Goal: Information Seeking & Learning: Learn about a topic

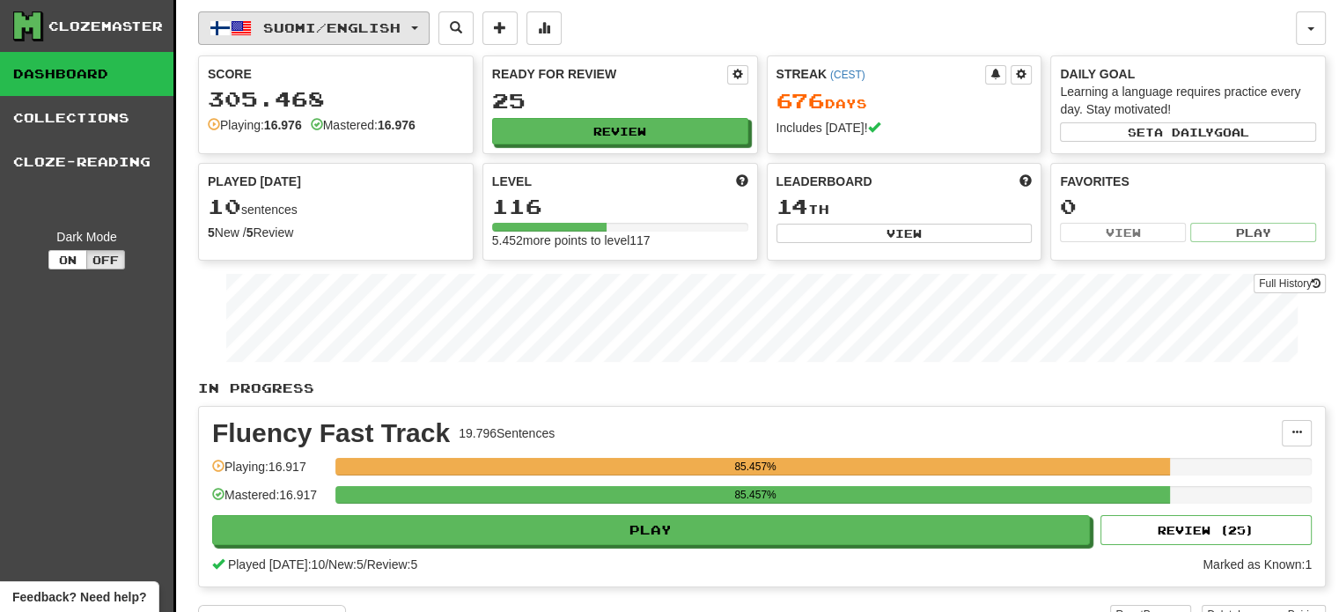
click at [359, 13] on button "Suomi / English" at bounding box center [313, 27] width 231 height 33
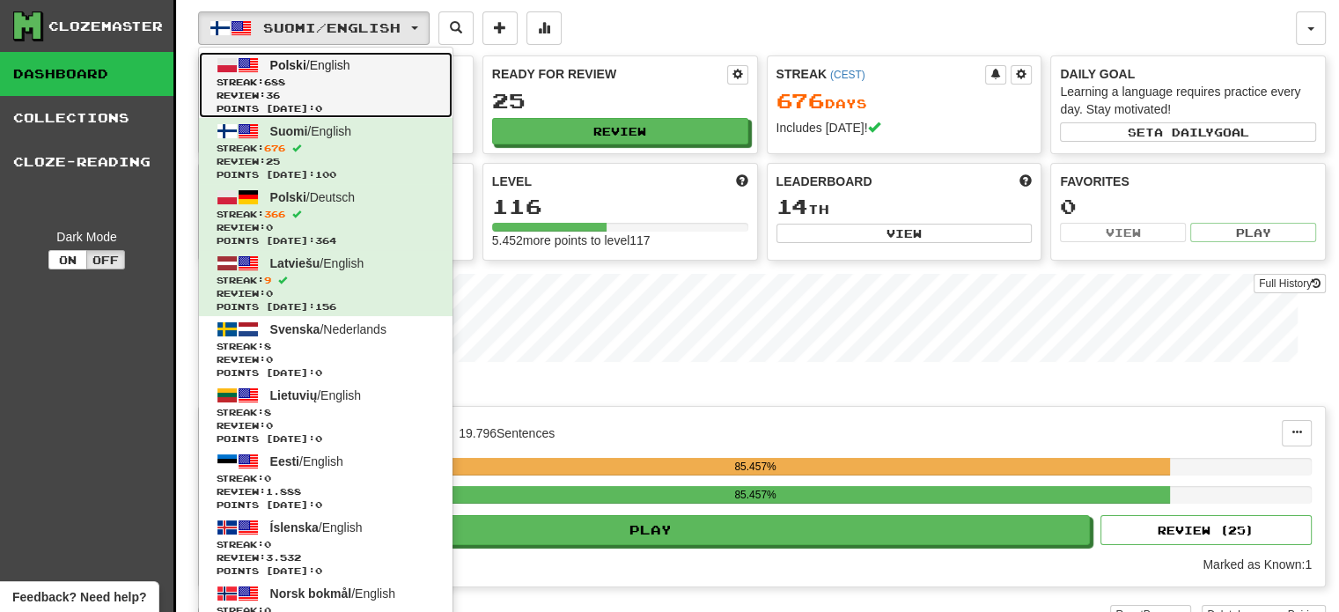
click at [348, 76] on span "Streak: 688" at bounding box center [326, 82] width 218 height 13
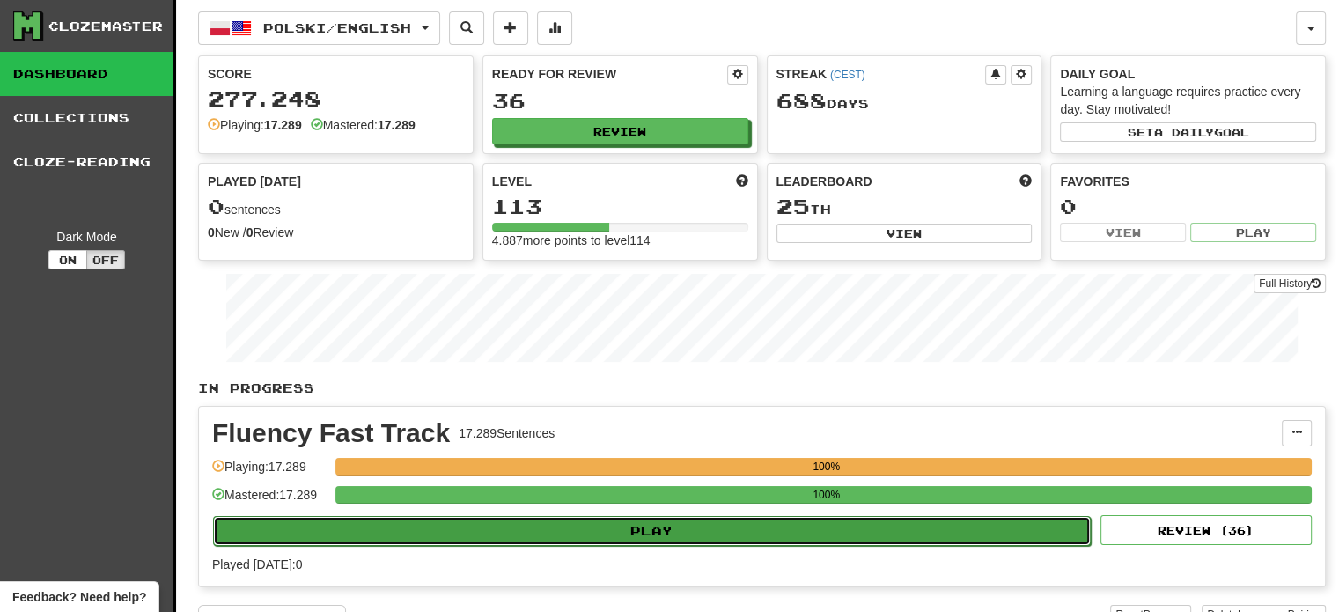
click at [623, 532] on button "Play" at bounding box center [651, 531] width 877 height 30
select select "**"
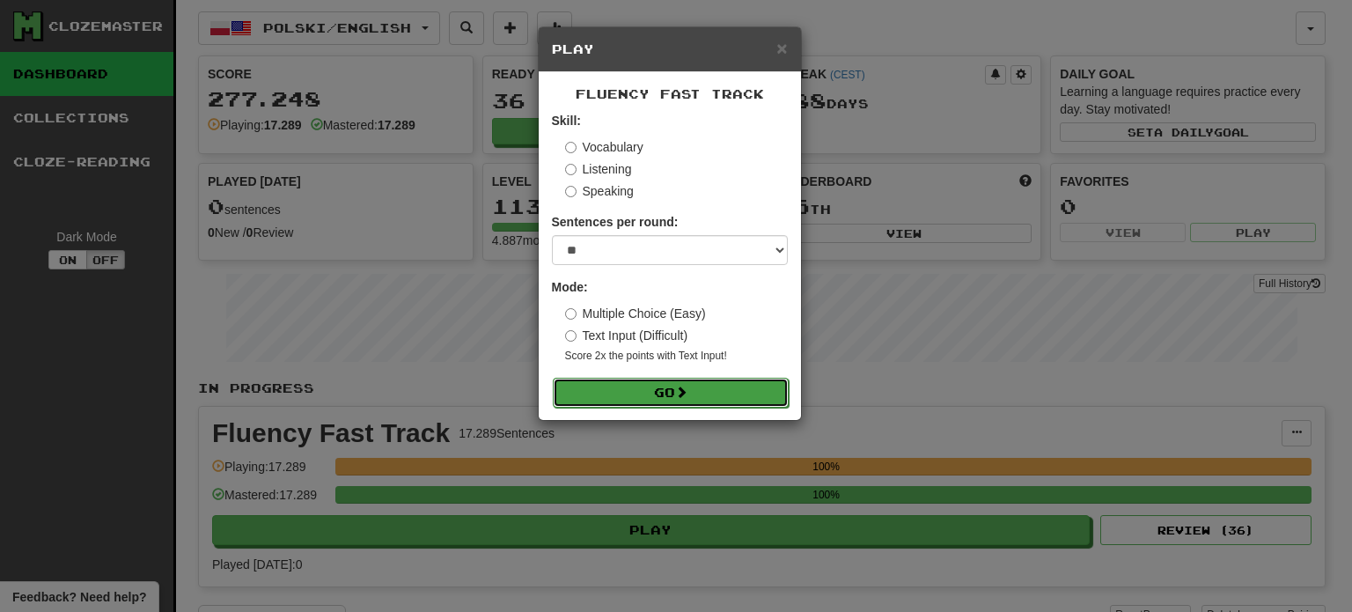
click at [671, 398] on button "Go" at bounding box center [671, 393] width 236 height 30
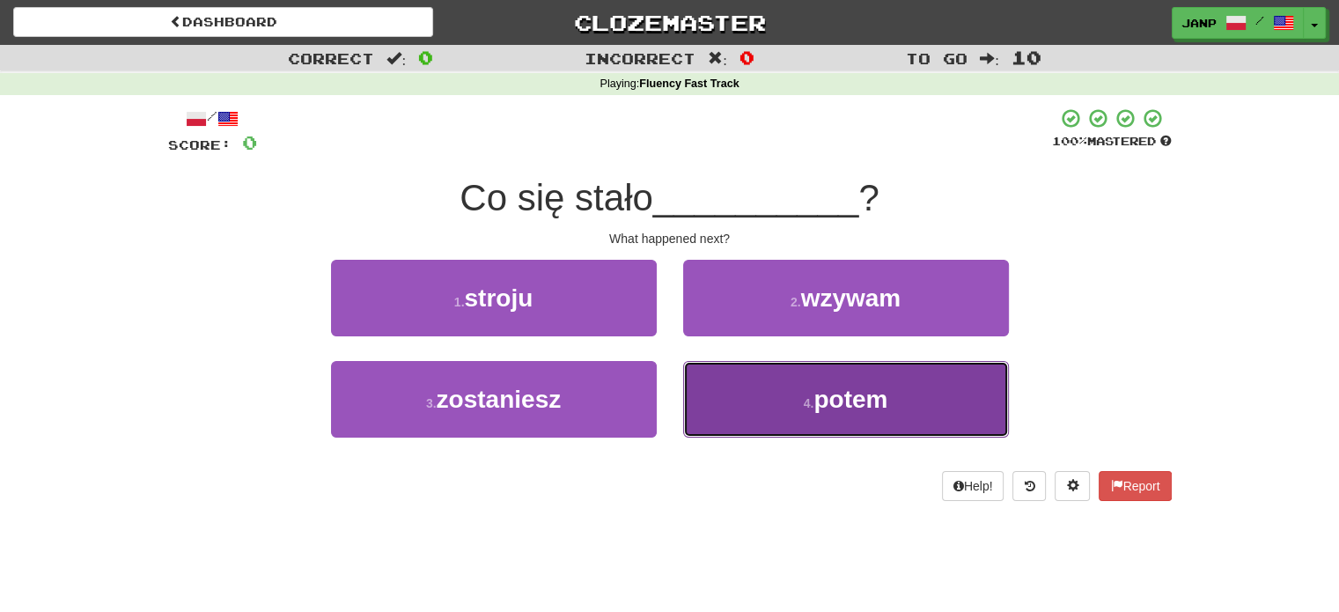
click at [734, 418] on button "4 . potem" at bounding box center [846, 399] width 326 height 77
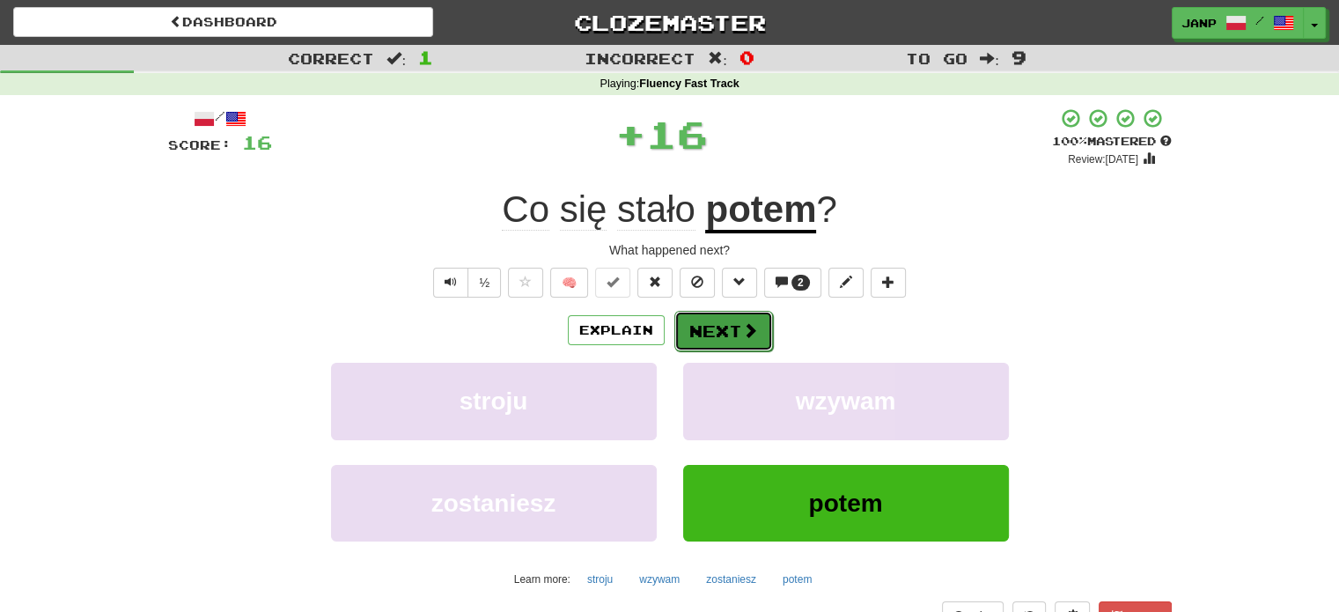
click at [727, 333] on button "Next" at bounding box center [723, 331] width 99 height 40
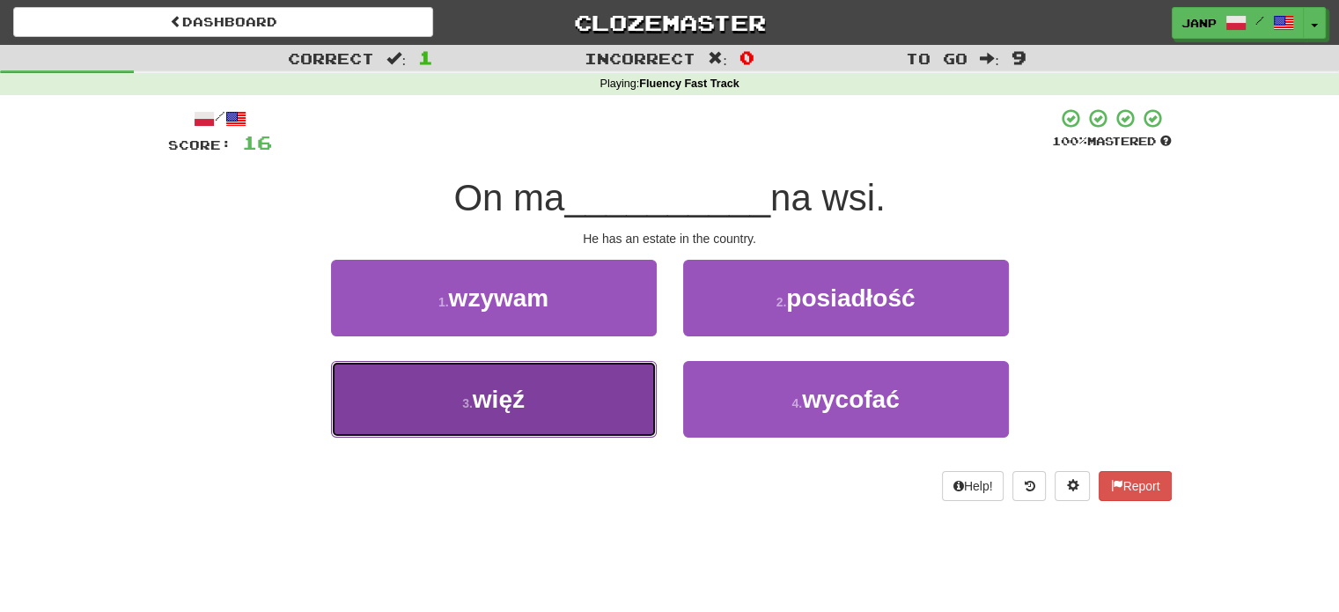
click at [617, 388] on button "3 . więź" at bounding box center [494, 399] width 326 height 77
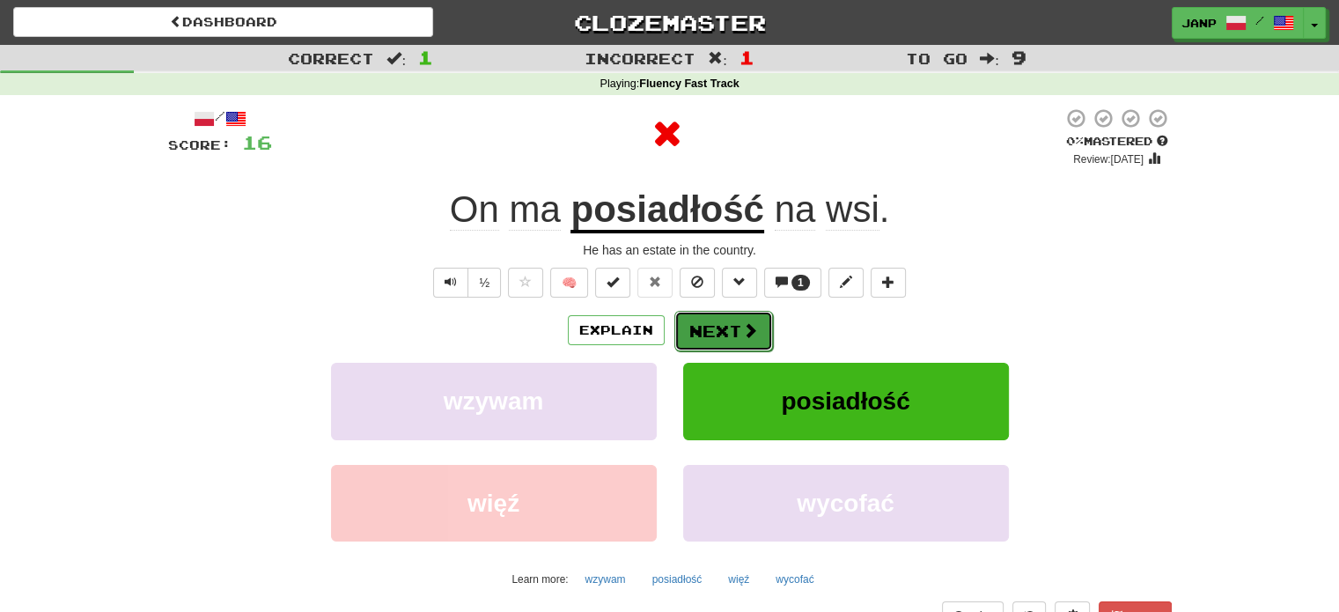
click at [702, 327] on button "Next" at bounding box center [723, 331] width 99 height 40
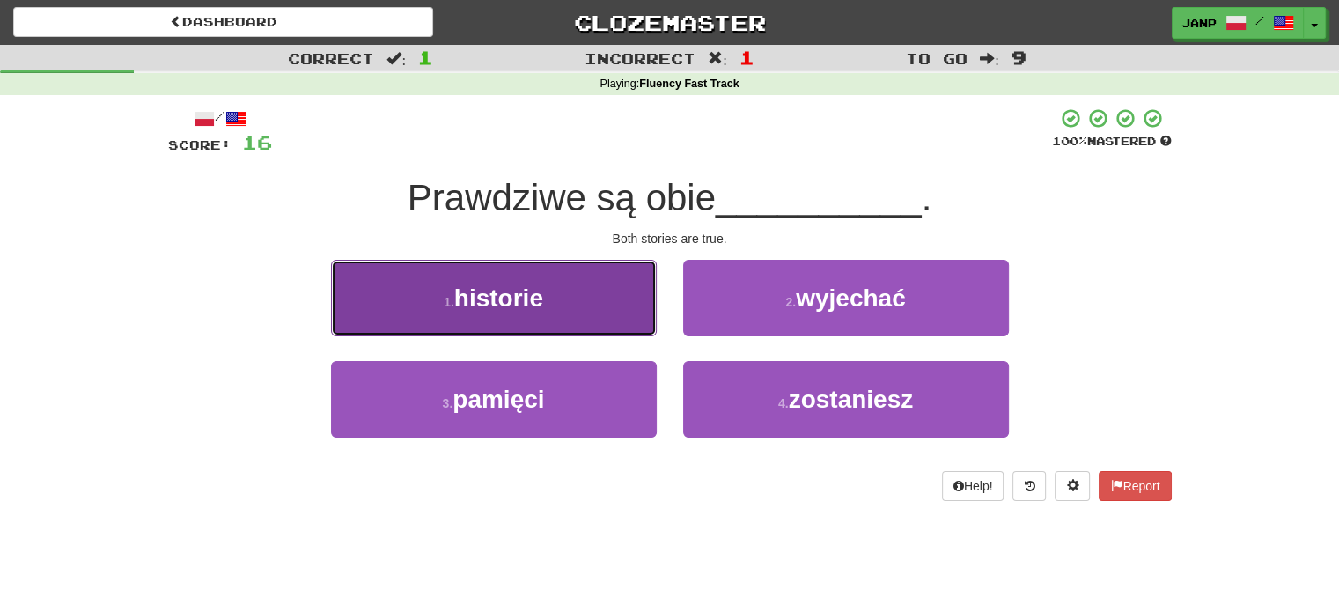
click at [591, 314] on button "1 . historie" at bounding box center [494, 298] width 326 height 77
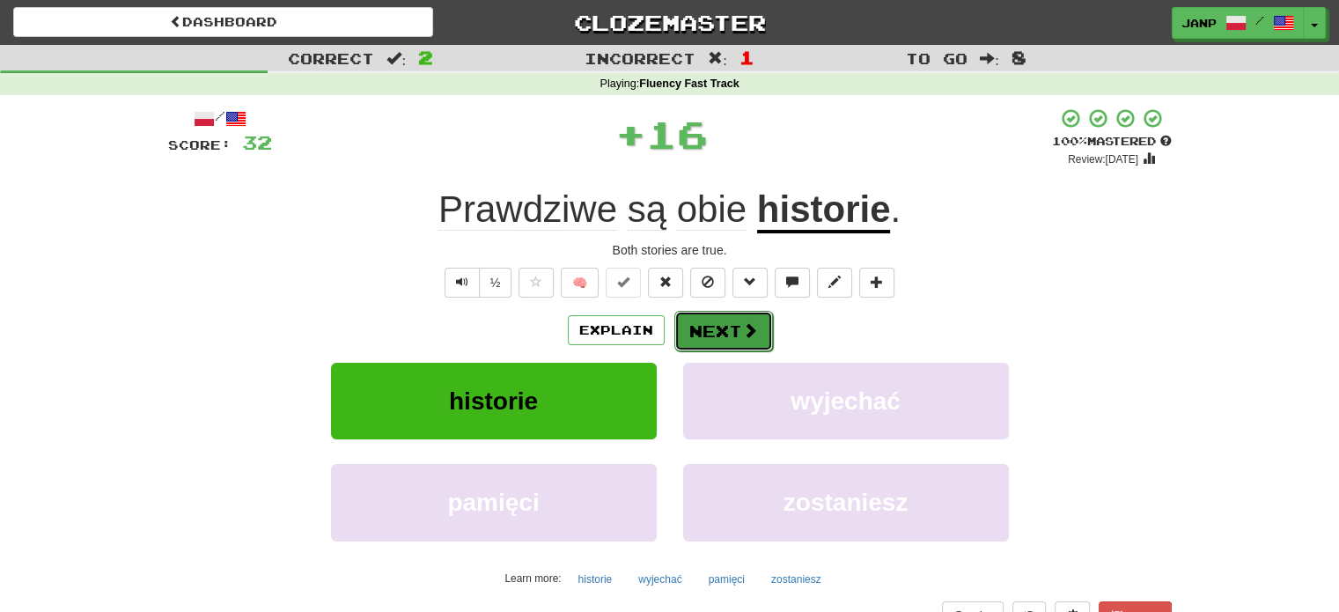
click at [725, 319] on button "Next" at bounding box center [723, 331] width 99 height 40
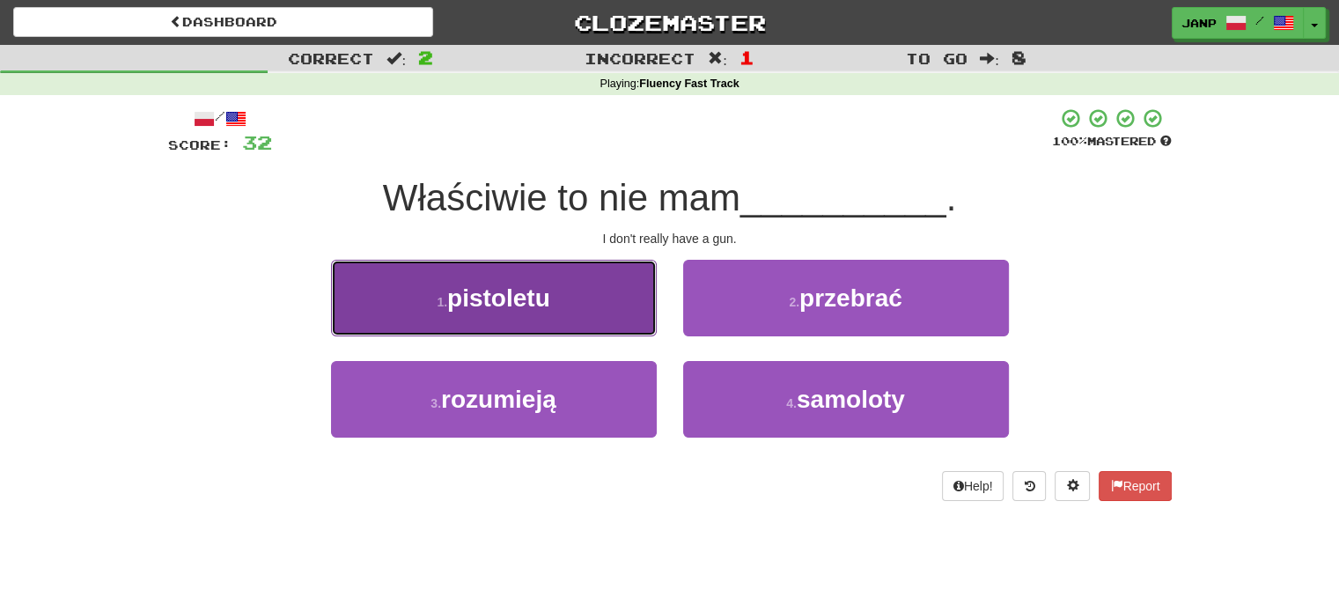
click at [605, 305] on button "1 . pistoletu" at bounding box center [494, 298] width 326 height 77
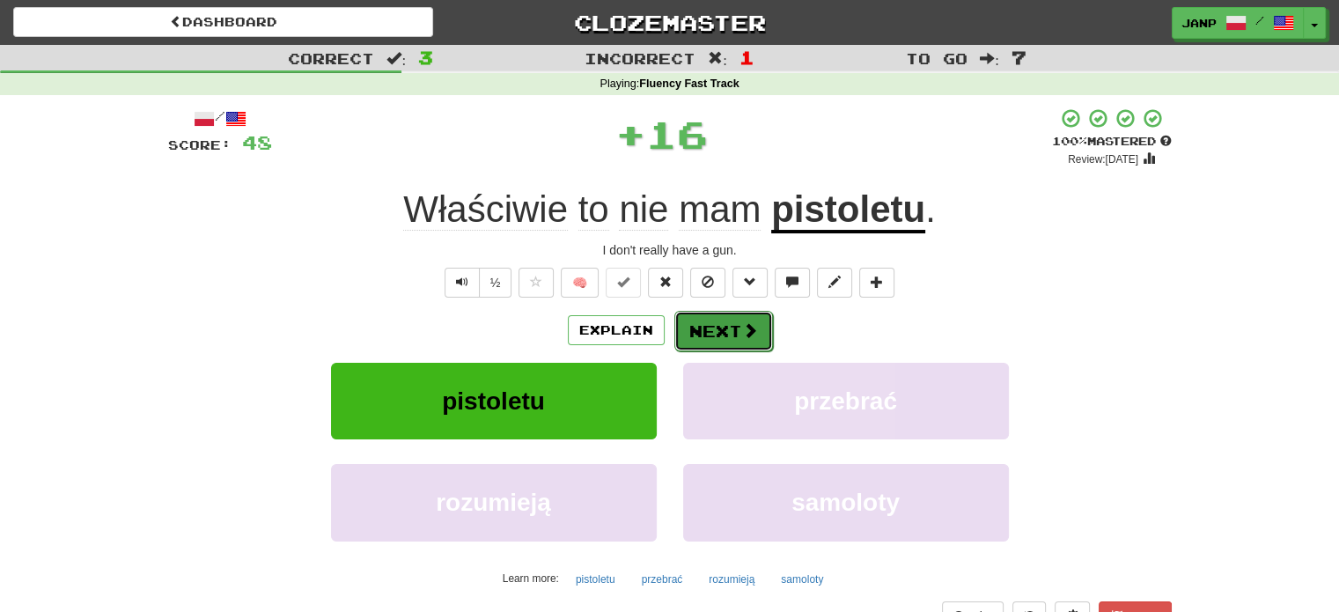
click at [734, 320] on button "Next" at bounding box center [723, 331] width 99 height 40
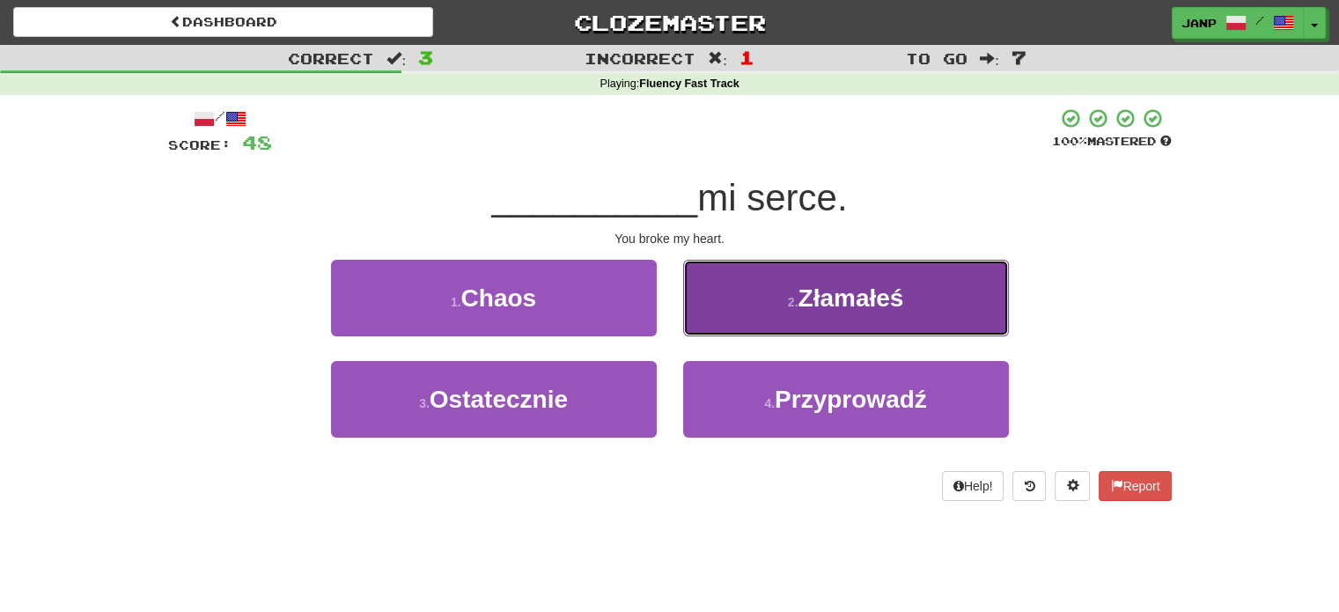
click at [737, 319] on button "2 . Złamałeś" at bounding box center [846, 298] width 326 height 77
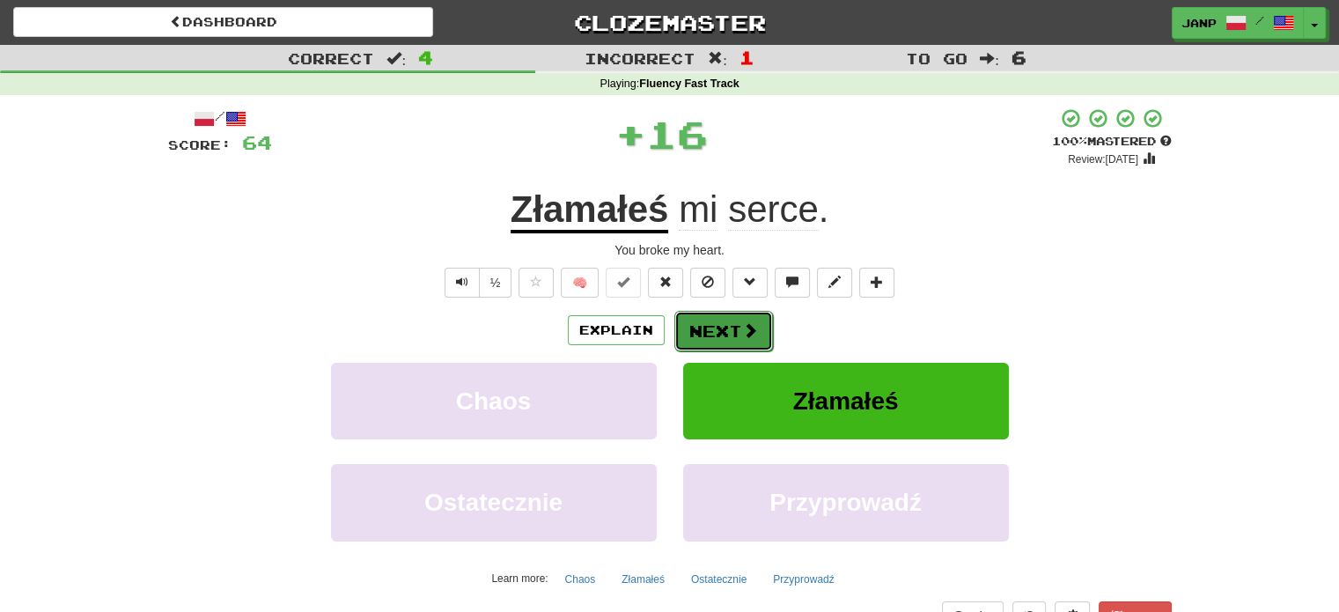
click at [708, 323] on button "Next" at bounding box center [723, 331] width 99 height 40
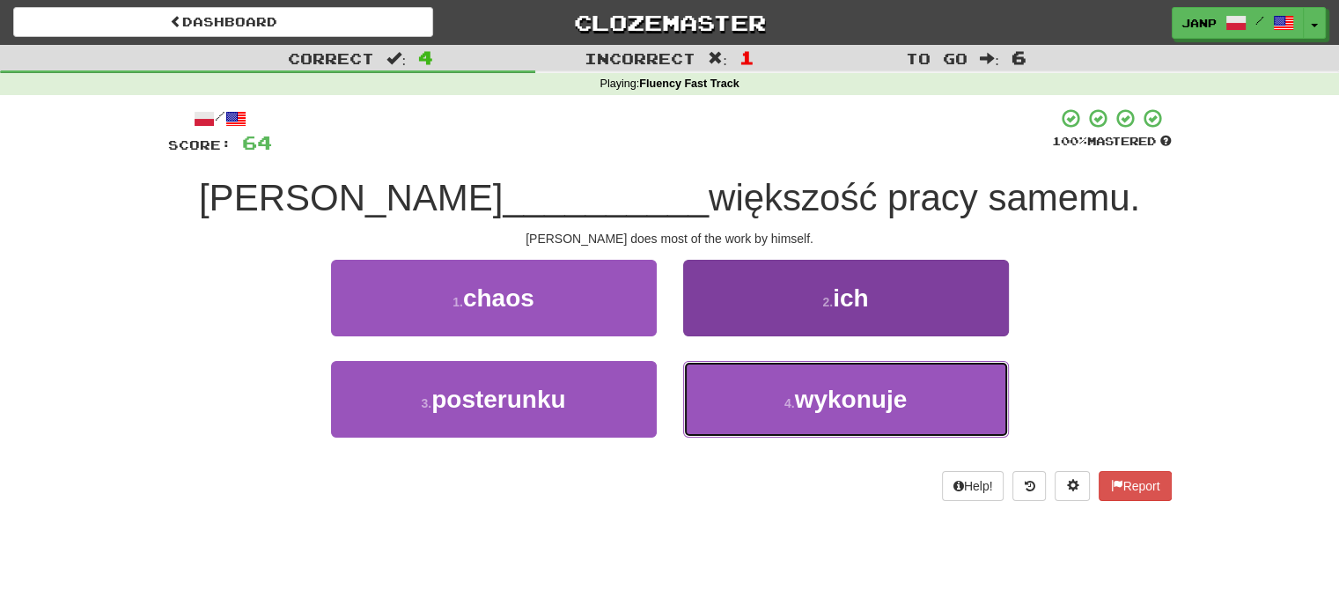
click at [737, 390] on button "4 . wykonuje" at bounding box center [846, 399] width 326 height 77
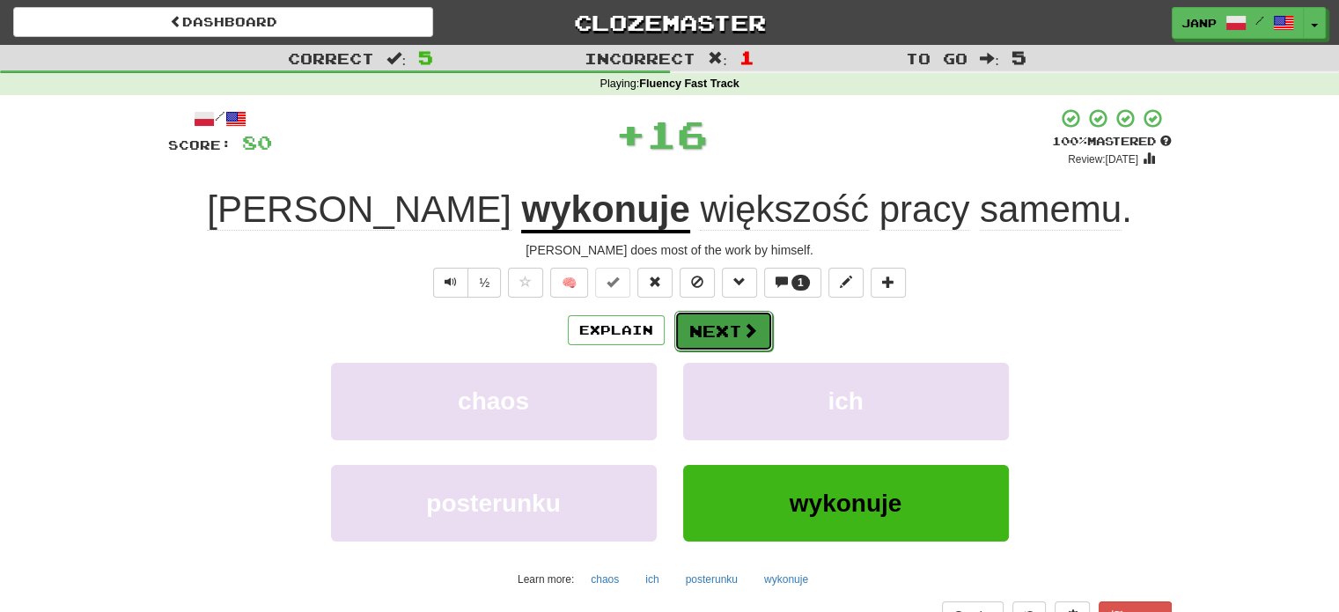
click at [725, 323] on button "Next" at bounding box center [723, 331] width 99 height 40
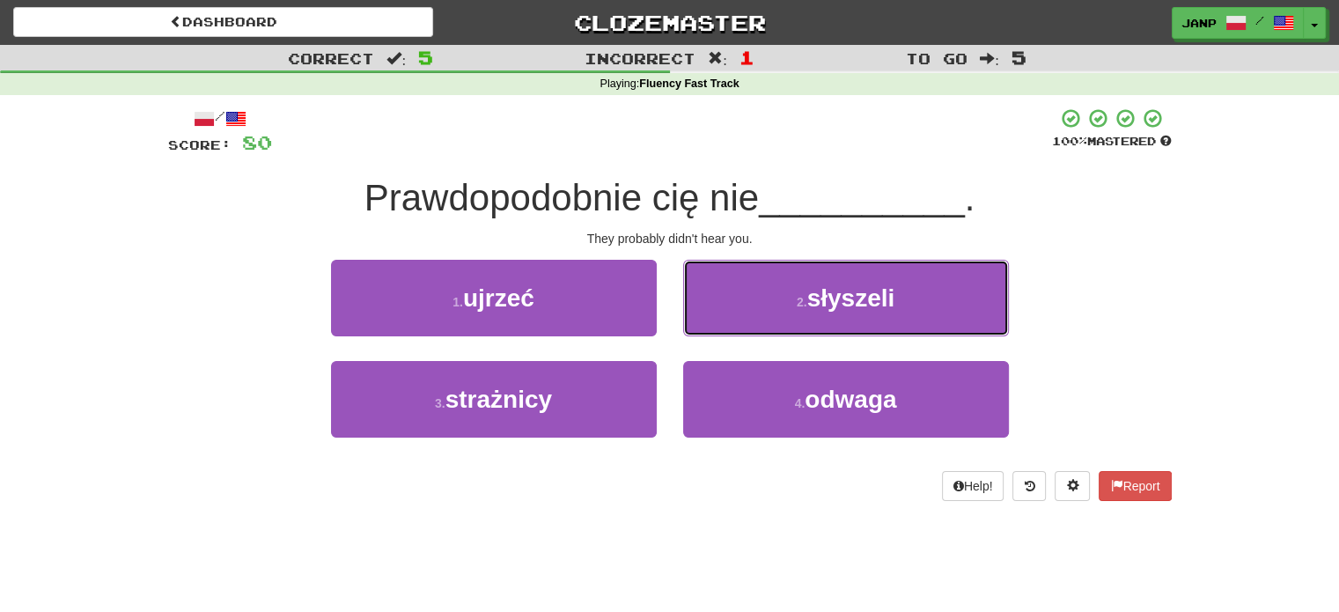
click at [725, 323] on button "2 . słyszeli" at bounding box center [846, 298] width 326 height 77
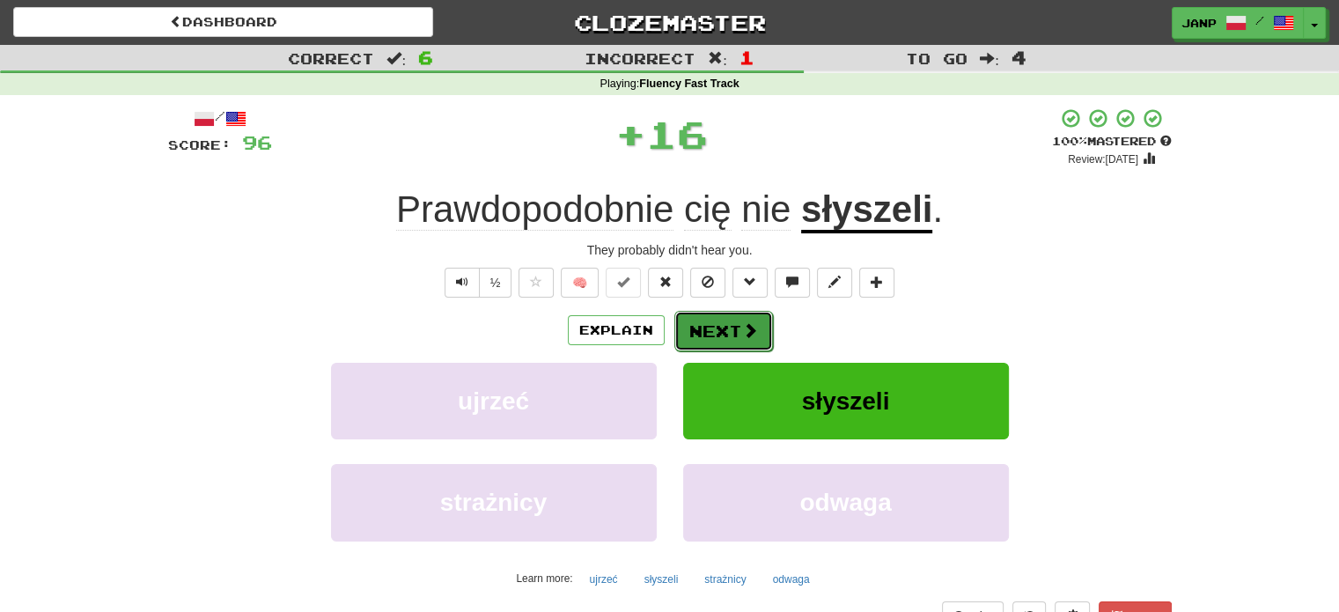
click at [714, 327] on button "Next" at bounding box center [723, 331] width 99 height 40
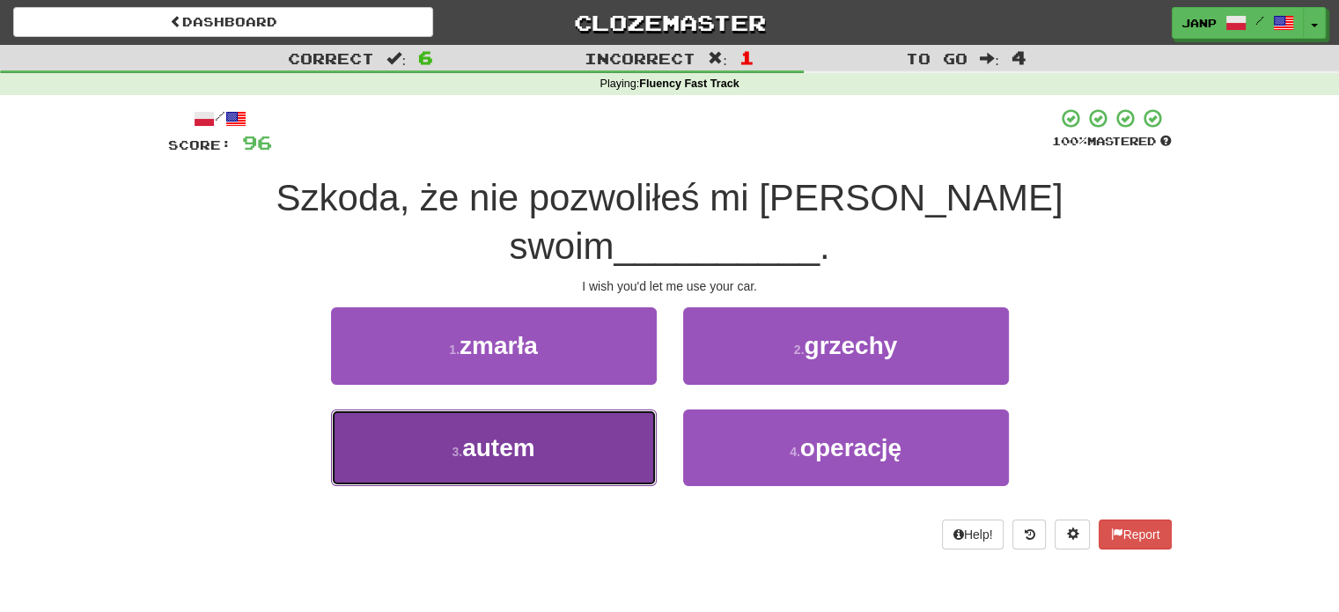
click at [616, 409] on button "3 . autem" at bounding box center [494, 447] width 326 height 77
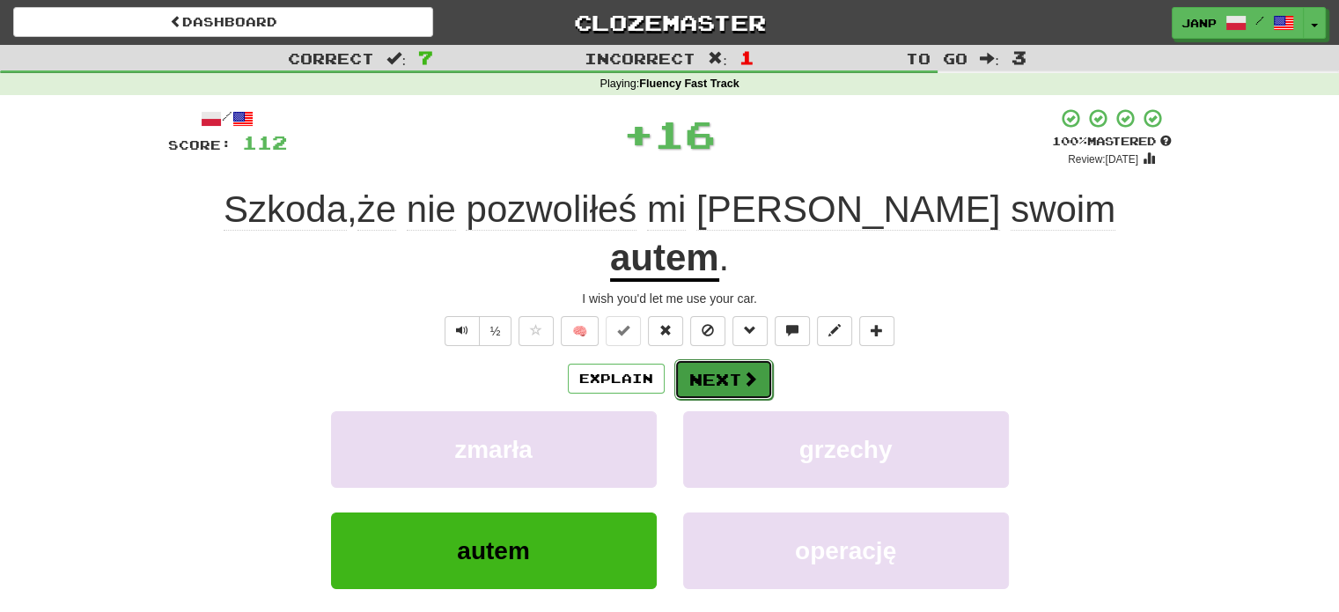
click at [705, 359] on button "Next" at bounding box center [723, 379] width 99 height 40
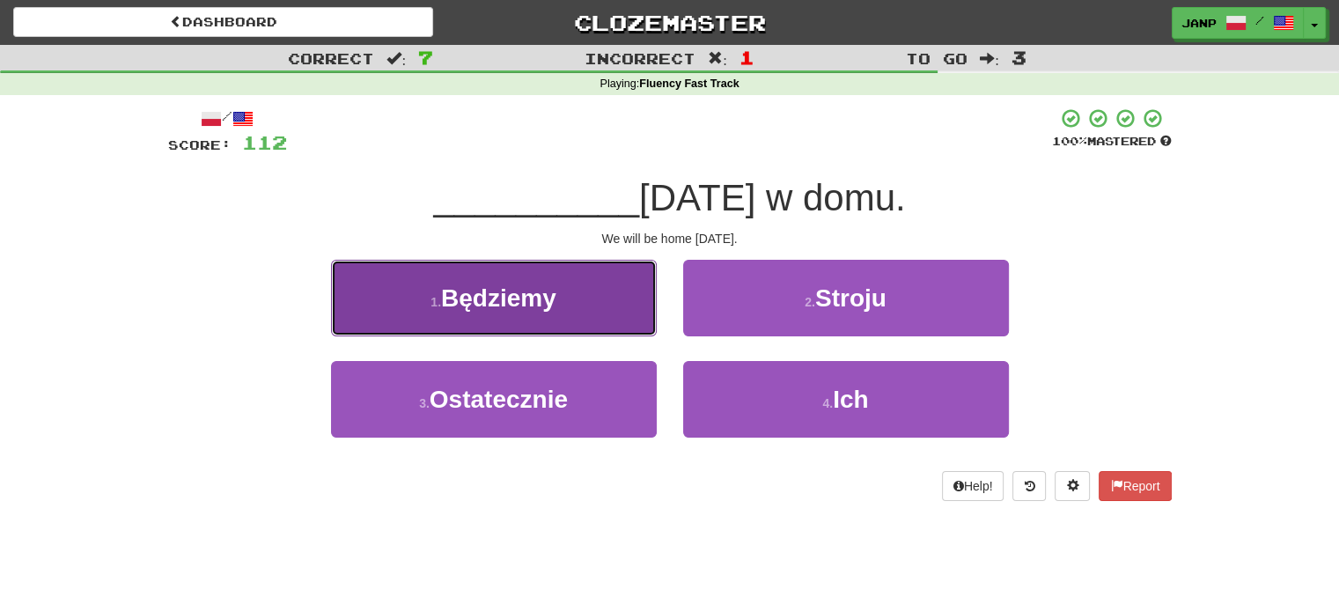
click at [623, 302] on button "1 . Będziemy" at bounding box center [494, 298] width 326 height 77
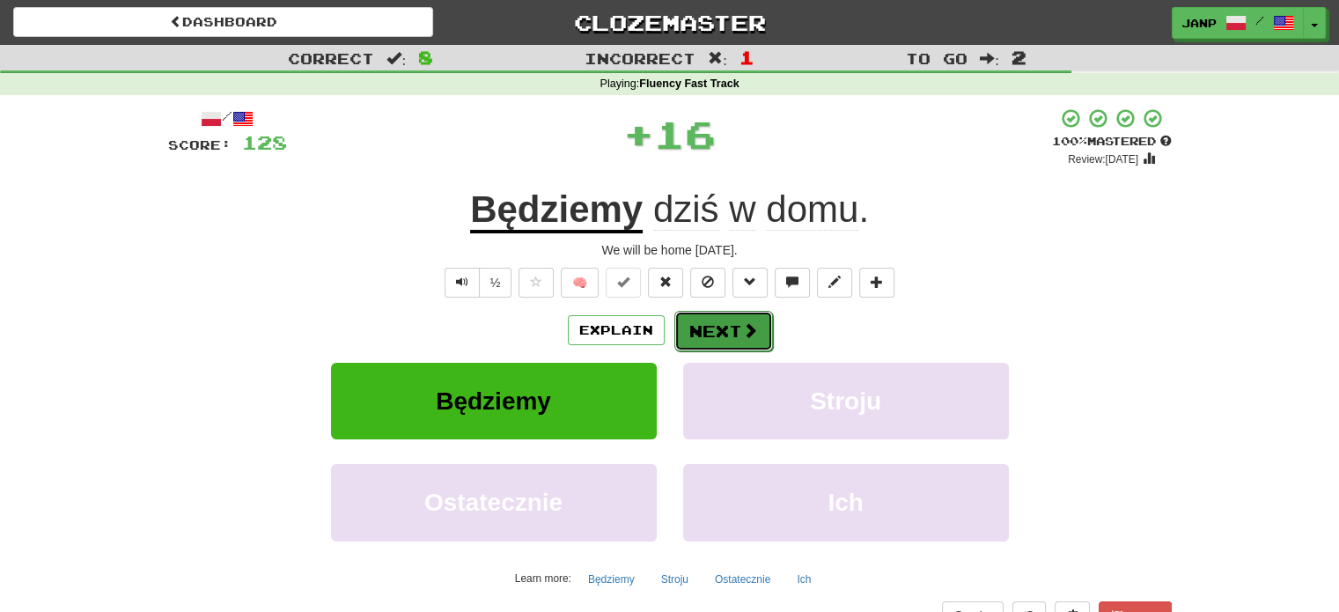
click at [697, 322] on button "Next" at bounding box center [723, 331] width 99 height 40
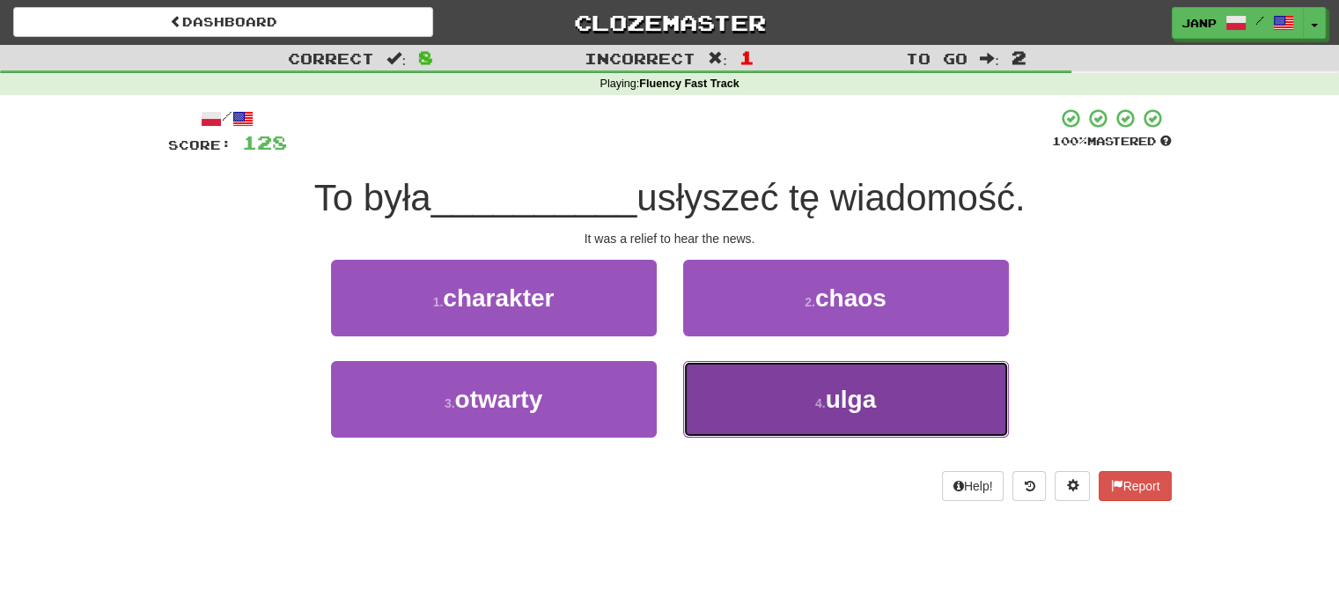
click at [729, 393] on button "4 . ulga" at bounding box center [846, 399] width 326 height 77
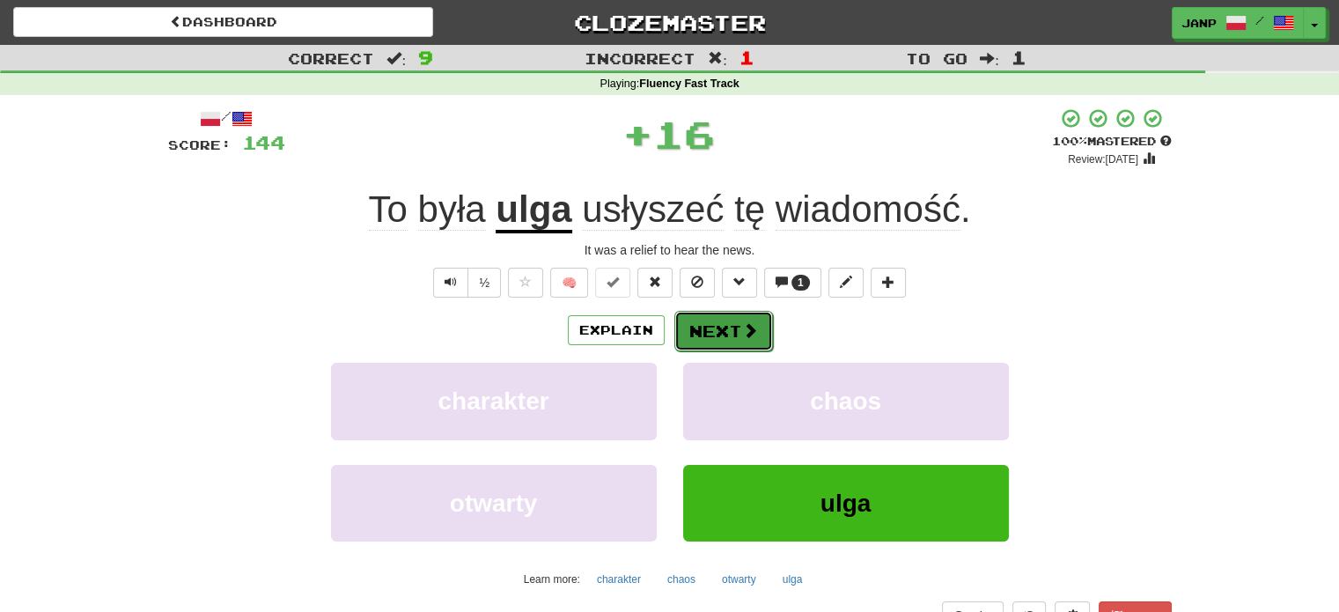
click at [708, 330] on button "Next" at bounding box center [723, 331] width 99 height 40
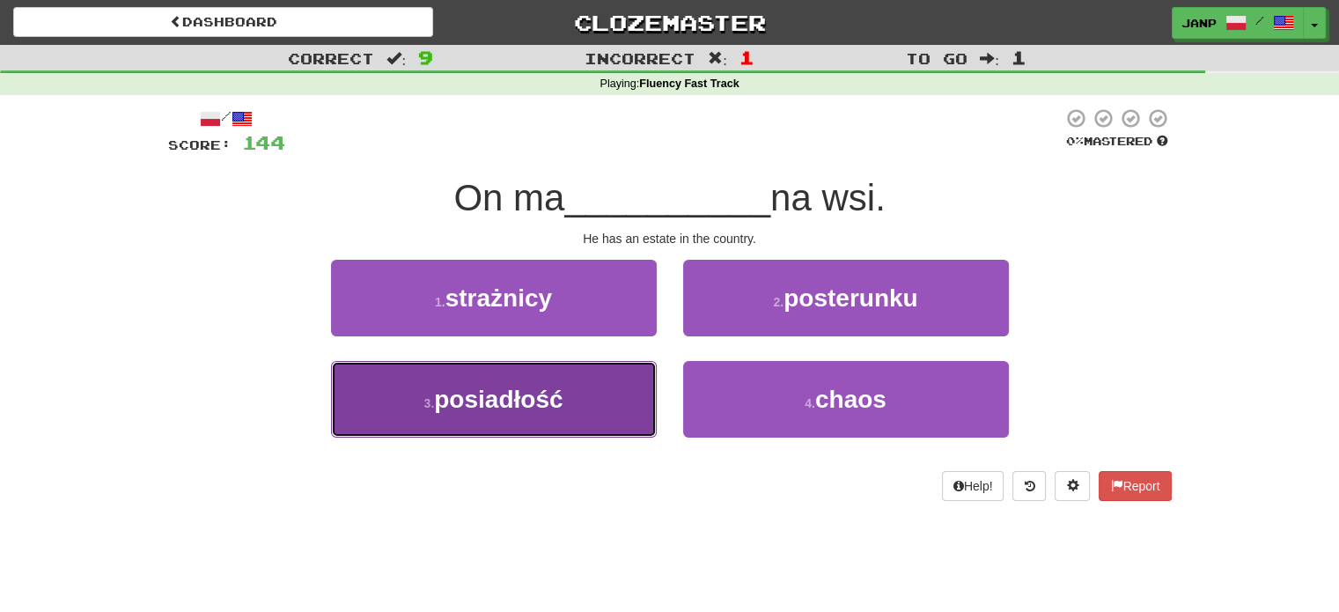
click at [617, 389] on button "3 . posiadłość" at bounding box center [494, 399] width 326 height 77
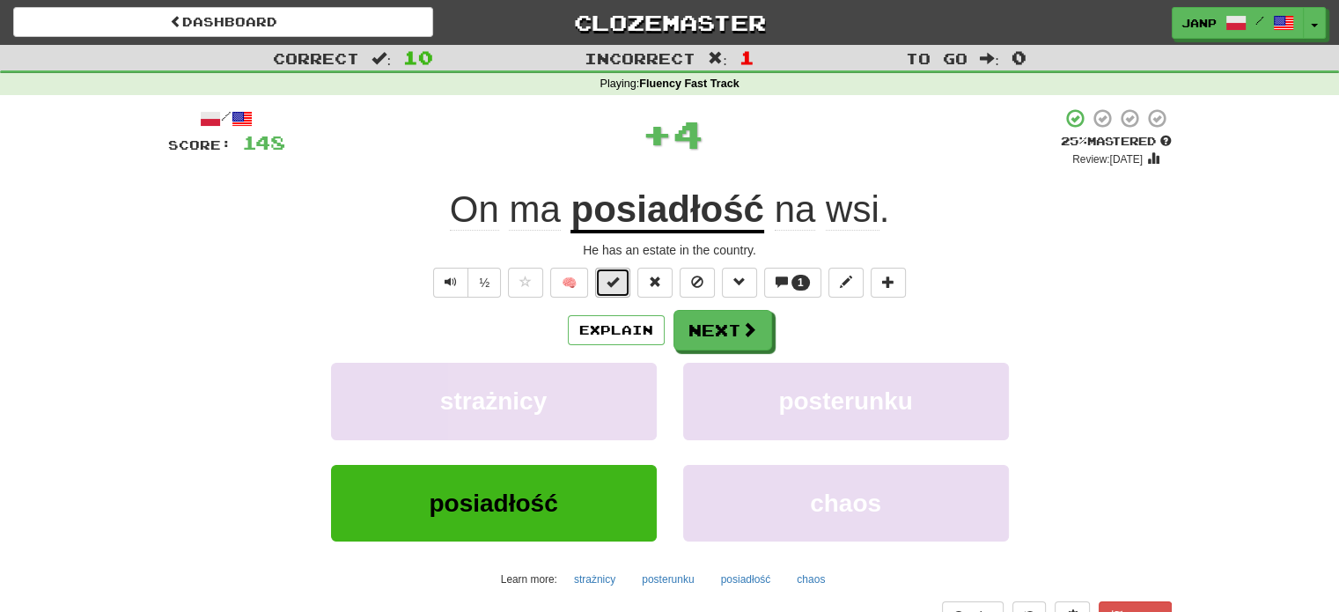
click at [616, 287] on span at bounding box center [612, 281] width 12 height 12
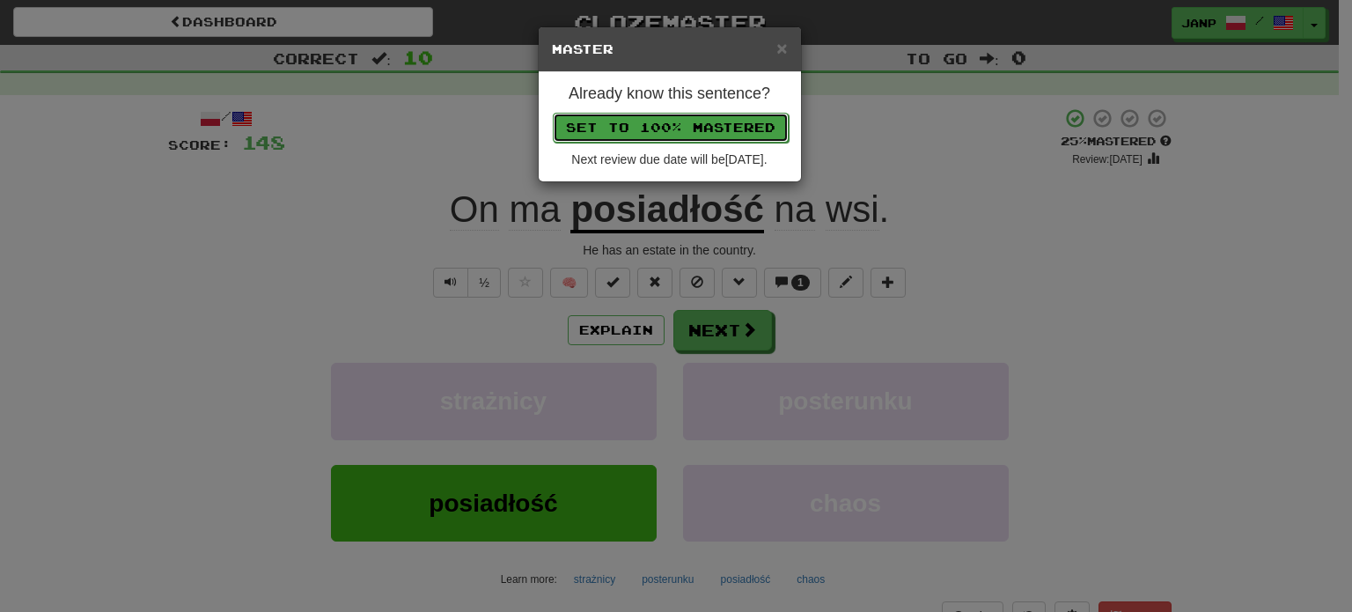
click at [662, 127] on button "Set to 100% Mastered" at bounding box center [671, 128] width 236 height 30
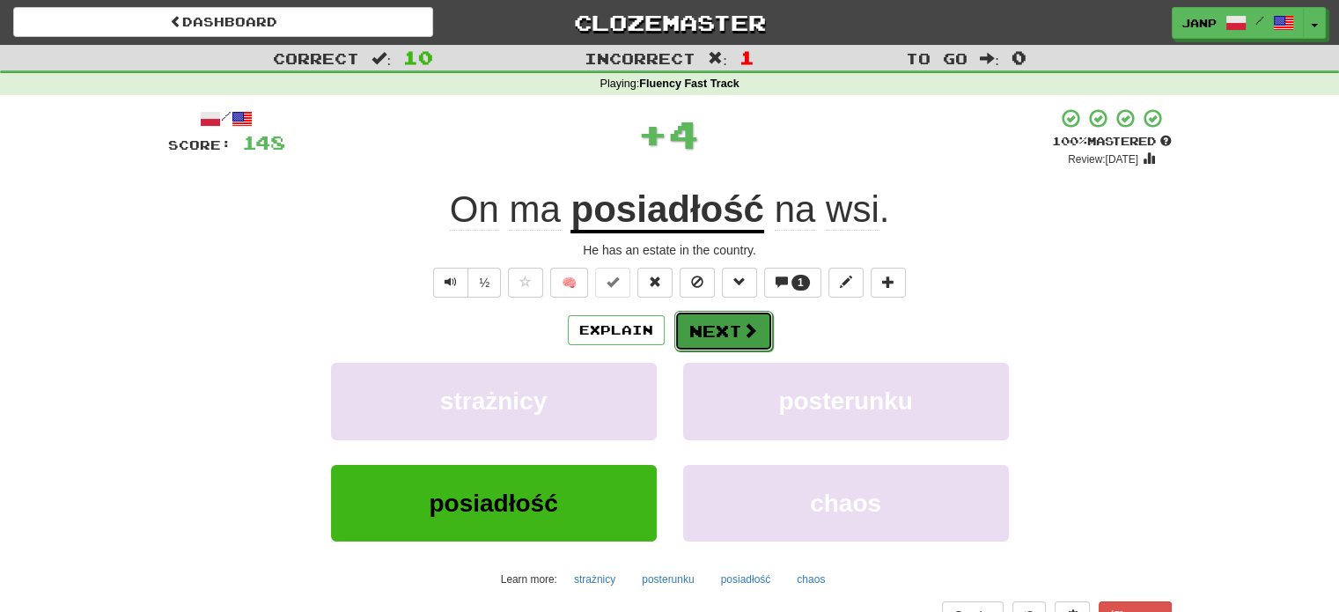
click at [737, 332] on button "Next" at bounding box center [723, 331] width 99 height 40
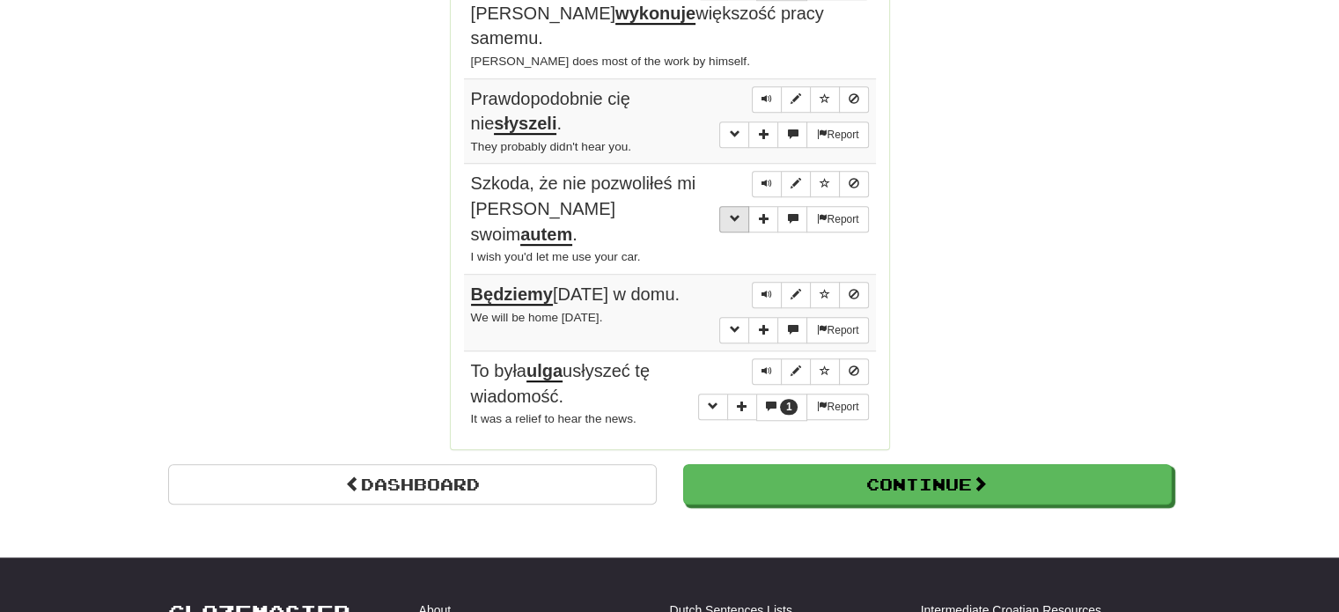
scroll to position [1496, 0]
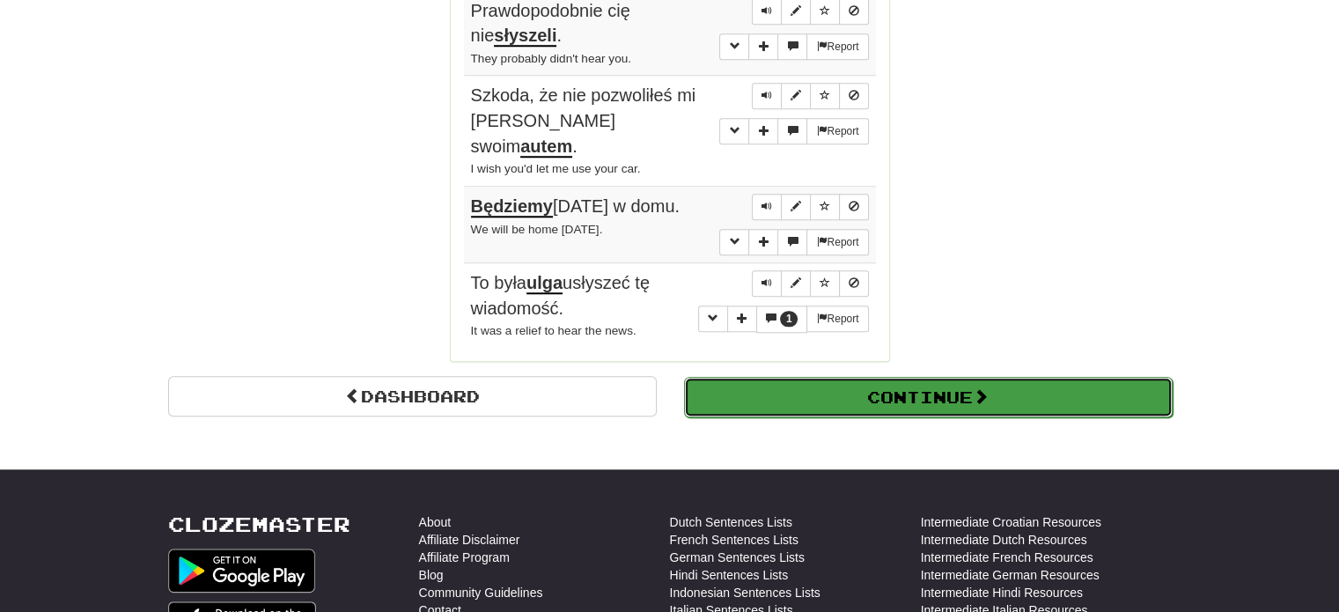
click at [842, 377] on button "Continue" at bounding box center [928, 397] width 488 height 40
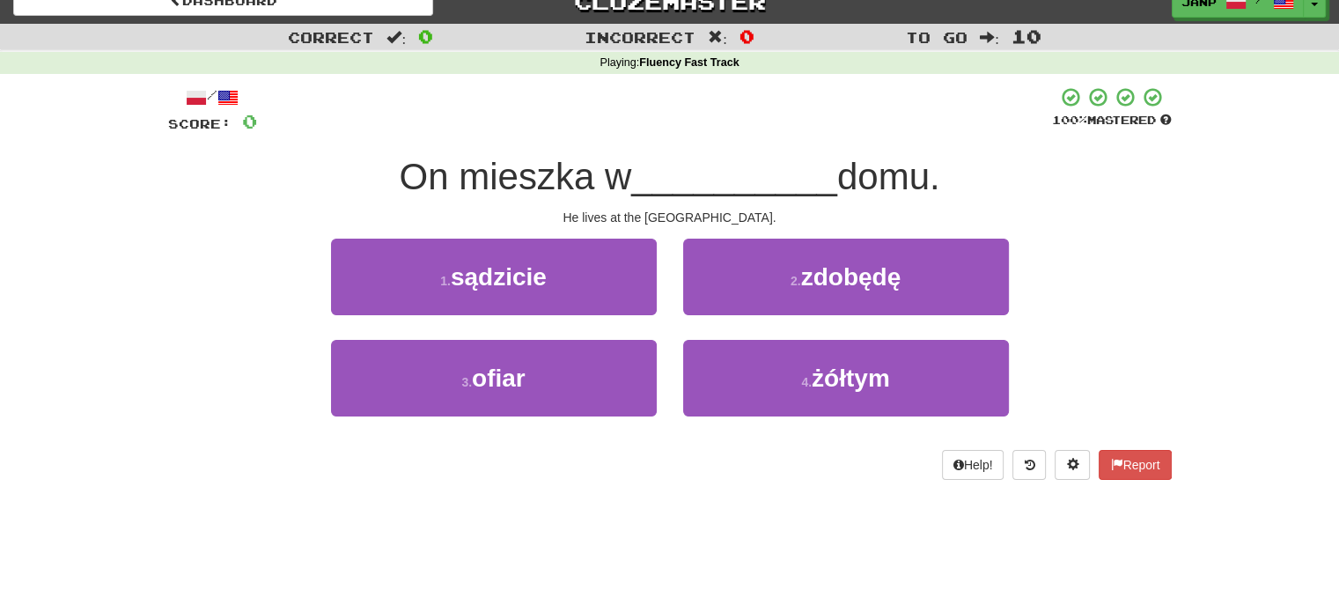
scroll to position [9, 0]
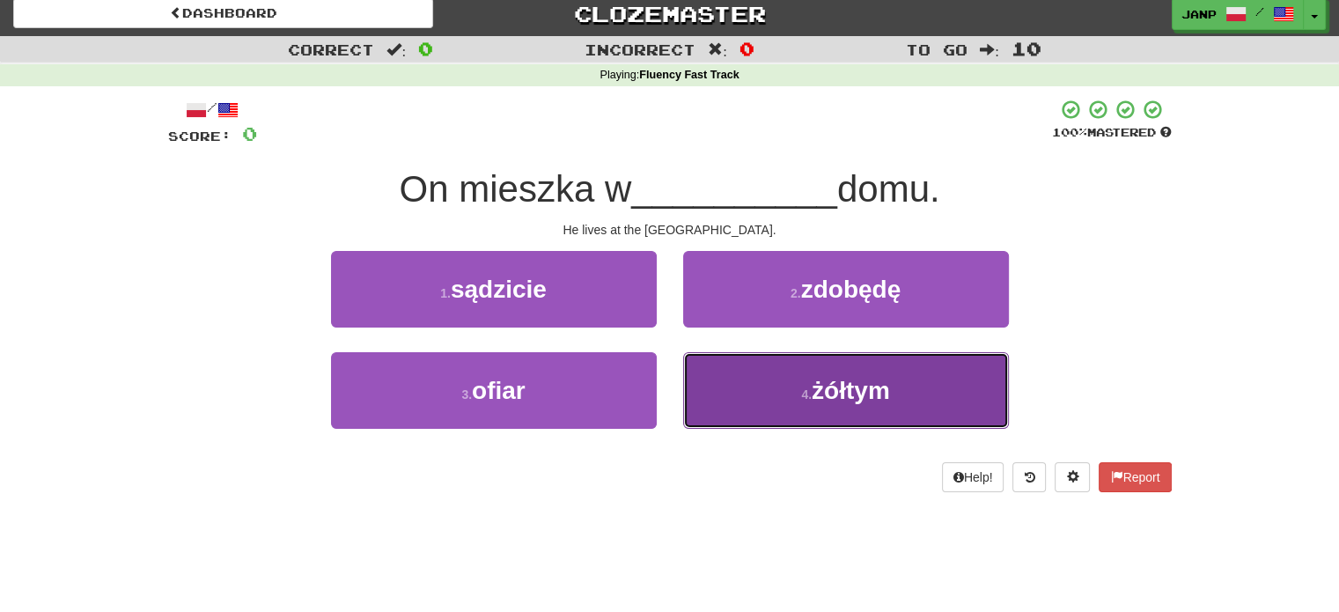
click at [748, 376] on button "4 . żółtym" at bounding box center [846, 390] width 326 height 77
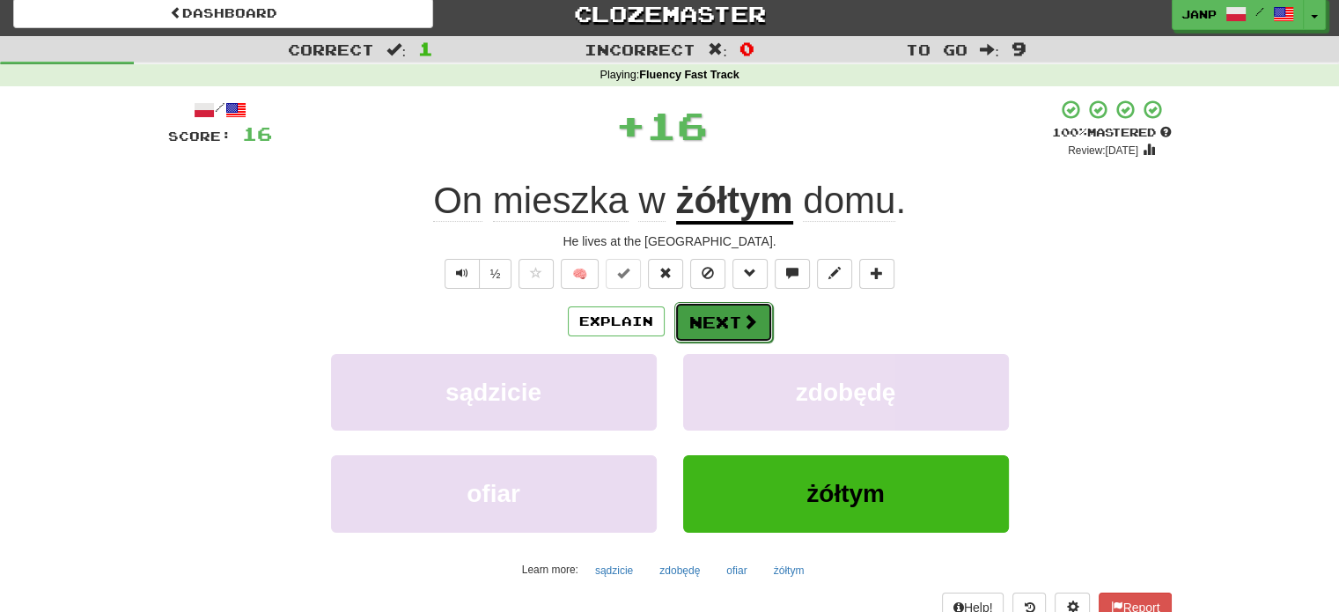
click at [718, 320] on button "Next" at bounding box center [723, 322] width 99 height 40
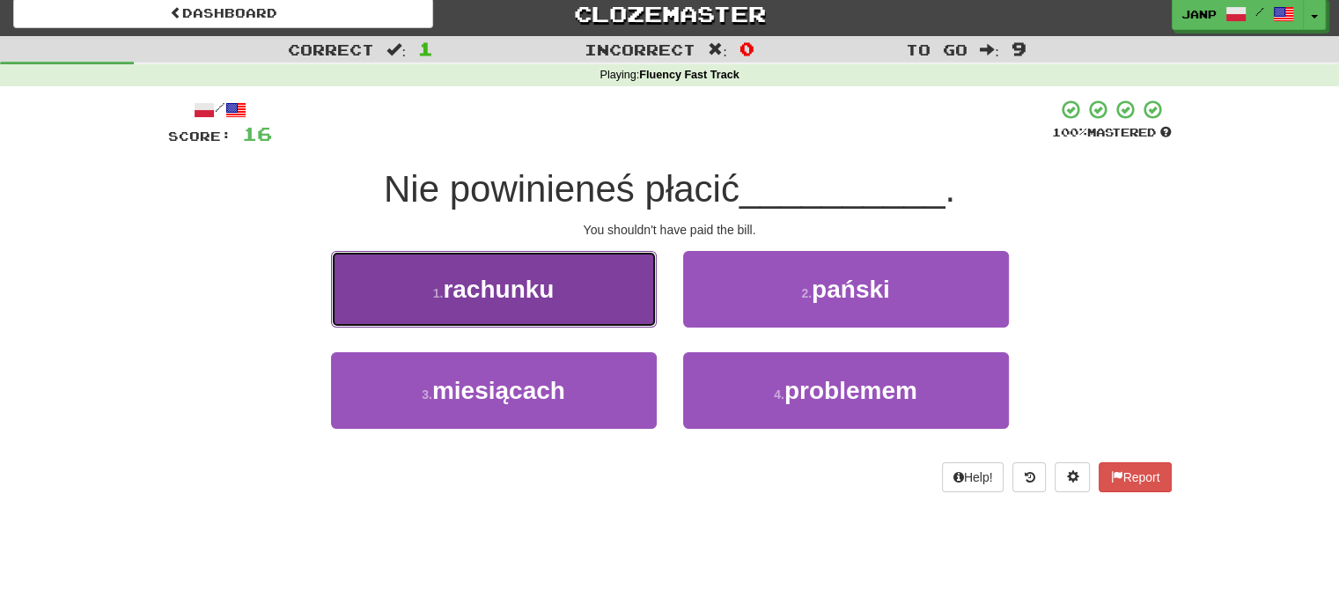
click at [583, 283] on button "1 . rachunku" at bounding box center [494, 289] width 326 height 77
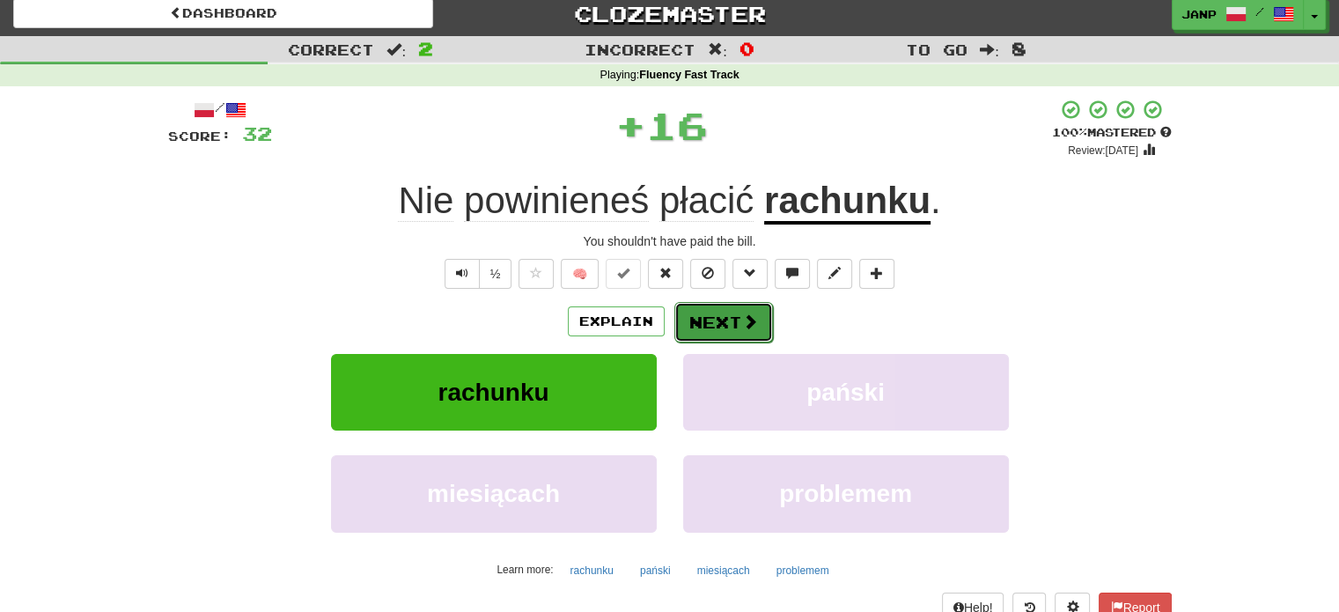
click at [737, 327] on button "Next" at bounding box center [723, 322] width 99 height 40
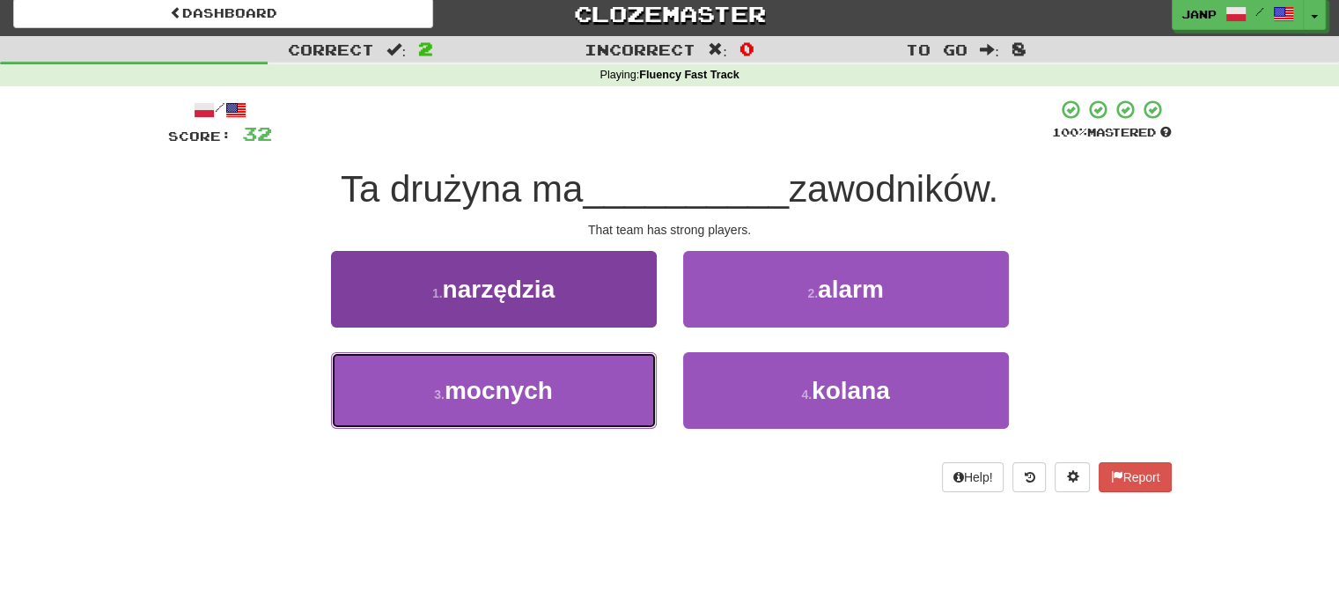
click at [604, 370] on button "3 . mocnych" at bounding box center [494, 390] width 326 height 77
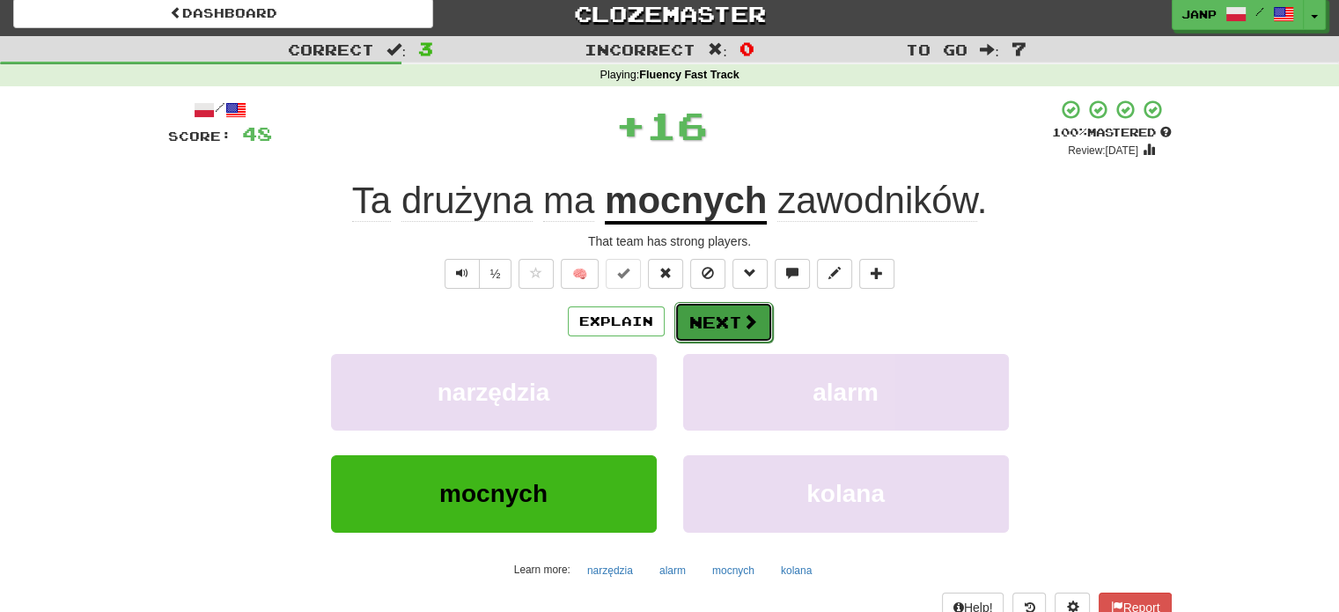
click at [696, 309] on button "Next" at bounding box center [723, 322] width 99 height 40
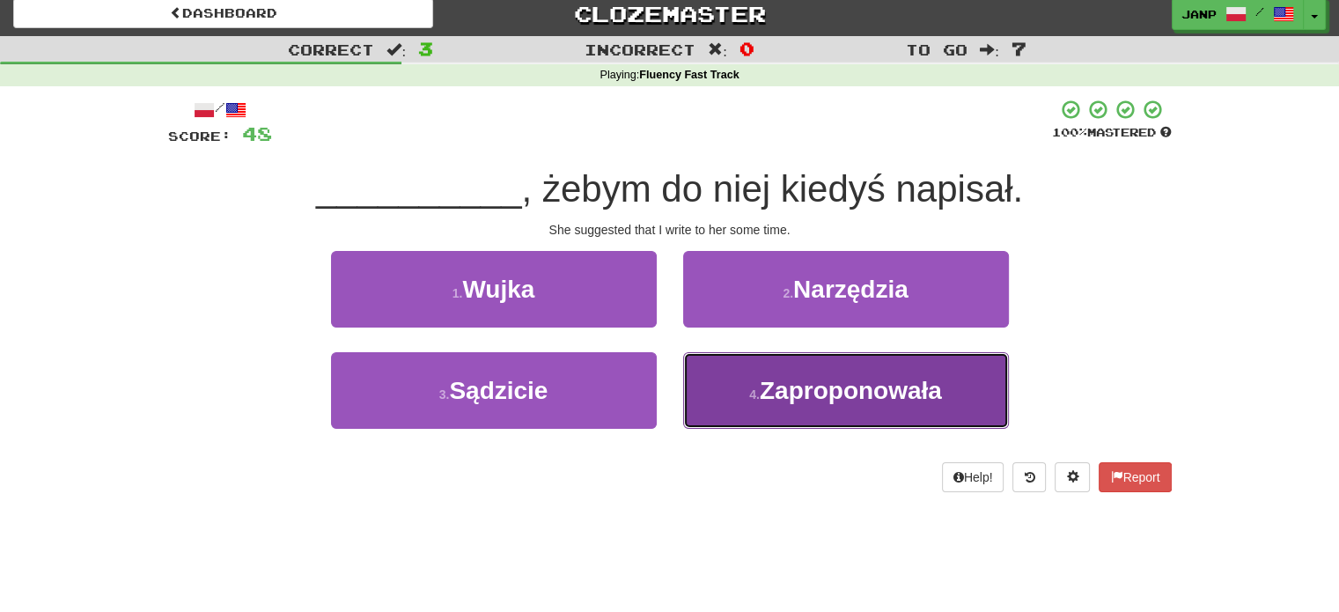
click at [759, 382] on button "4 . Zaproponowała" at bounding box center [846, 390] width 326 height 77
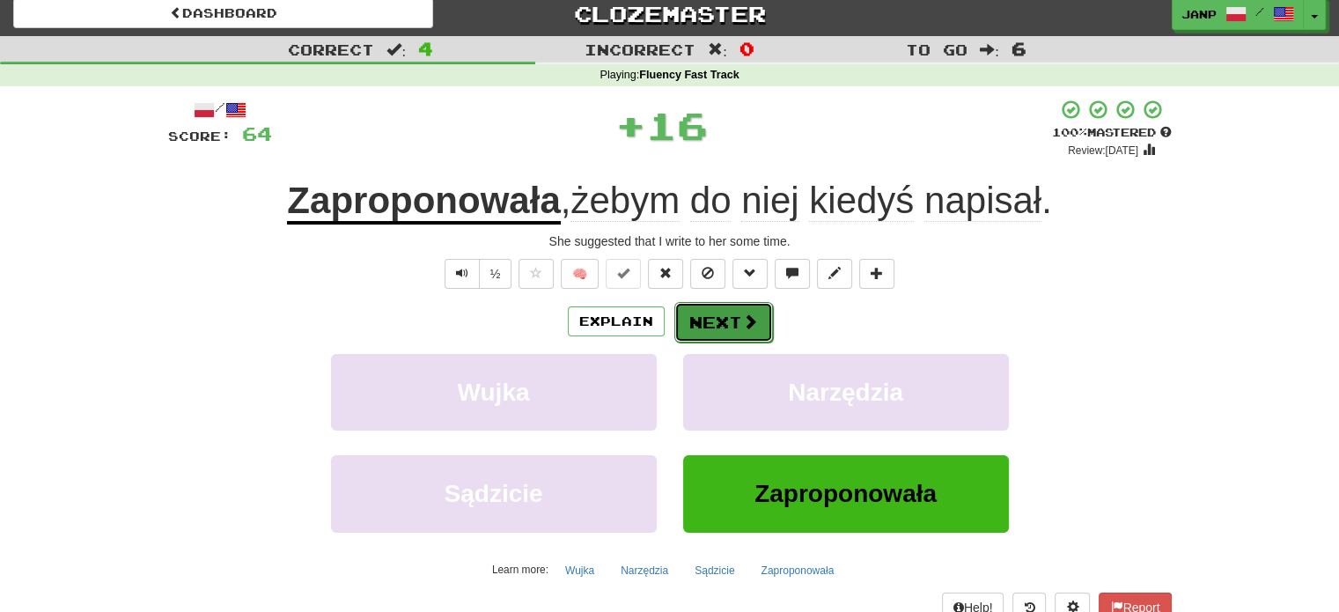
click at [737, 327] on button "Next" at bounding box center [723, 322] width 99 height 40
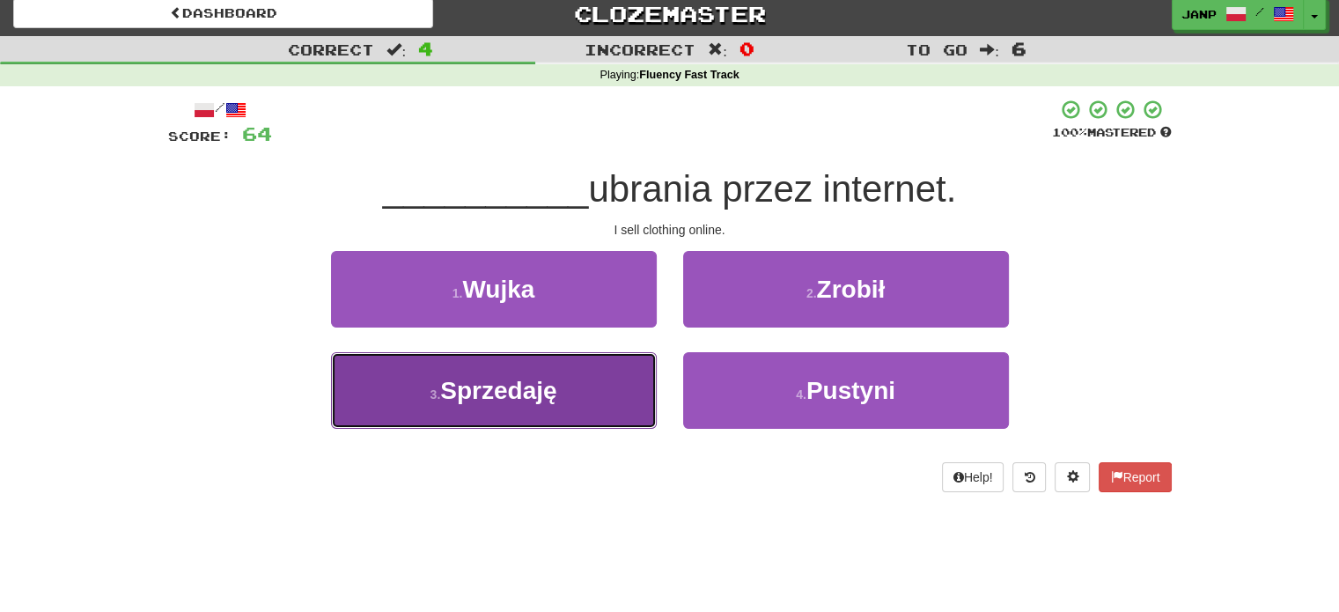
click at [608, 380] on button "3 . Sprzedaję" at bounding box center [494, 390] width 326 height 77
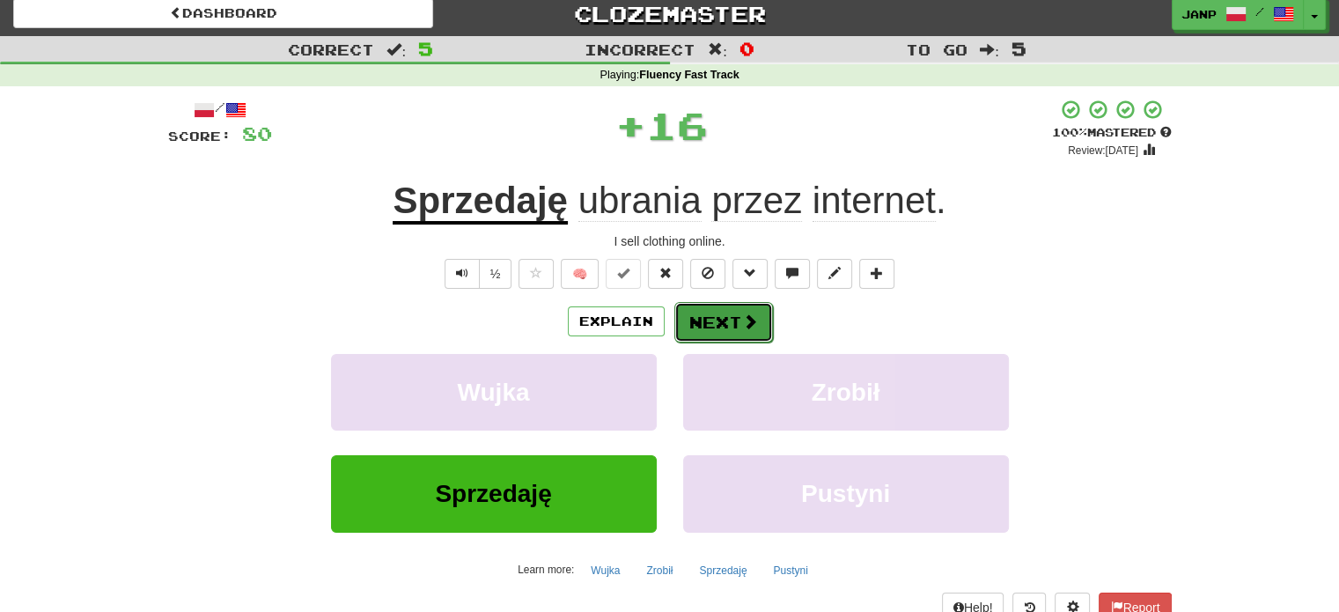
click at [705, 311] on button "Next" at bounding box center [723, 322] width 99 height 40
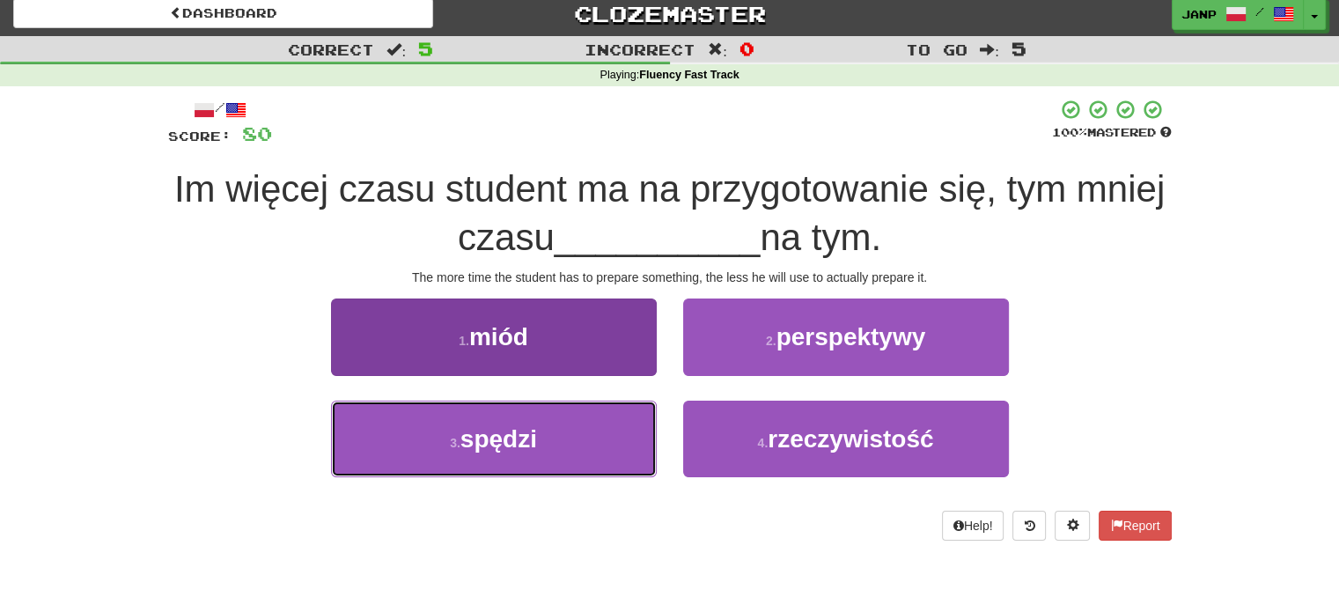
click at [614, 425] on button "3 . spędzi" at bounding box center [494, 438] width 326 height 77
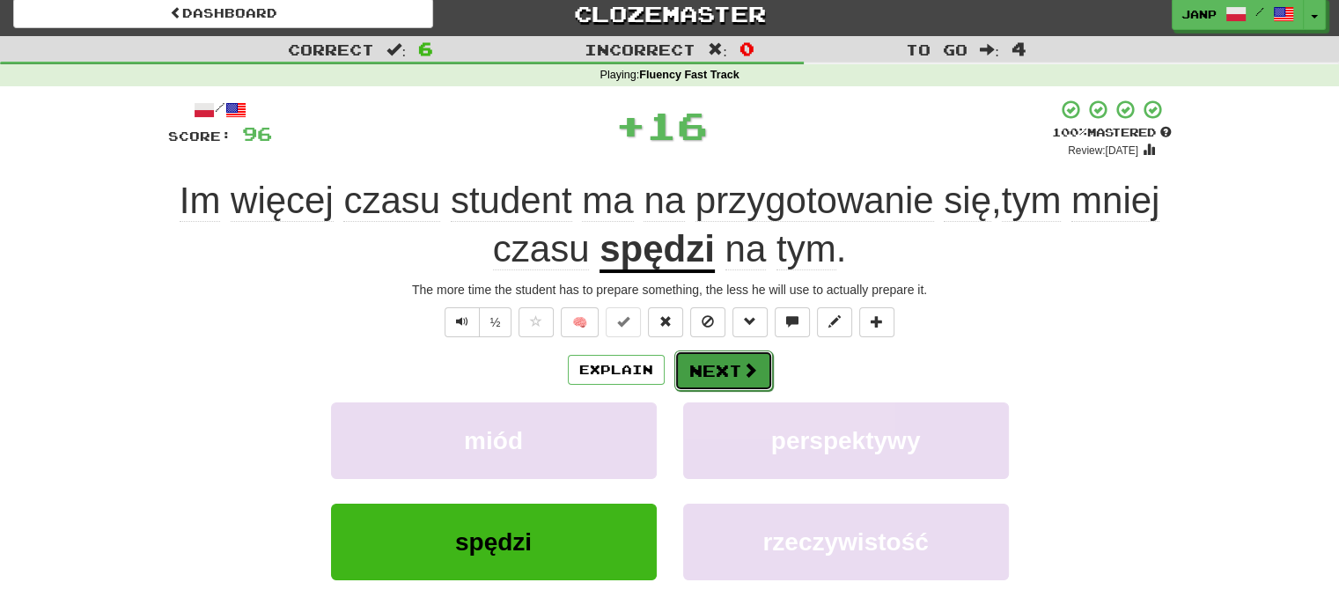
click at [706, 358] on button "Next" at bounding box center [723, 370] width 99 height 40
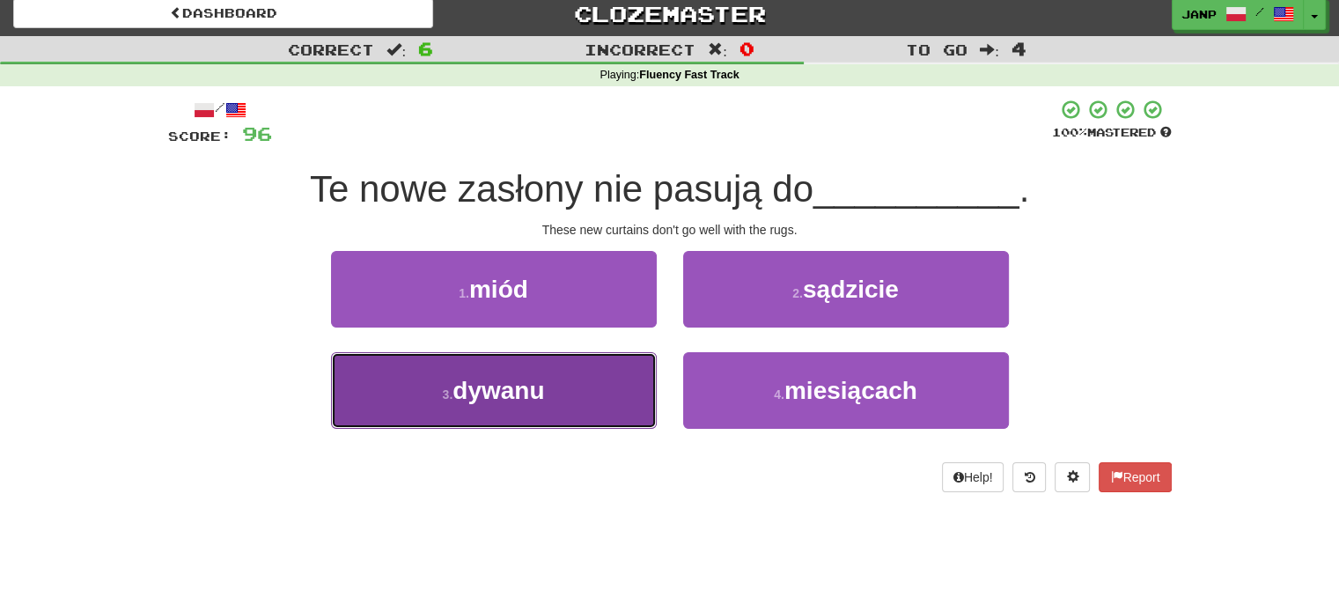
click at [621, 394] on button "3 . dywanu" at bounding box center [494, 390] width 326 height 77
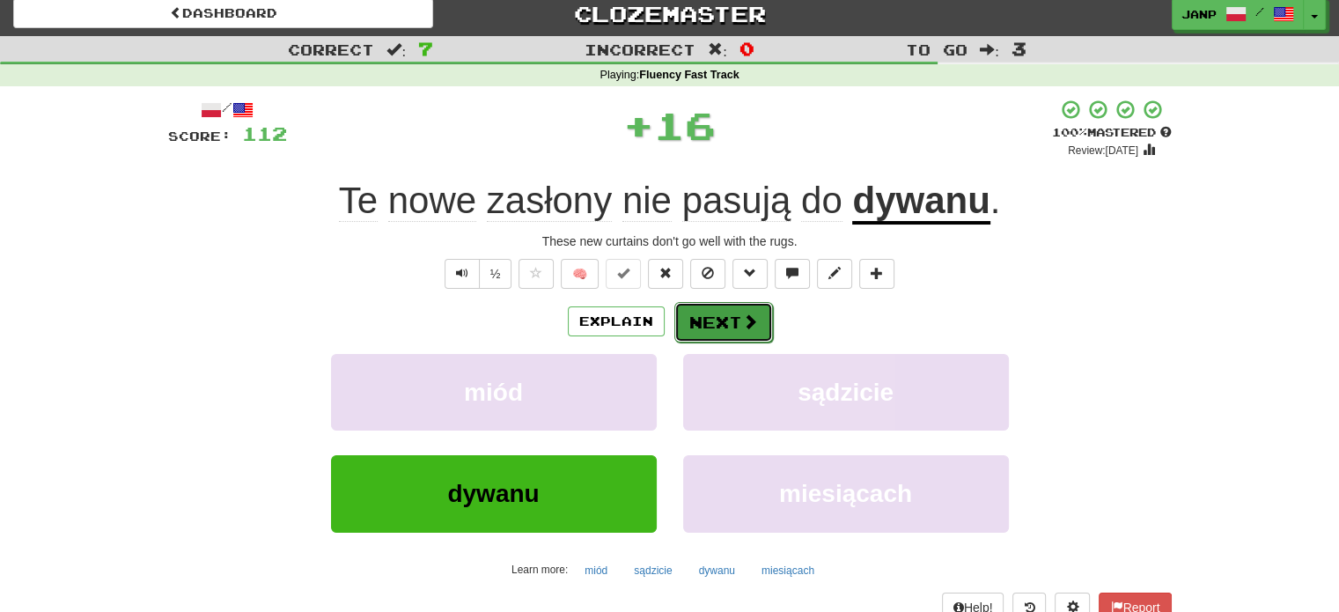
click at [711, 316] on button "Next" at bounding box center [723, 322] width 99 height 40
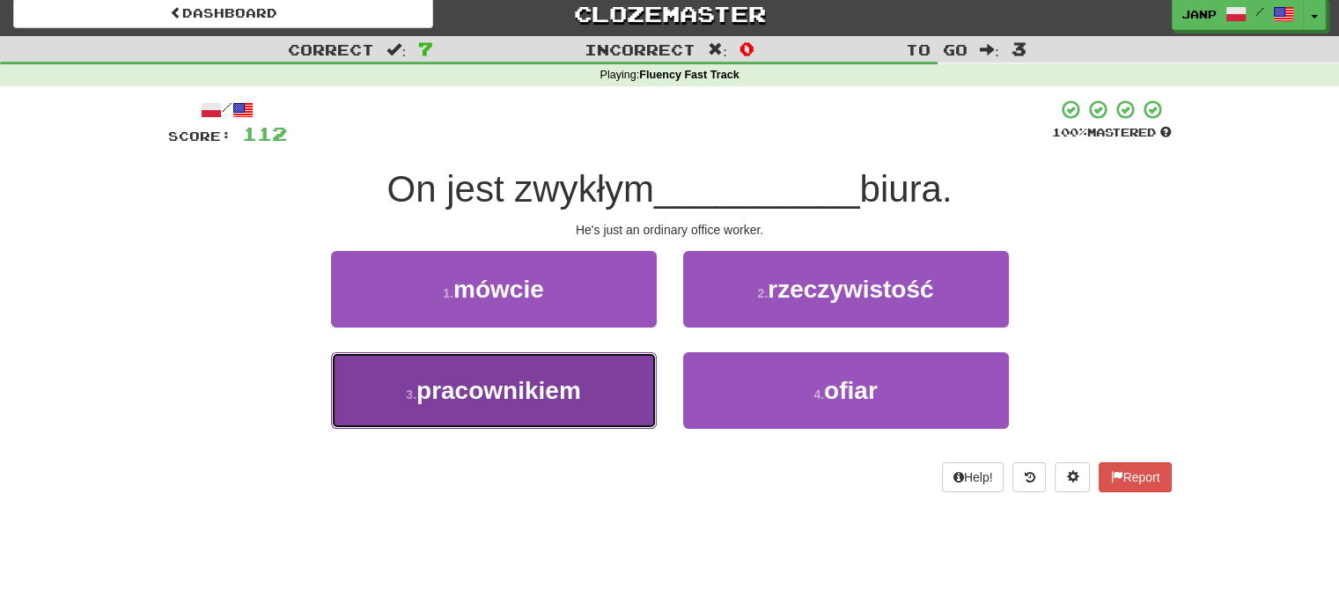
click at [620, 393] on button "3 . pracownikiem" at bounding box center [494, 390] width 326 height 77
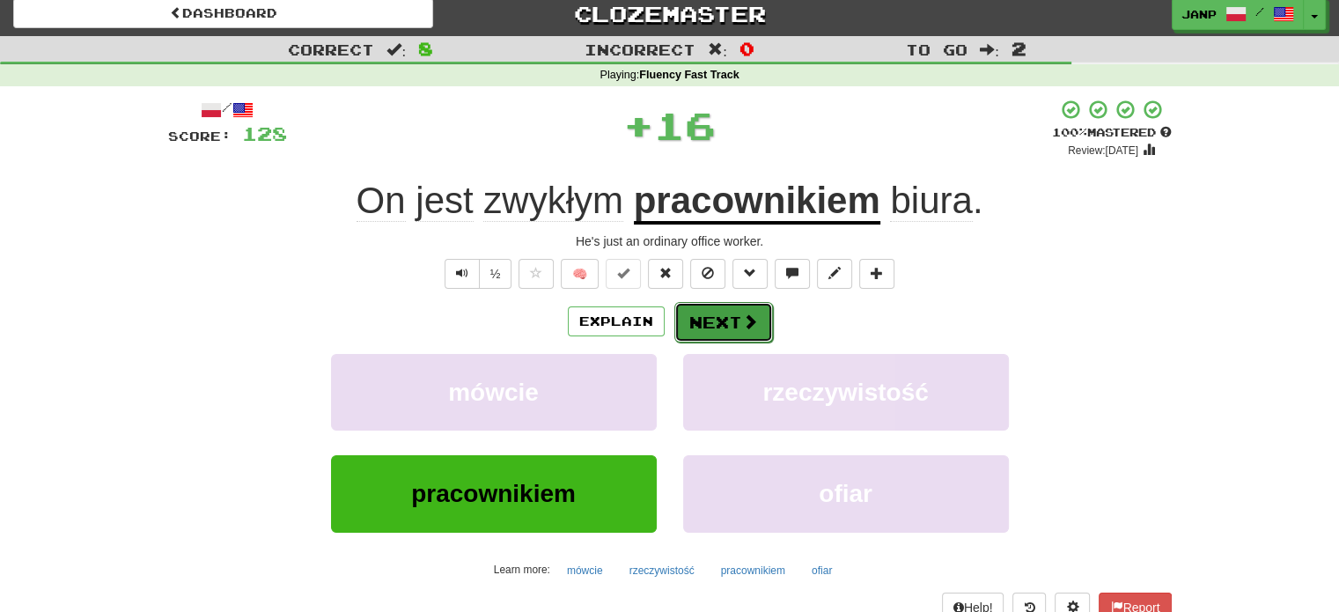
click at [708, 320] on button "Next" at bounding box center [723, 322] width 99 height 40
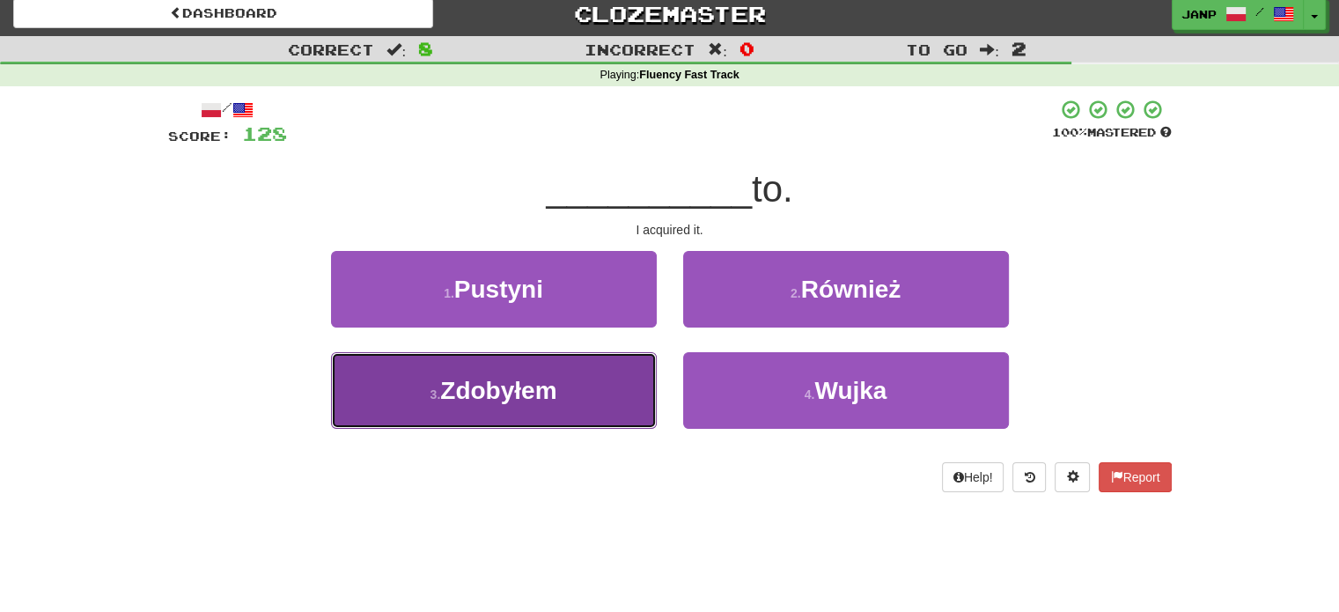
click at [613, 383] on button "3 . Zdobyłem" at bounding box center [494, 390] width 326 height 77
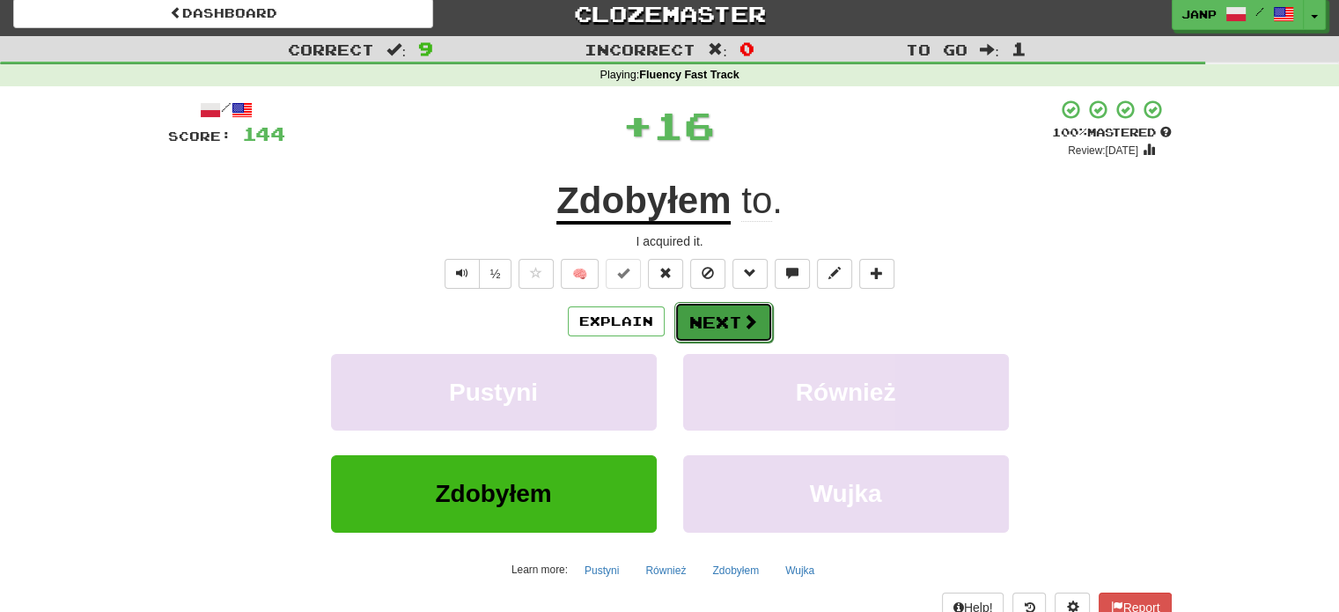
click at [718, 316] on button "Next" at bounding box center [723, 322] width 99 height 40
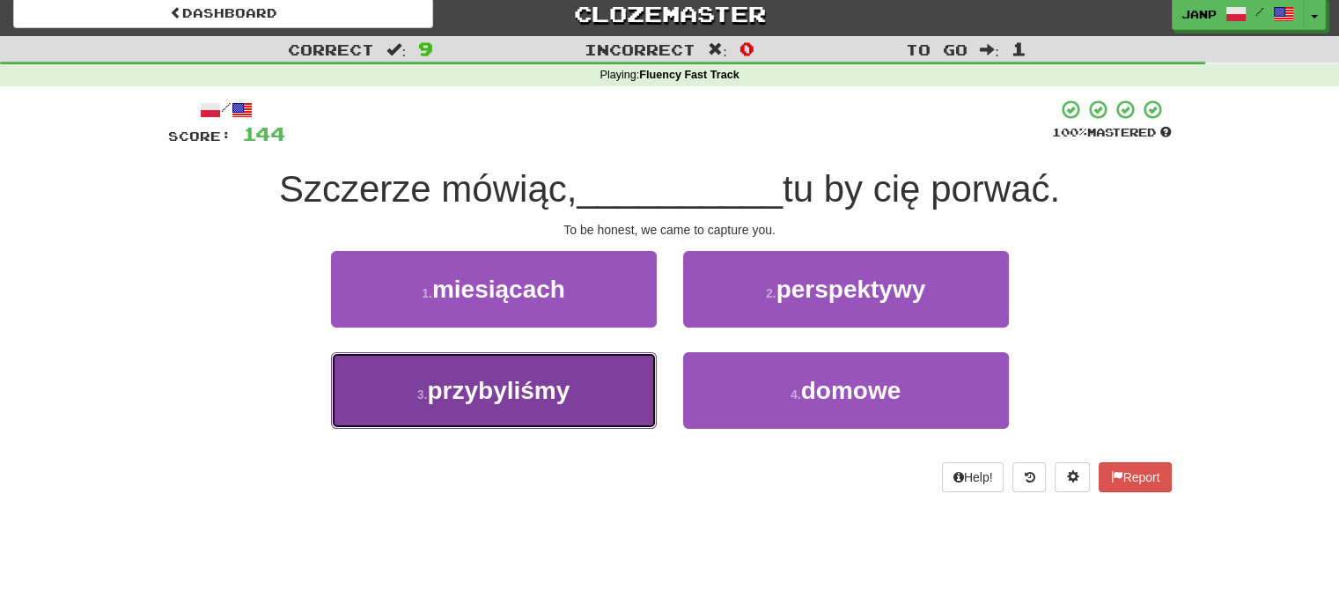
click at [603, 393] on button "3 . przybyliśmy" at bounding box center [494, 390] width 326 height 77
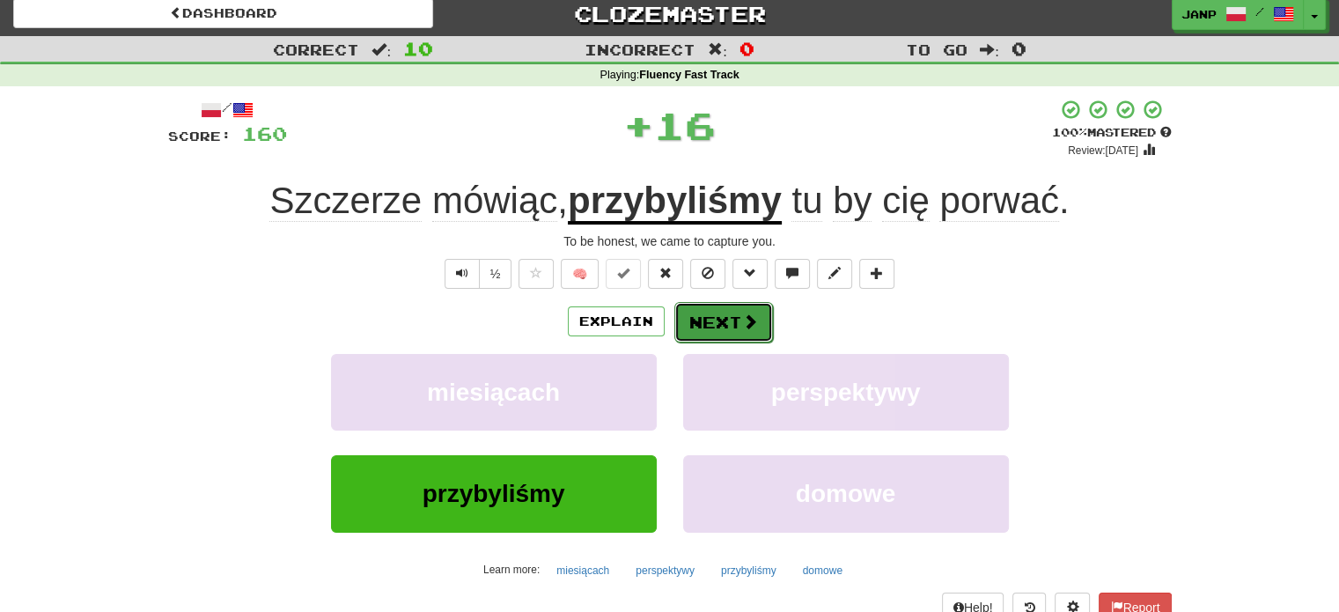
click at [710, 319] on button "Next" at bounding box center [723, 322] width 99 height 40
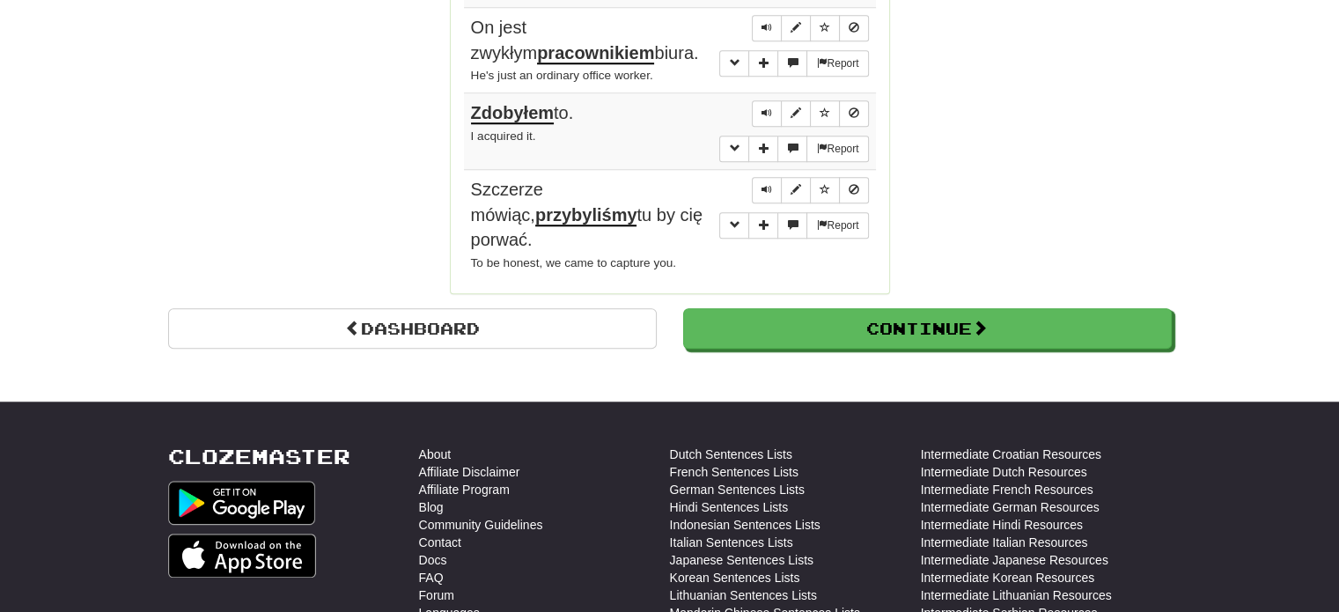
scroll to position [1593, 0]
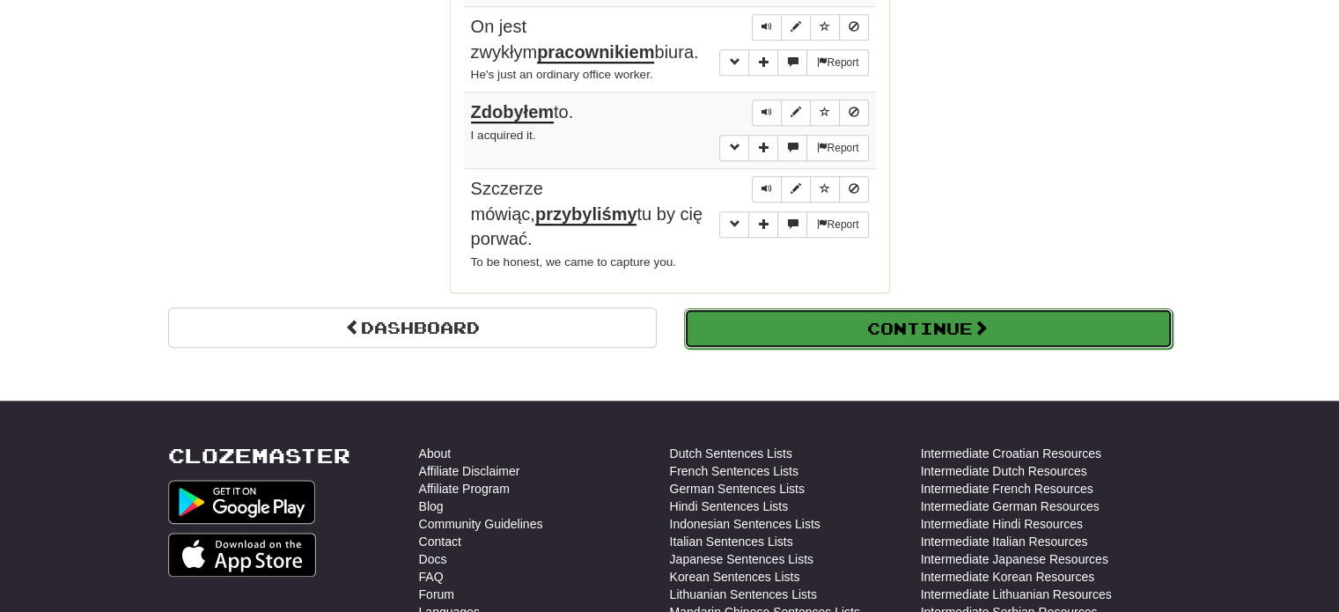
click at [870, 308] on button "Continue" at bounding box center [928, 328] width 488 height 40
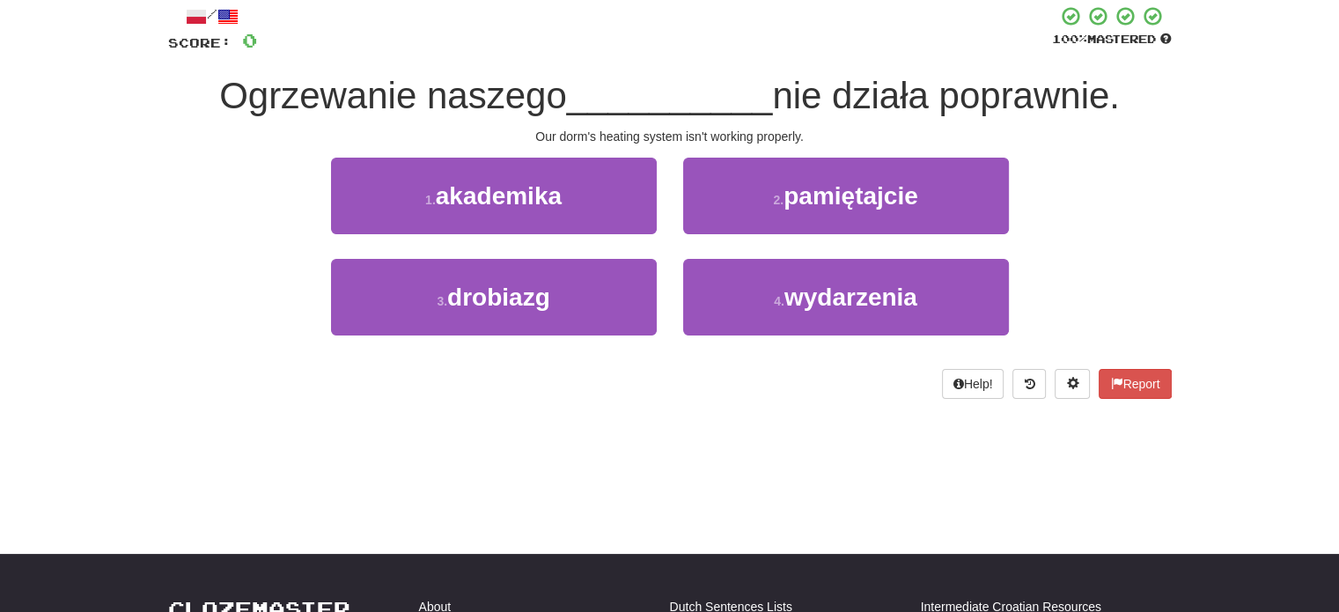
scroll to position [97, 0]
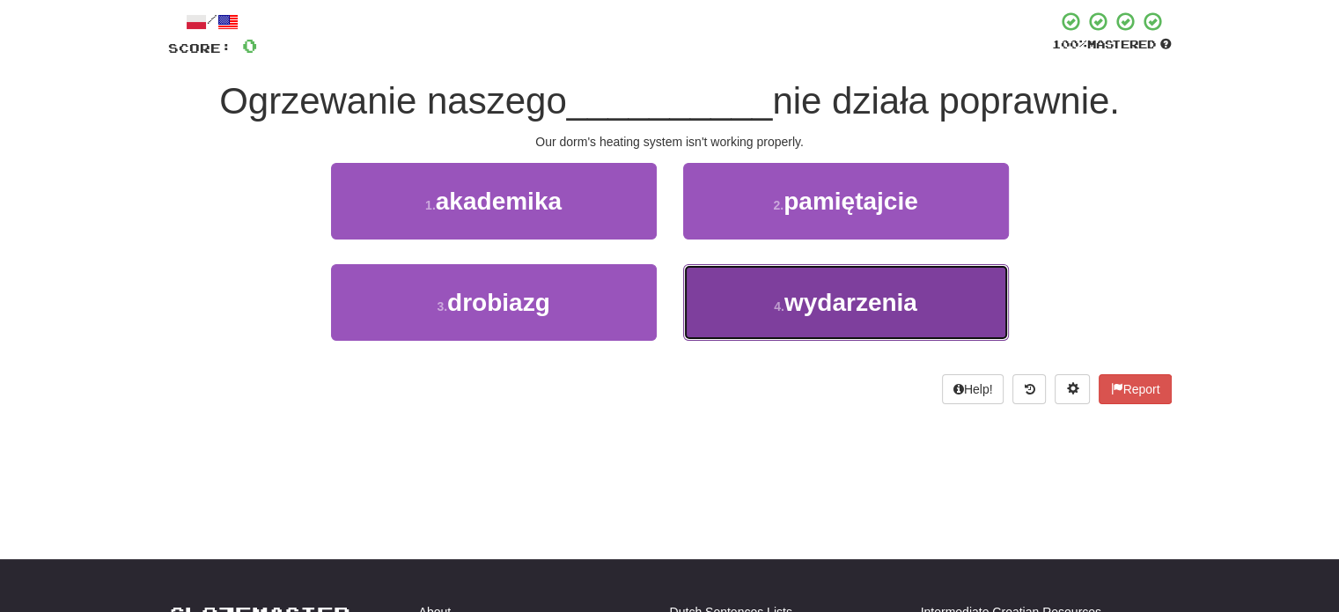
click at [725, 321] on button "4 . wydarzenia" at bounding box center [846, 302] width 326 height 77
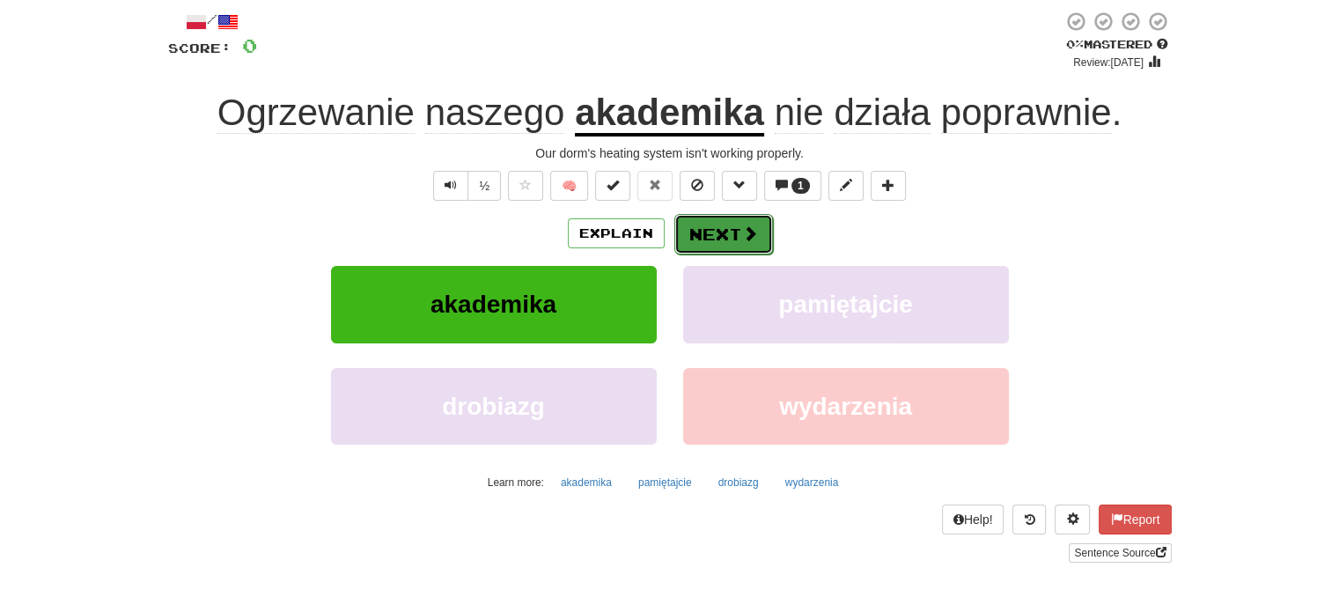
click at [733, 226] on button "Next" at bounding box center [723, 234] width 99 height 40
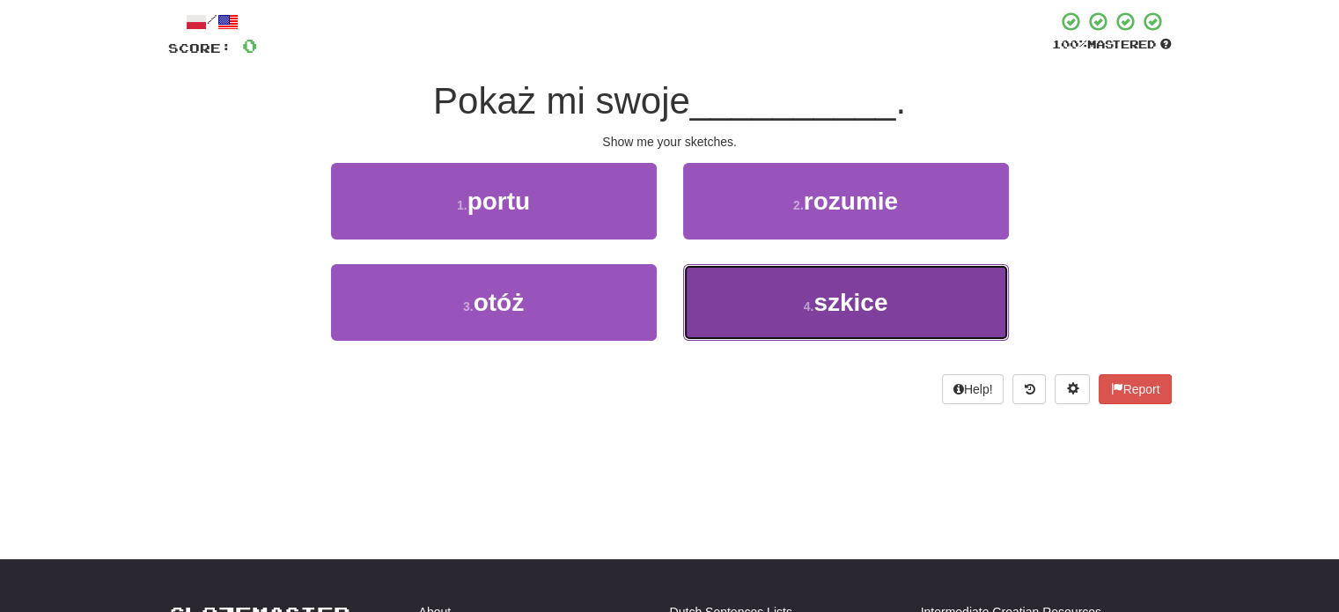
click at [760, 306] on button "4 . szkice" at bounding box center [846, 302] width 326 height 77
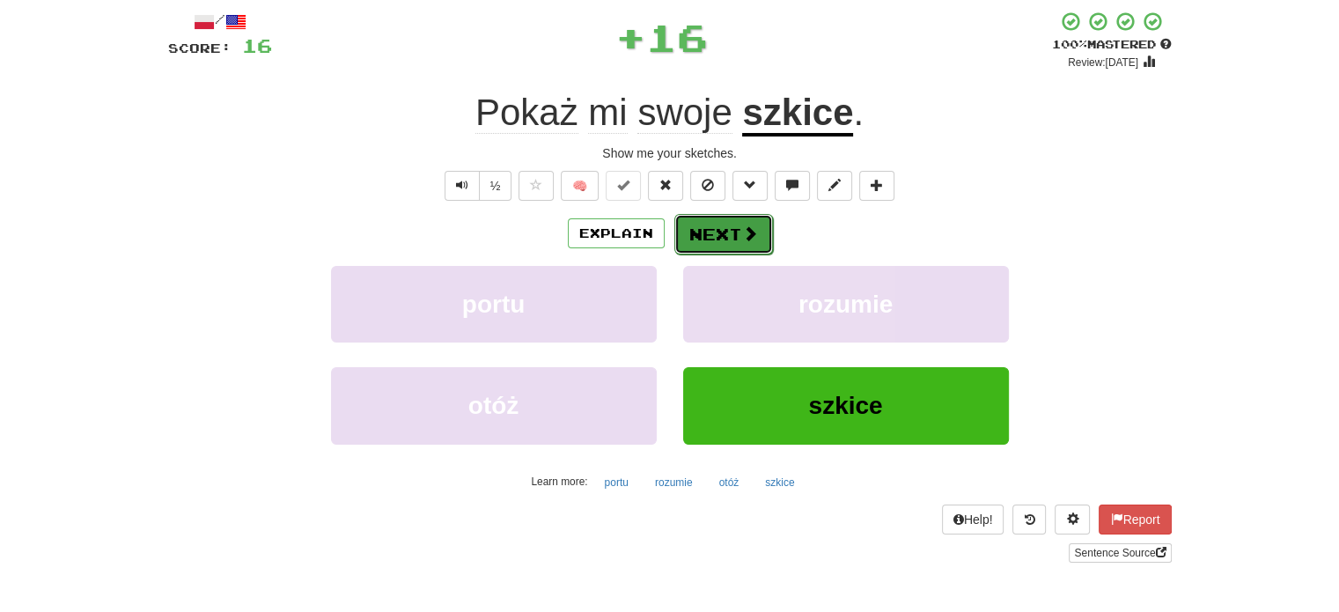
click at [693, 228] on button "Next" at bounding box center [723, 234] width 99 height 40
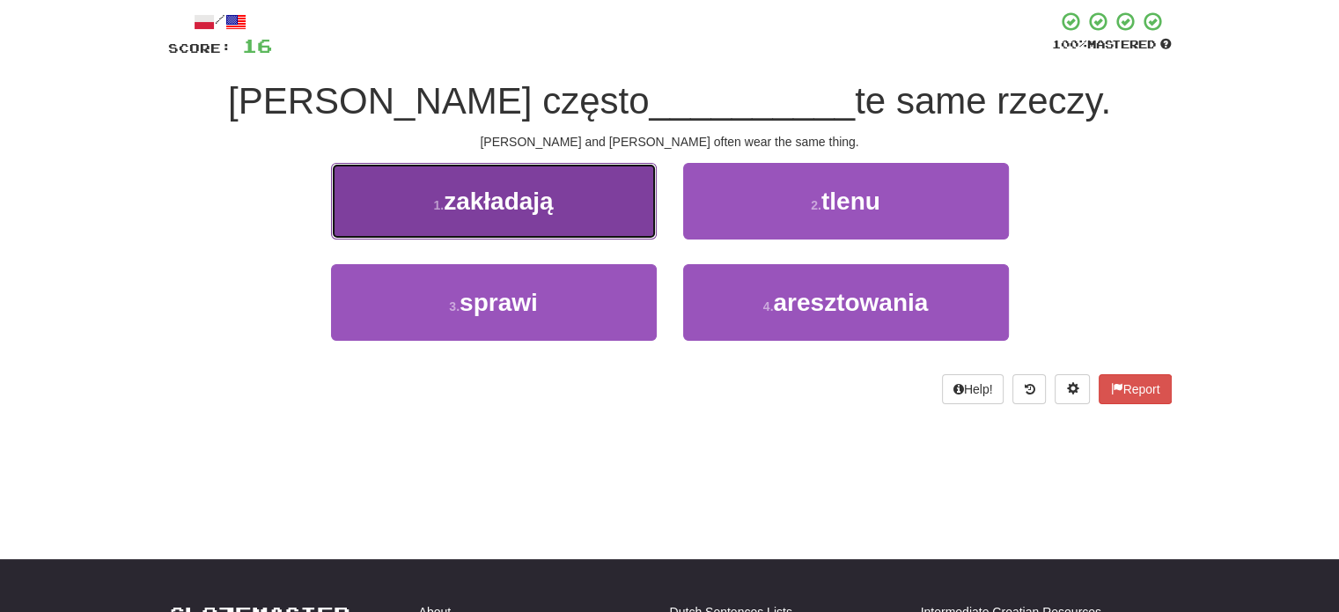
click at [519, 221] on button "1 . zakładają" at bounding box center [494, 201] width 326 height 77
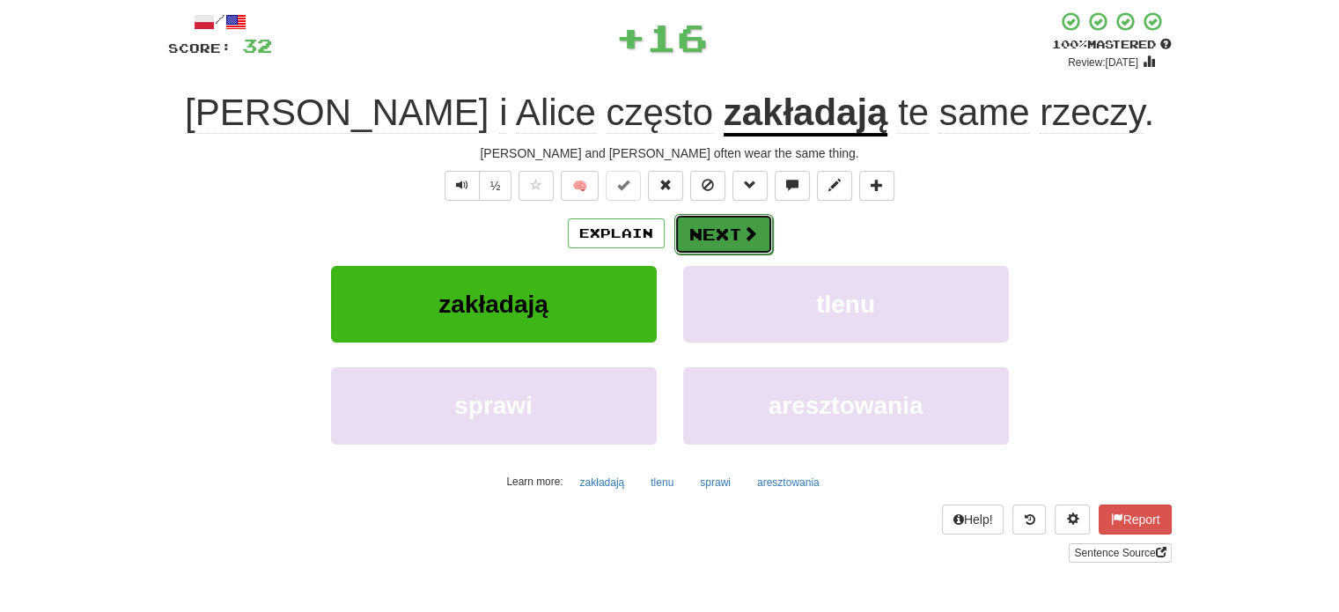
click at [701, 215] on button "Next" at bounding box center [723, 234] width 99 height 40
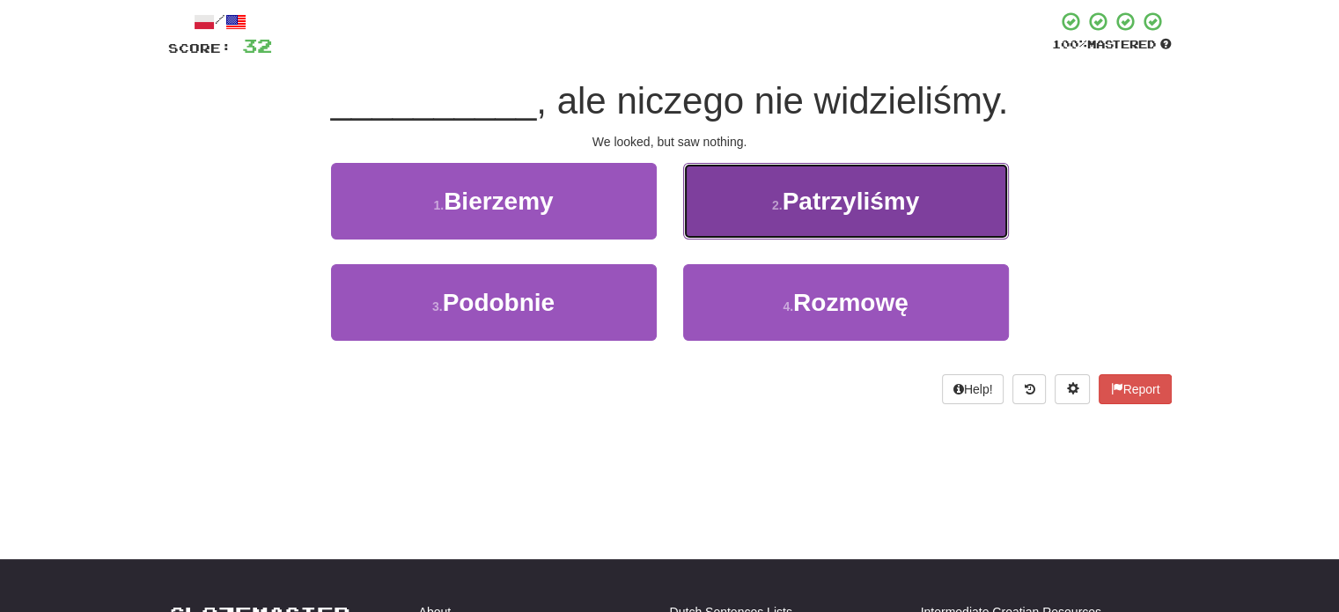
click at [845, 228] on button "2 . Patrzyliśmy" at bounding box center [846, 201] width 326 height 77
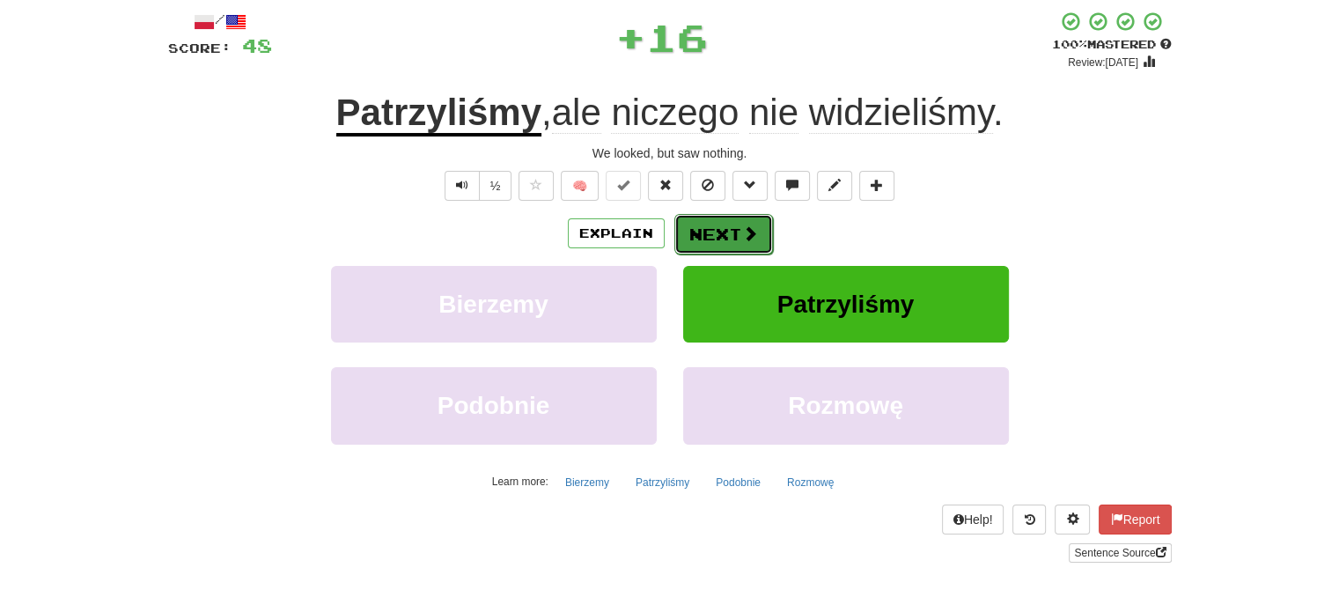
click at [730, 230] on button "Next" at bounding box center [723, 234] width 99 height 40
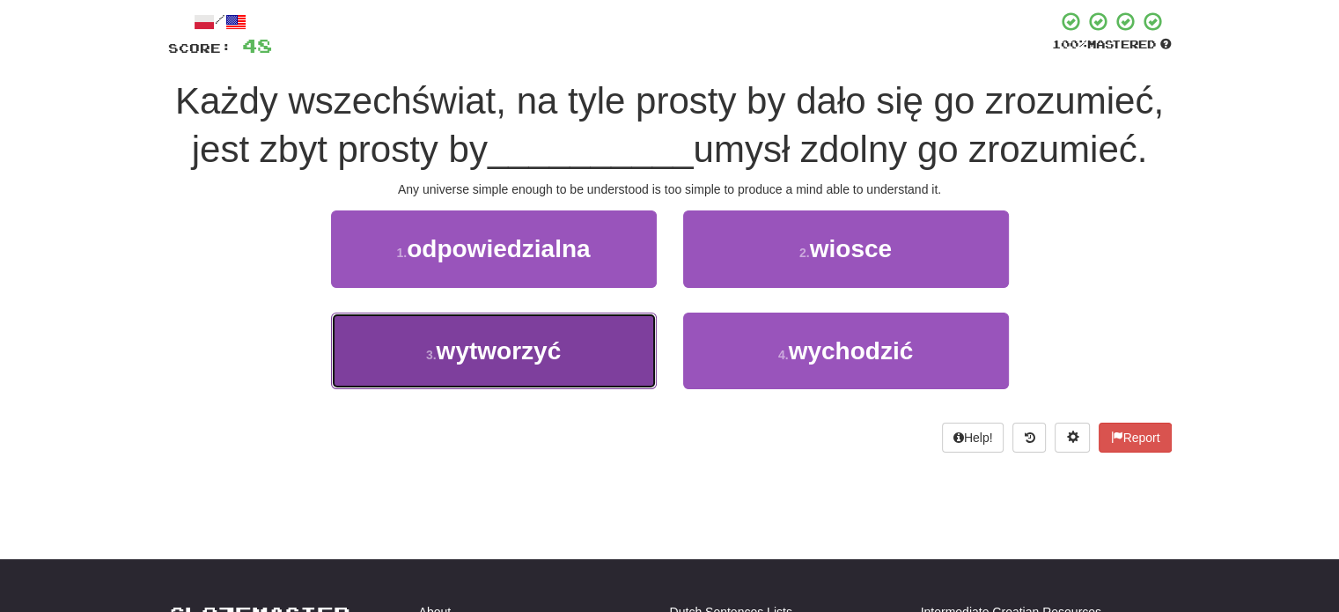
click at [637, 341] on button "3 . wytworzyć" at bounding box center [494, 350] width 326 height 77
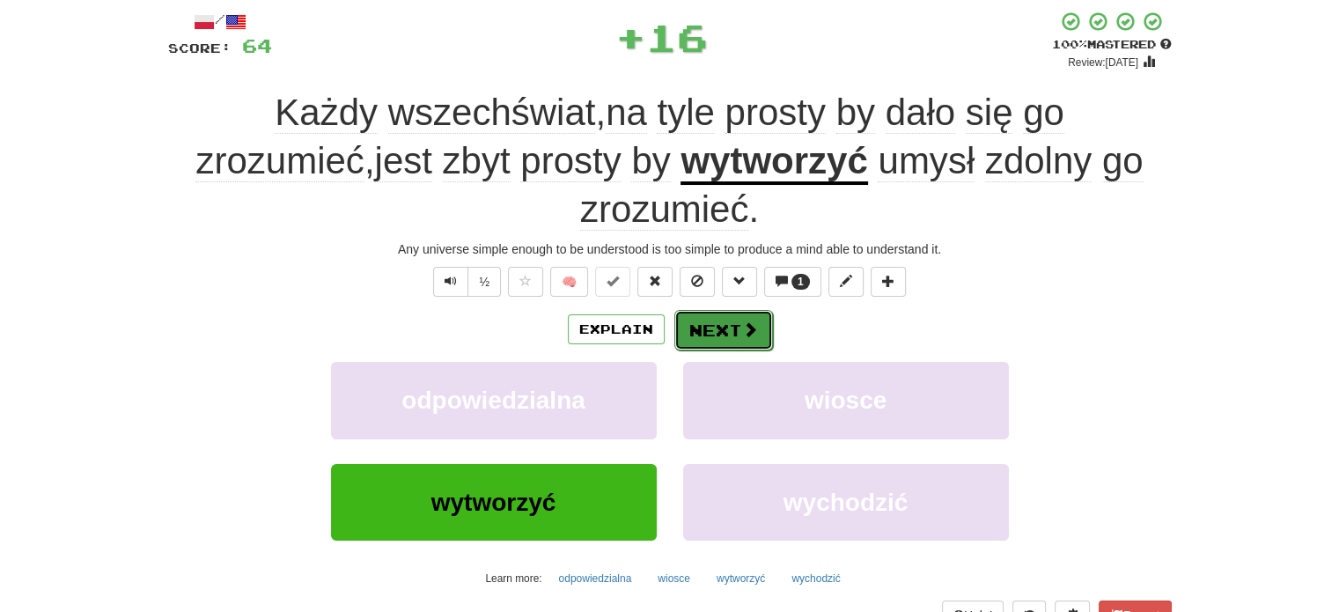
click at [695, 310] on button "Next" at bounding box center [723, 330] width 99 height 40
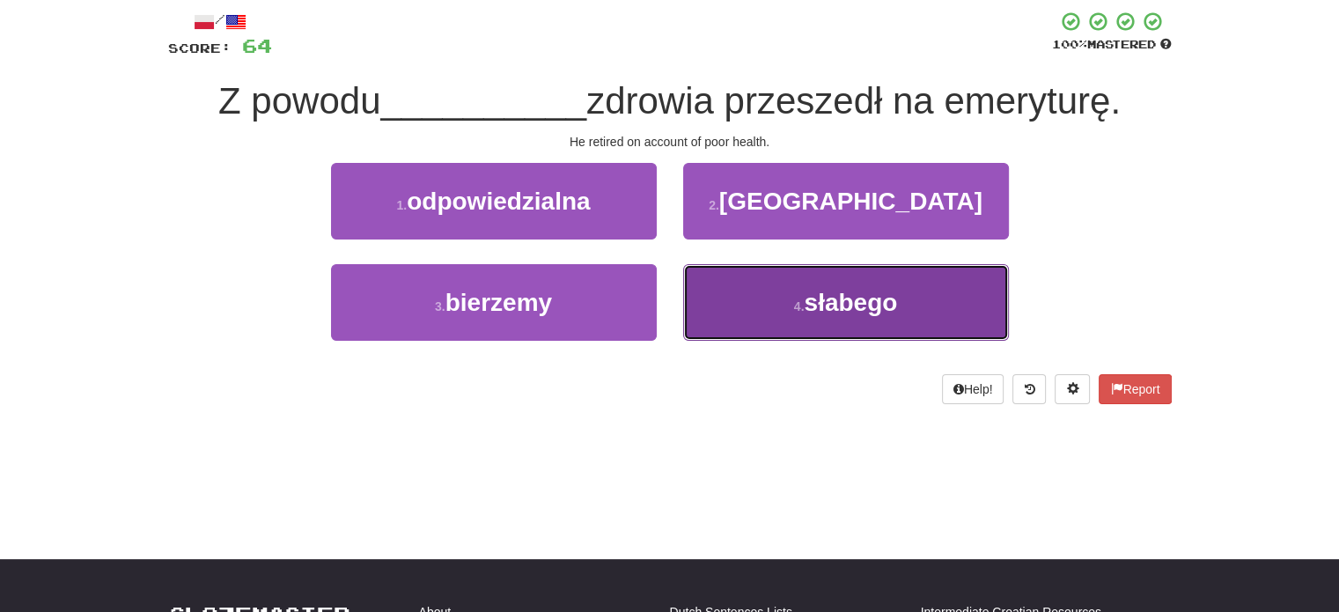
click at [714, 297] on button "4 . słabego" at bounding box center [846, 302] width 326 height 77
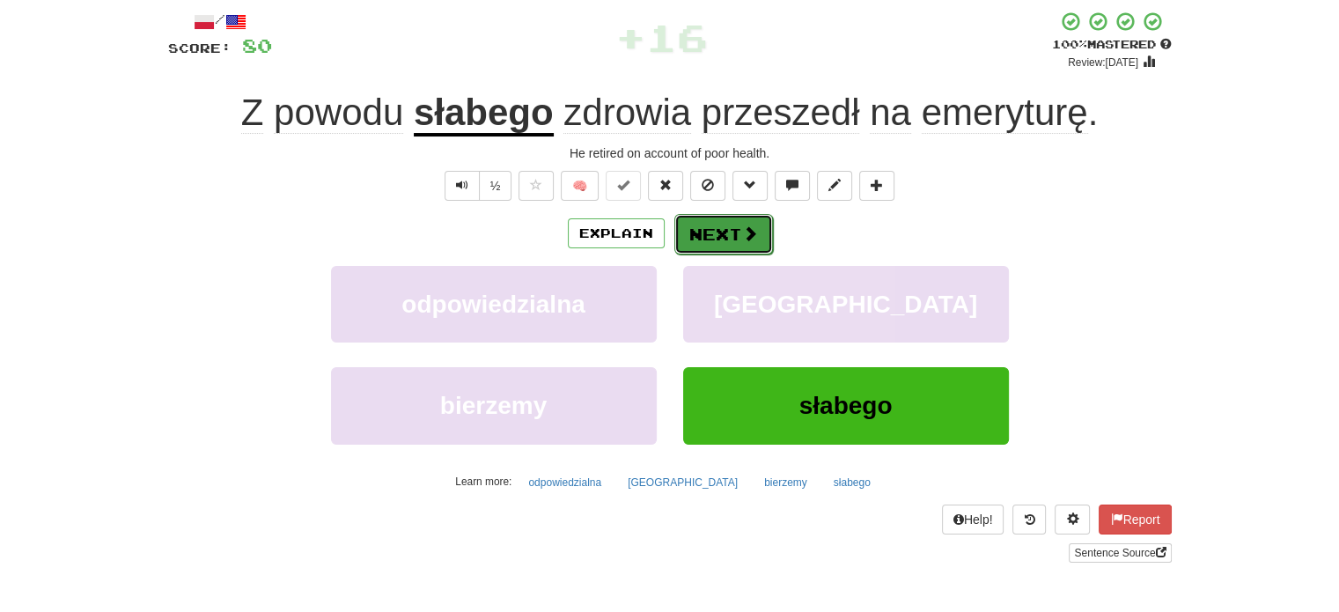
click at [702, 236] on button "Next" at bounding box center [723, 234] width 99 height 40
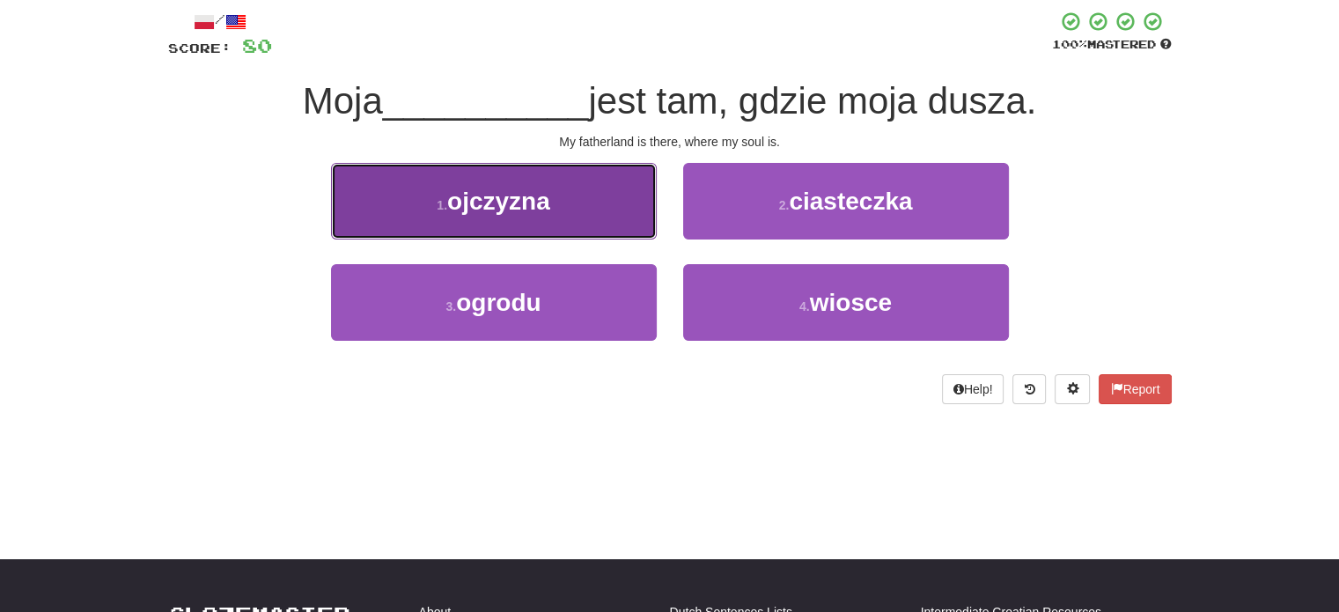
click at [640, 204] on button "1 . ojczyzna" at bounding box center [494, 201] width 326 height 77
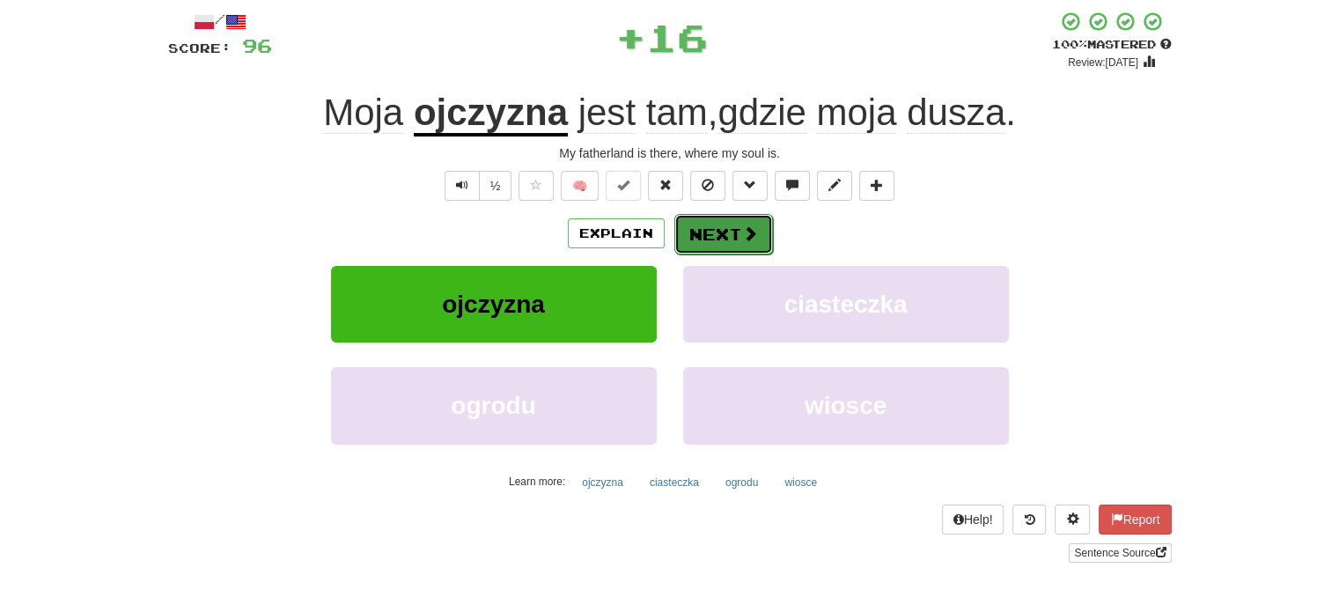
click at [716, 229] on button "Next" at bounding box center [723, 234] width 99 height 40
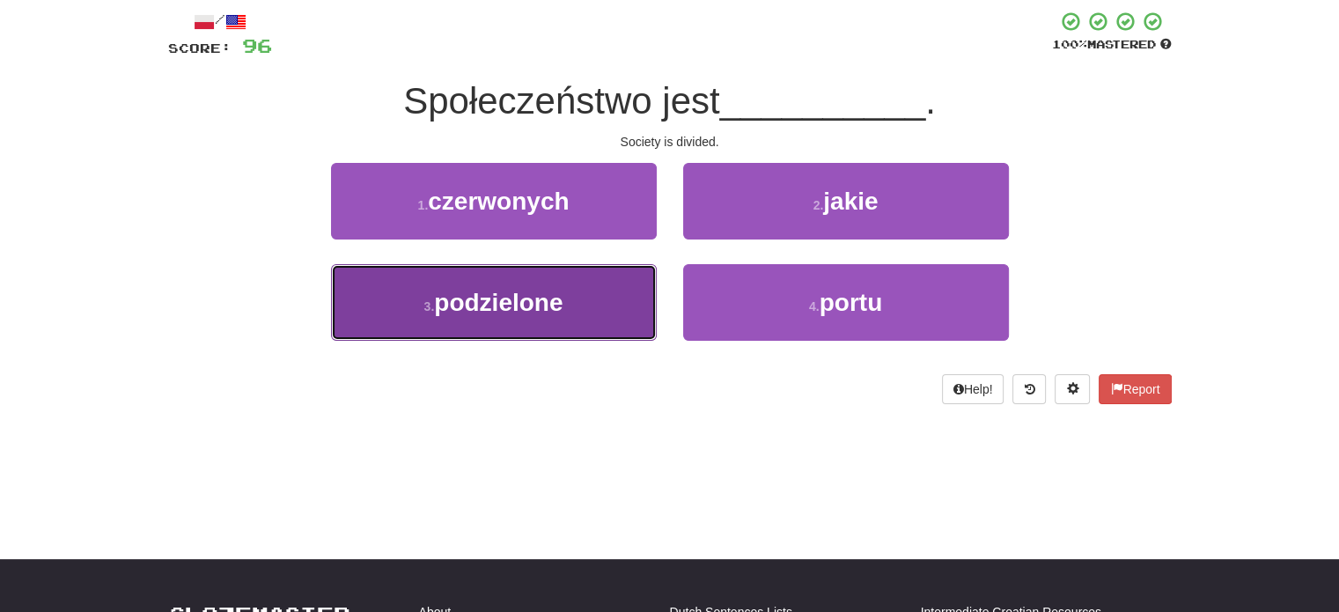
click at [617, 291] on button "3 . podzielone" at bounding box center [494, 302] width 326 height 77
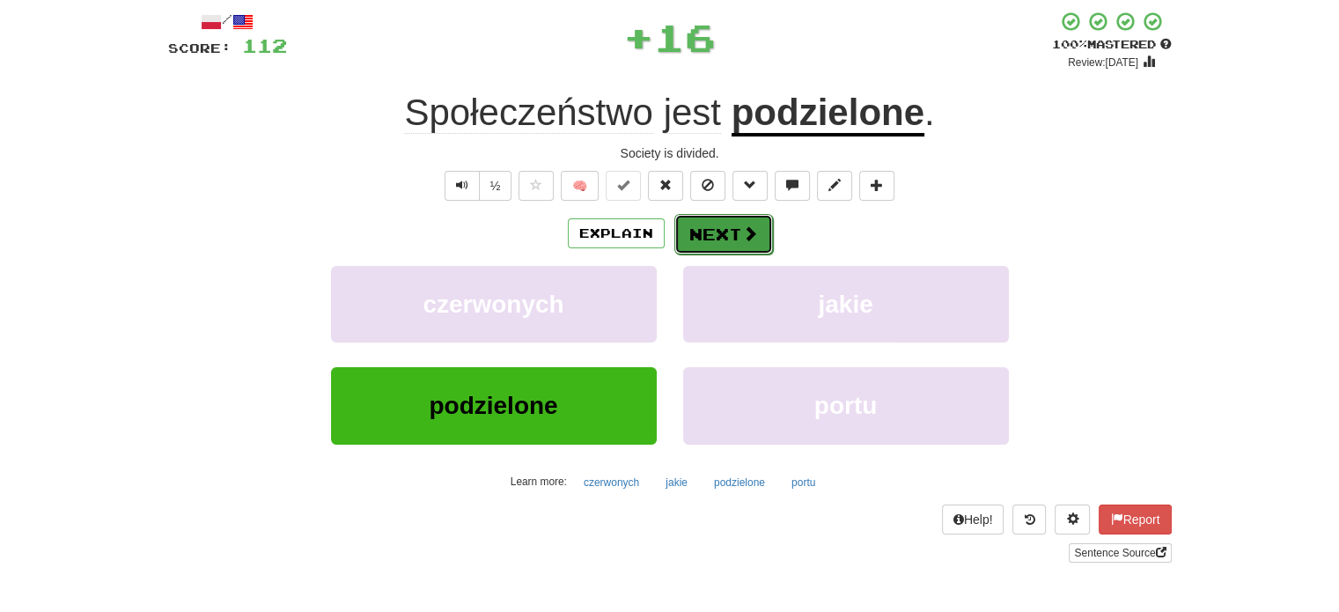
click at [695, 229] on button "Next" at bounding box center [723, 234] width 99 height 40
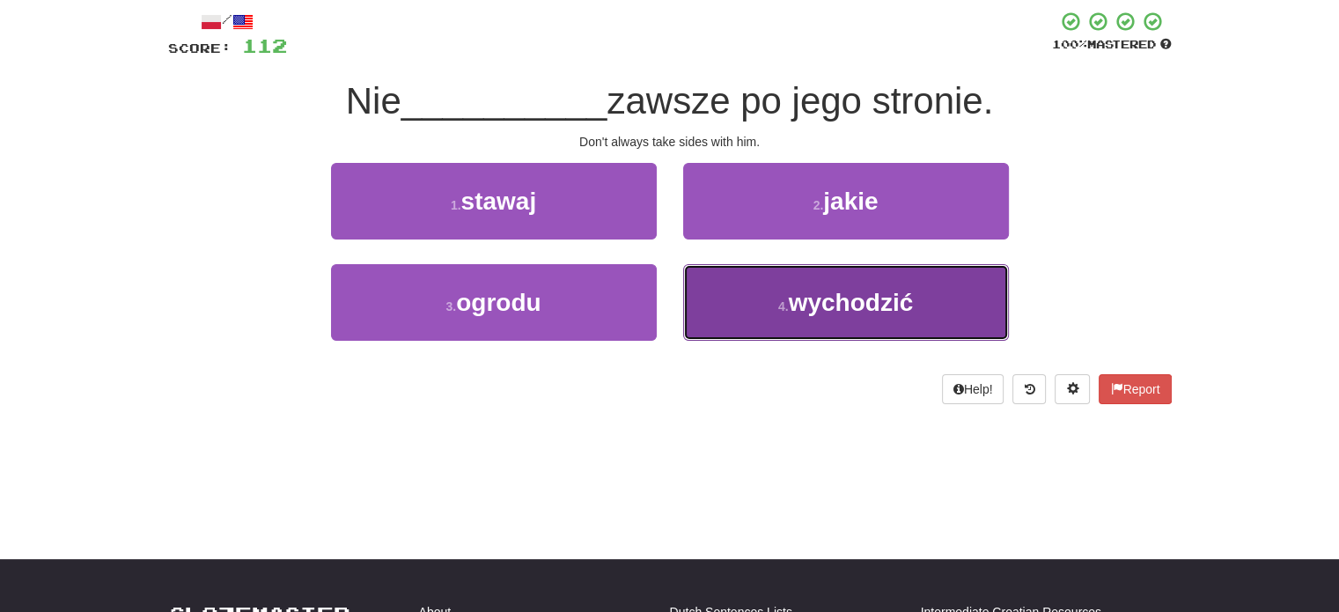
click at [703, 290] on button "4 . wychodzić" at bounding box center [846, 302] width 326 height 77
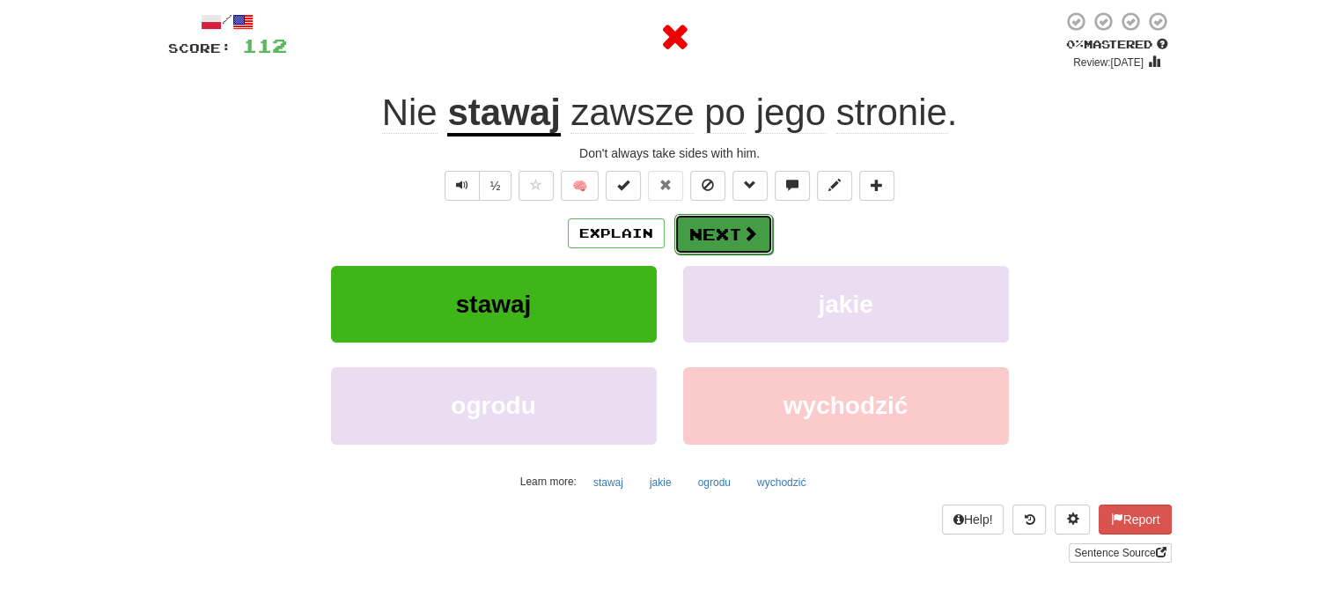
click at [703, 231] on button "Next" at bounding box center [723, 234] width 99 height 40
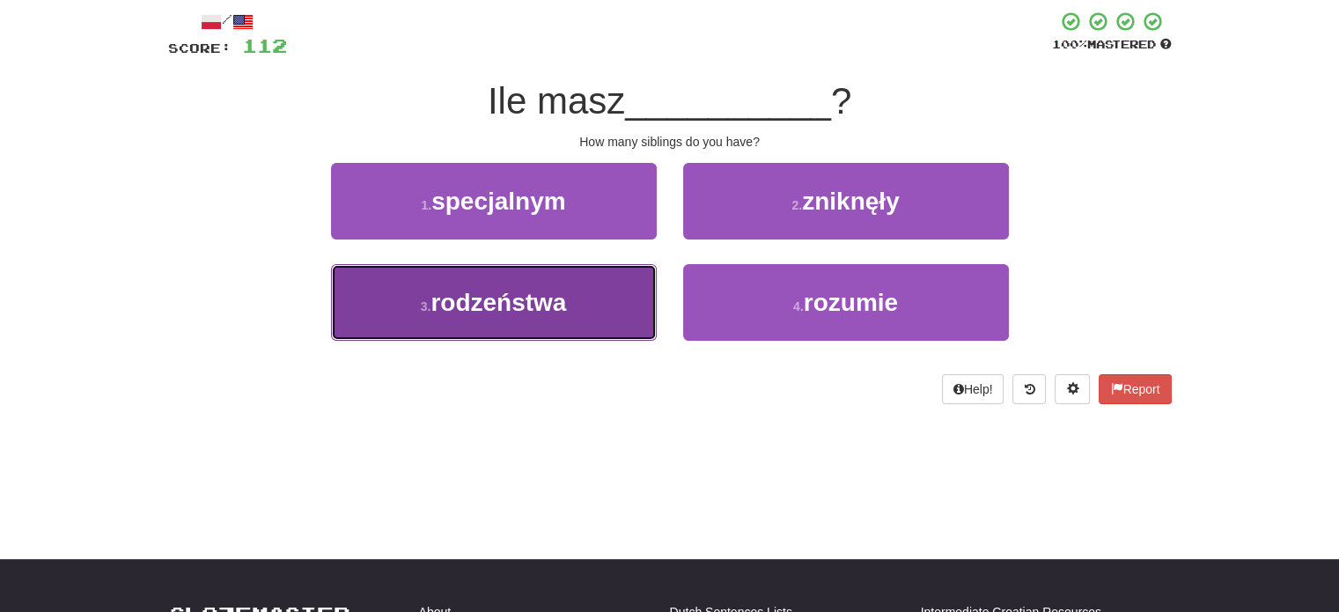
click at [630, 288] on button "3 . rodzeństwa" at bounding box center [494, 302] width 326 height 77
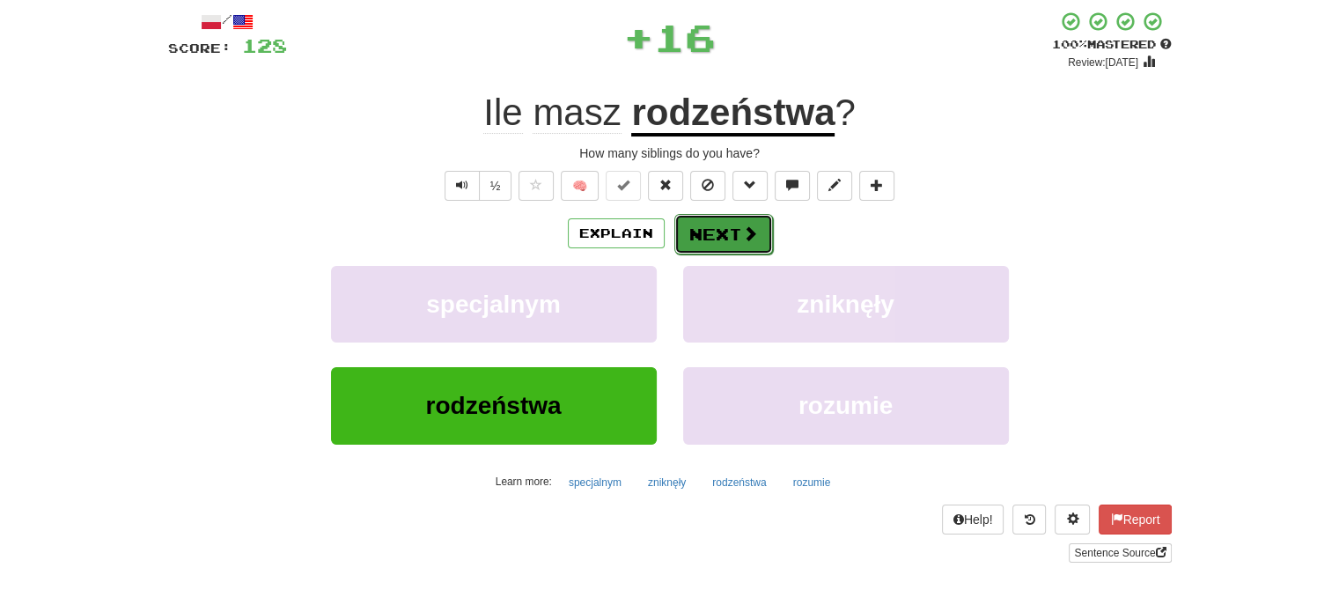
click at [721, 237] on button "Next" at bounding box center [723, 234] width 99 height 40
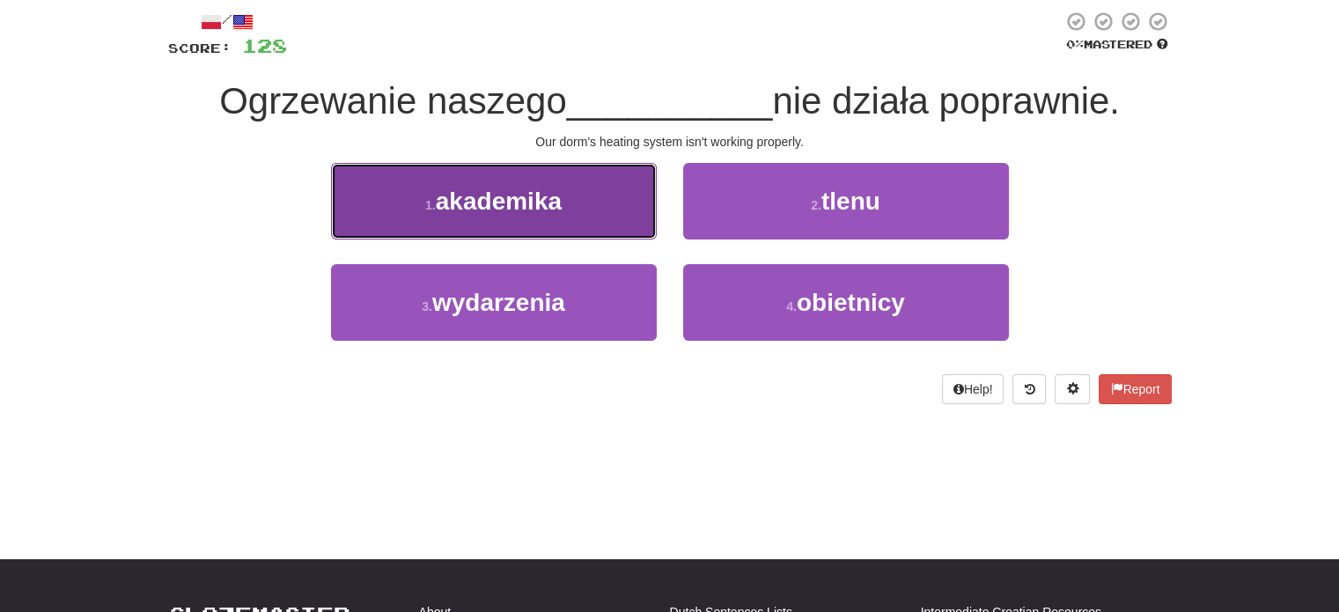
click at [607, 192] on button "1 . akademika" at bounding box center [494, 201] width 326 height 77
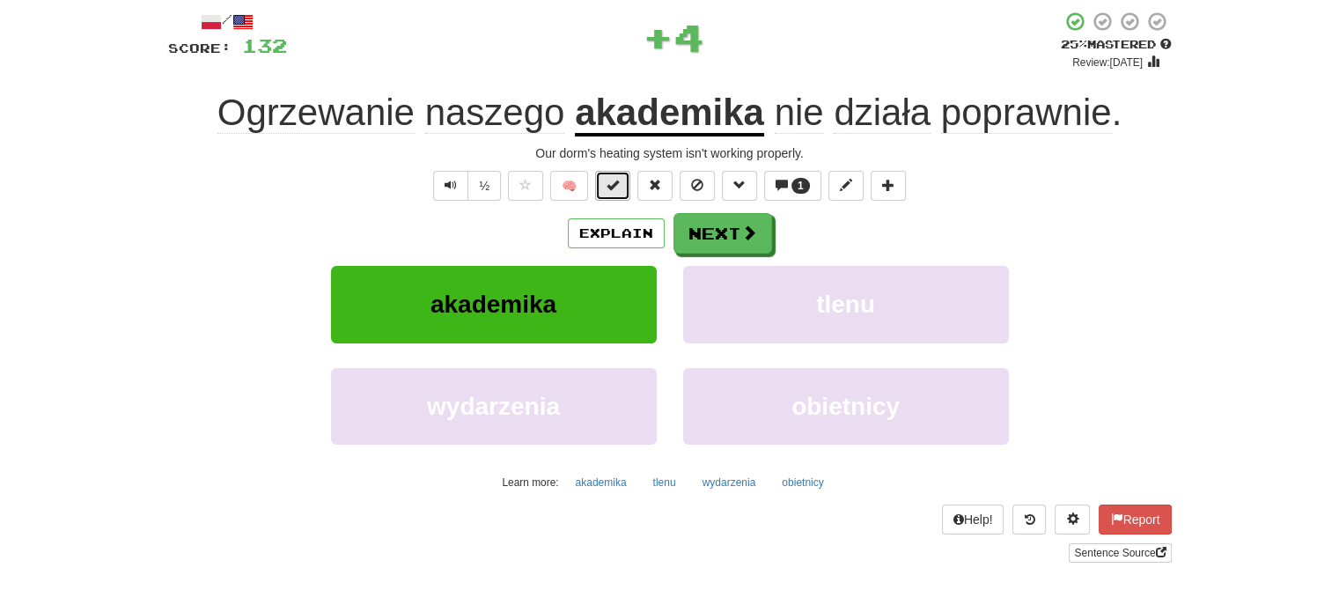
click at [614, 189] on span at bounding box center [612, 185] width 12 height 12
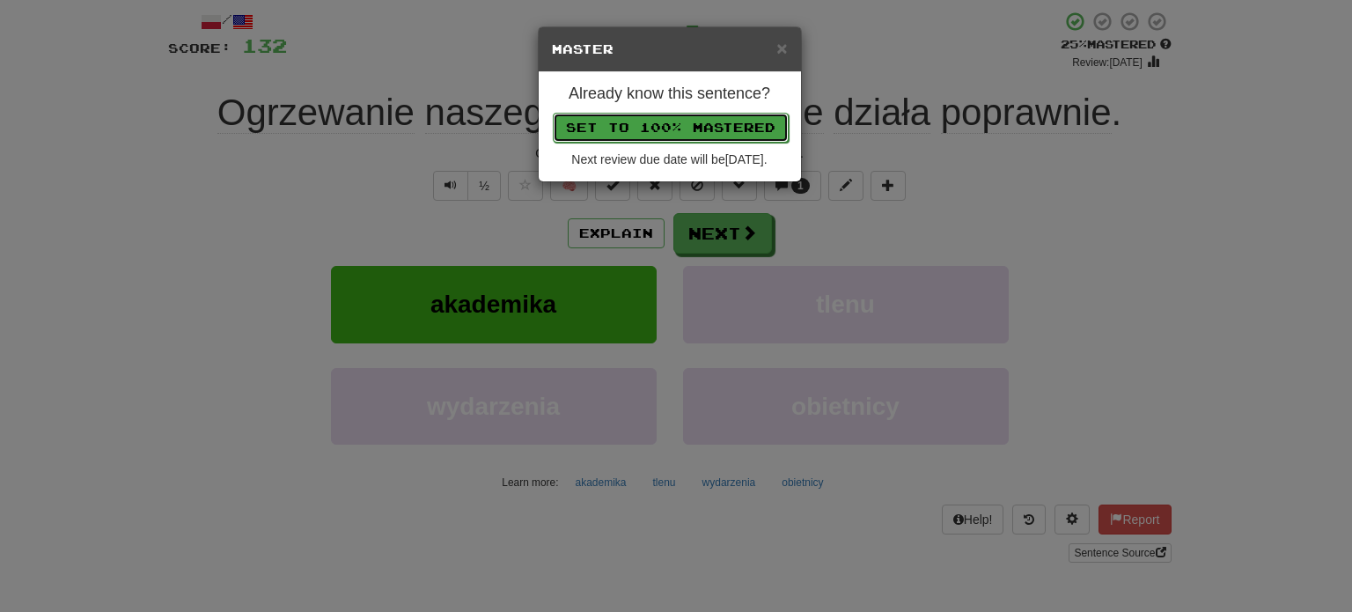
click at [638, 121] on button "Set to 100% Mastered" at bounding box center [671, 128] width 236 height 30
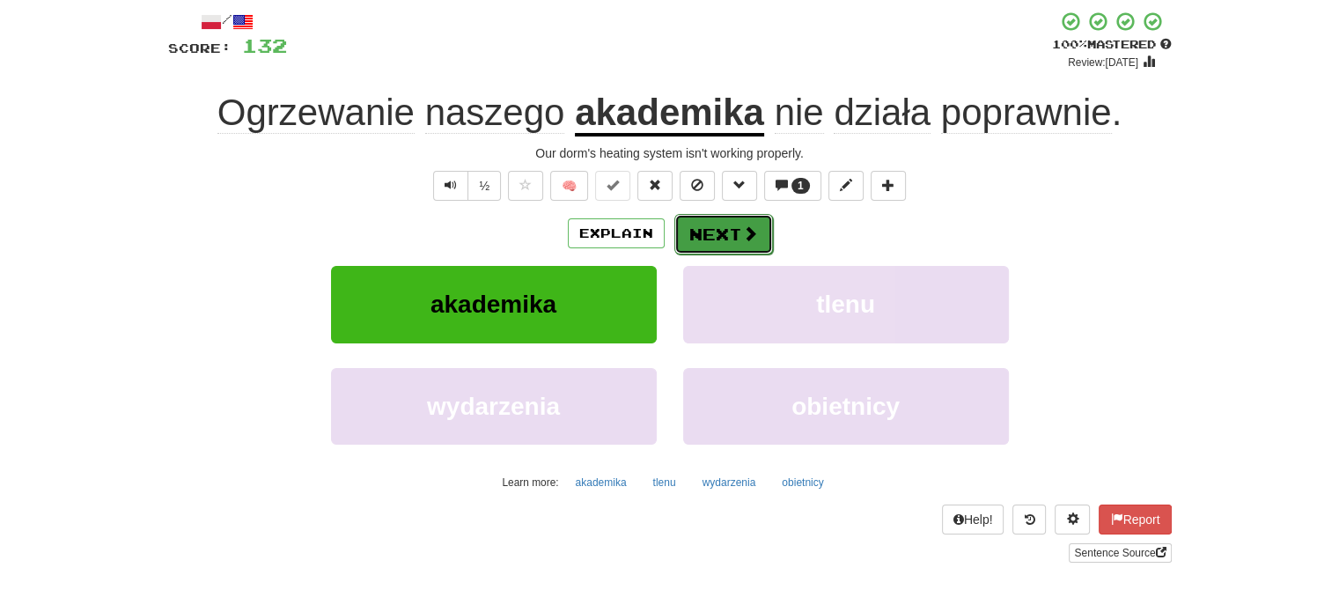
click at [708, 240] on button "Next" at bounding box center [723, 234] width 99 height 40
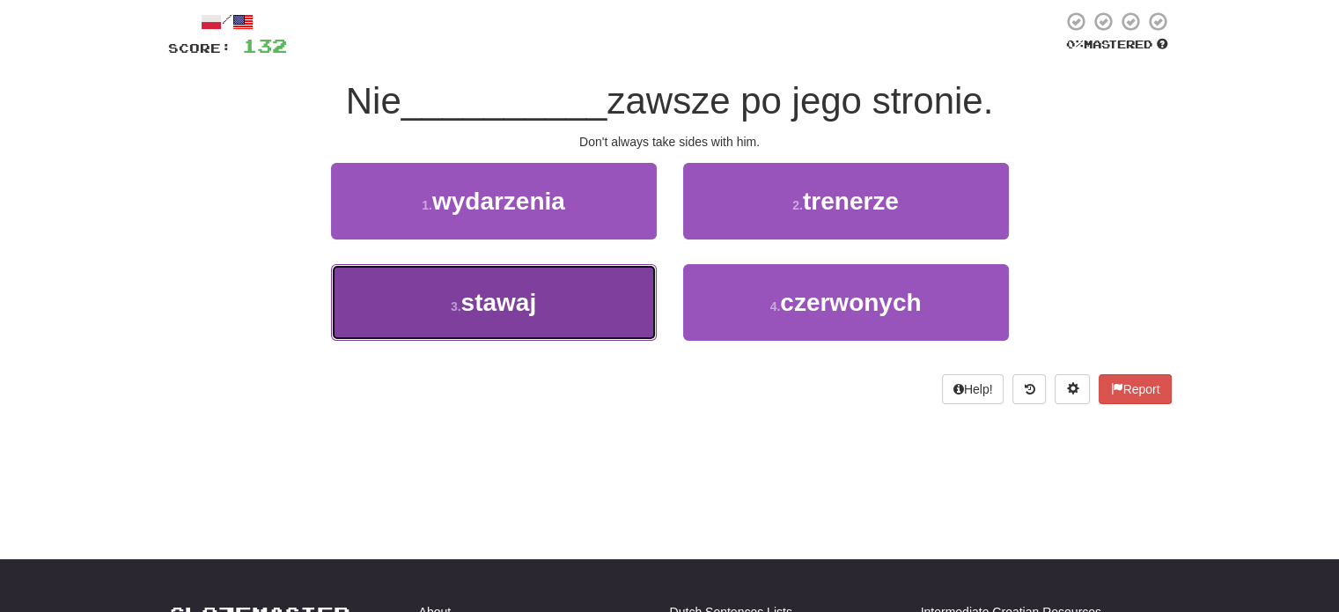
click at [638, 285] on button "3 . stawaj" at bounding box center [494, 302] width 326 height 77
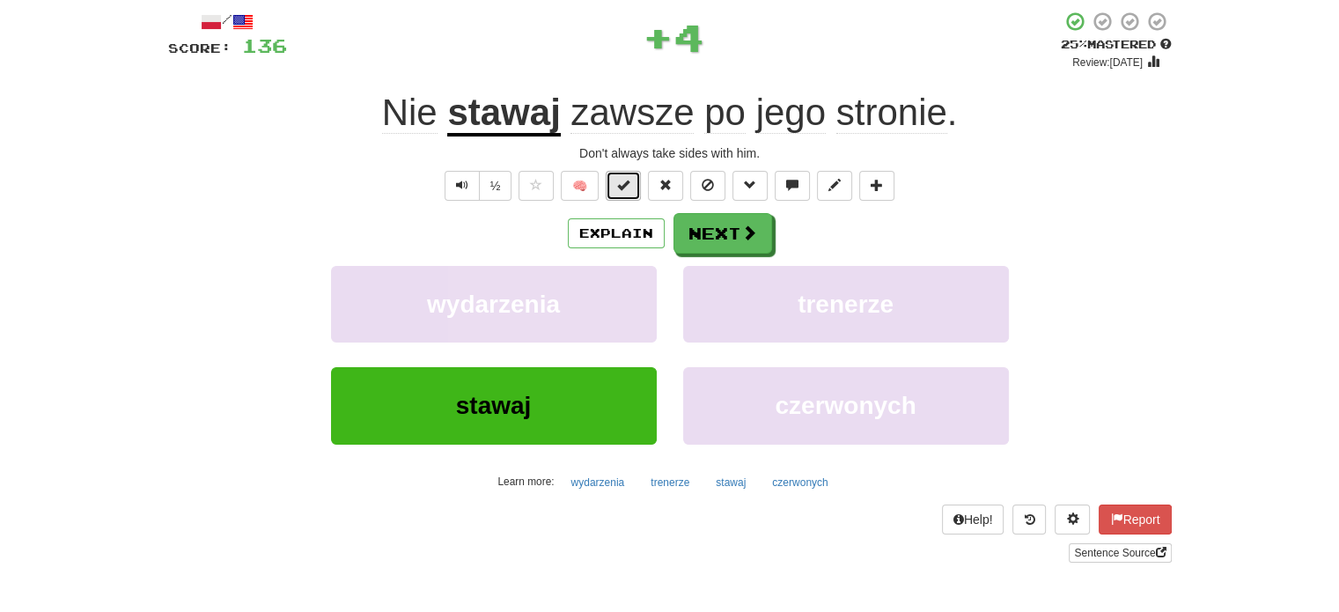
click at [627, 180] on span at bounding box center [623, 185] width 12 height 12
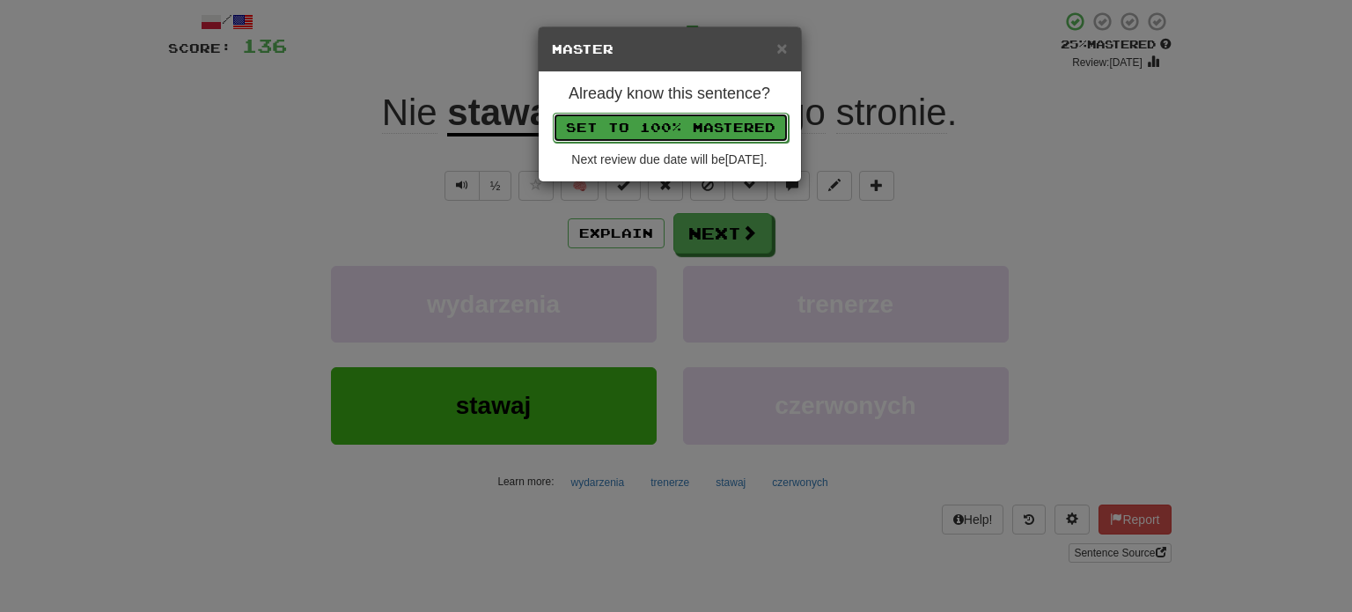
click at [658, 114] on button "Set to 100% Mastered" at bounding box center [671, 128] width 236 height 30
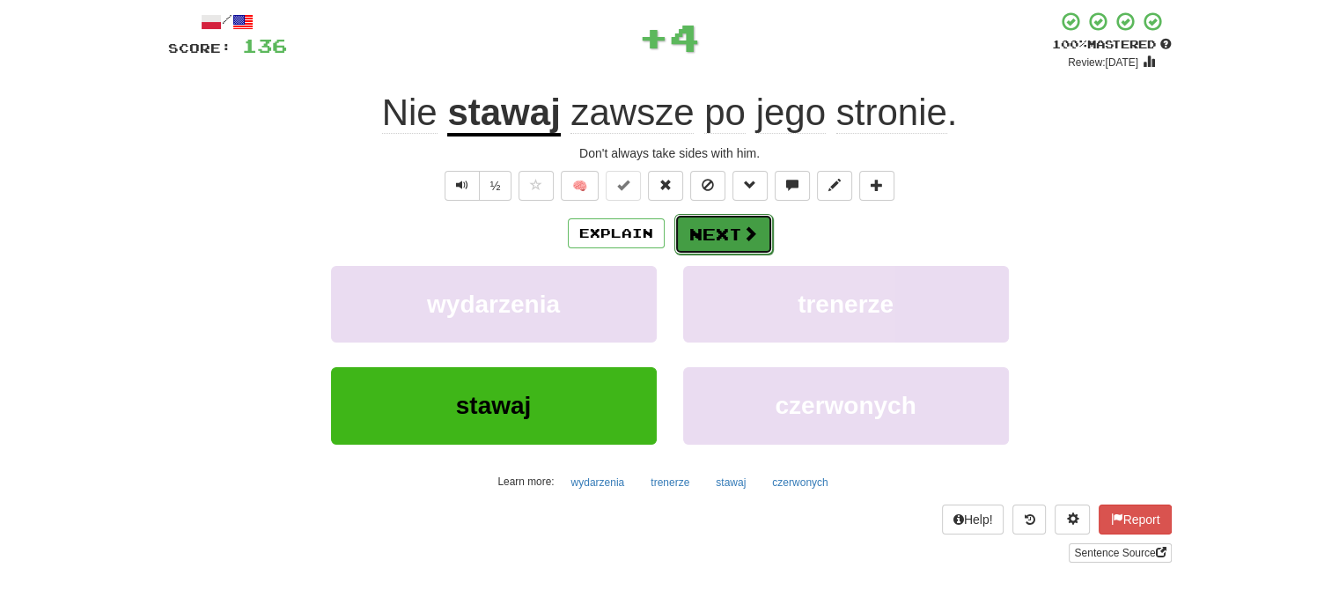
click at [720, 234] on button "Next" at bounding box center [723, 234] width 99 height 40
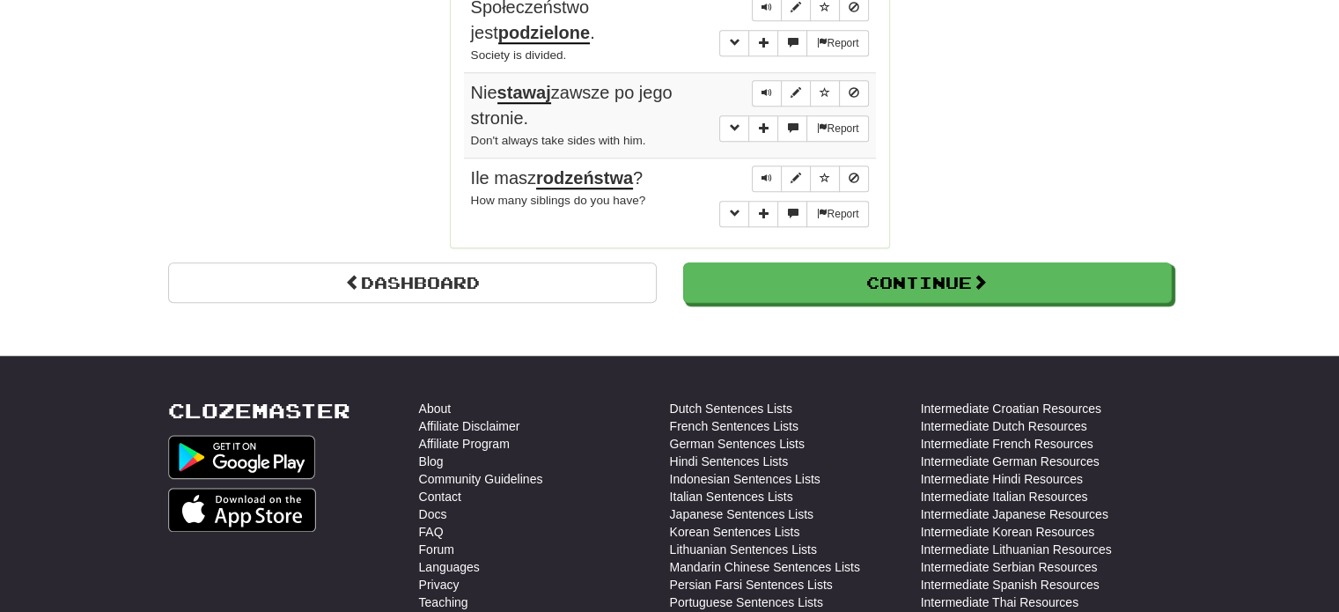
scroll to position [1670, 0]
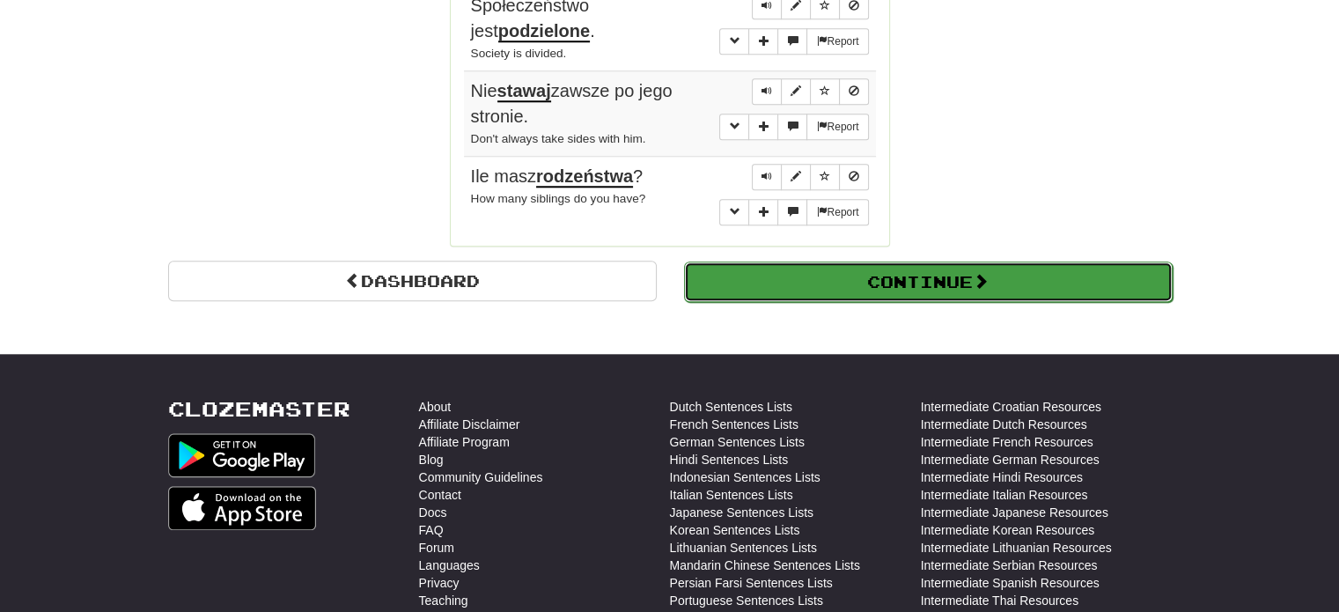
click at [884, 261] on button "Continue" at bounding box center [928, 281] width 488 height 40
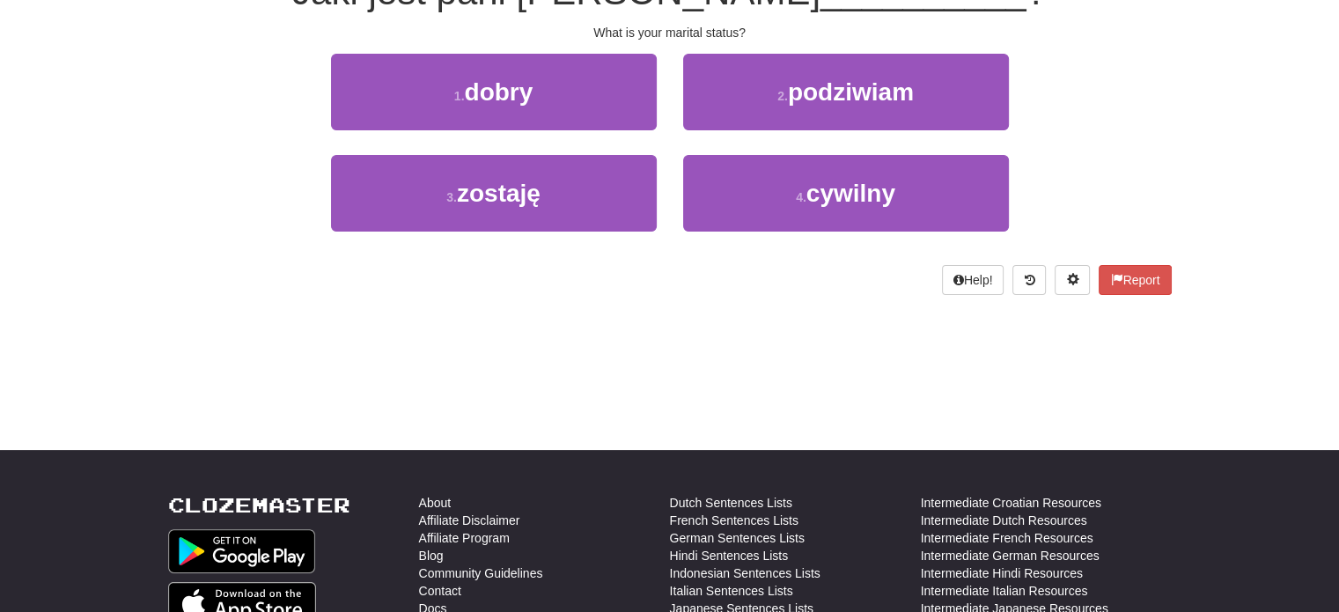
scroll to position [0, 0]
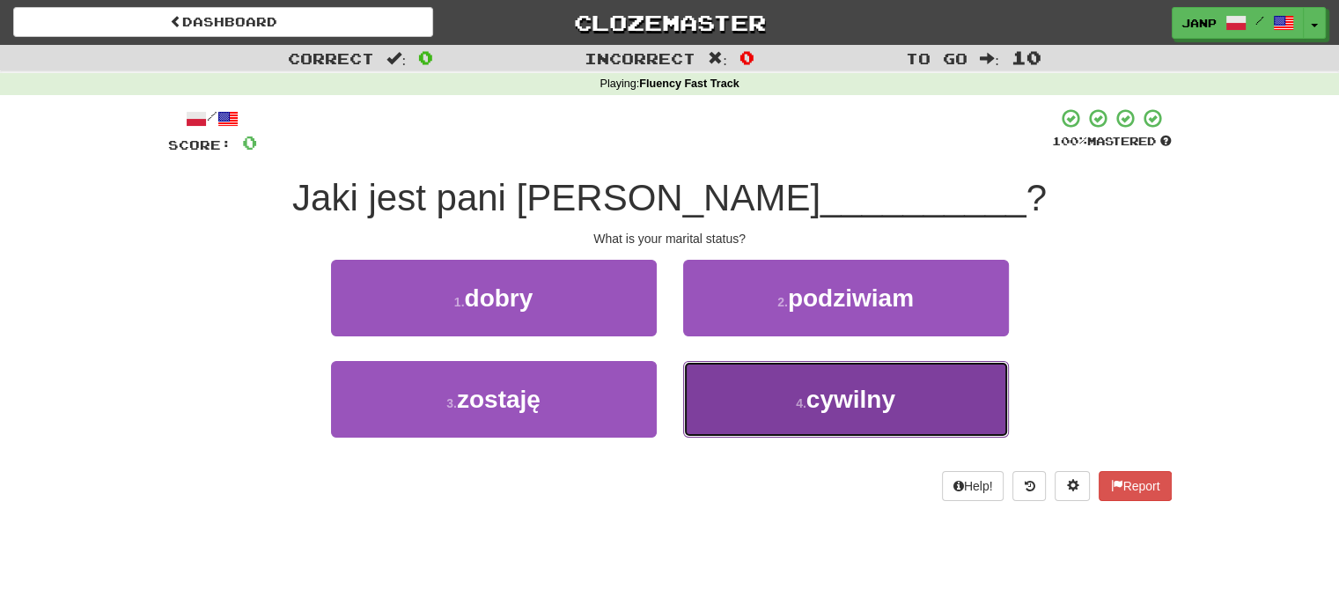
click at [757, 377] on button "4 . cywilny" at bounding box center [846, 399] width 326 height 77
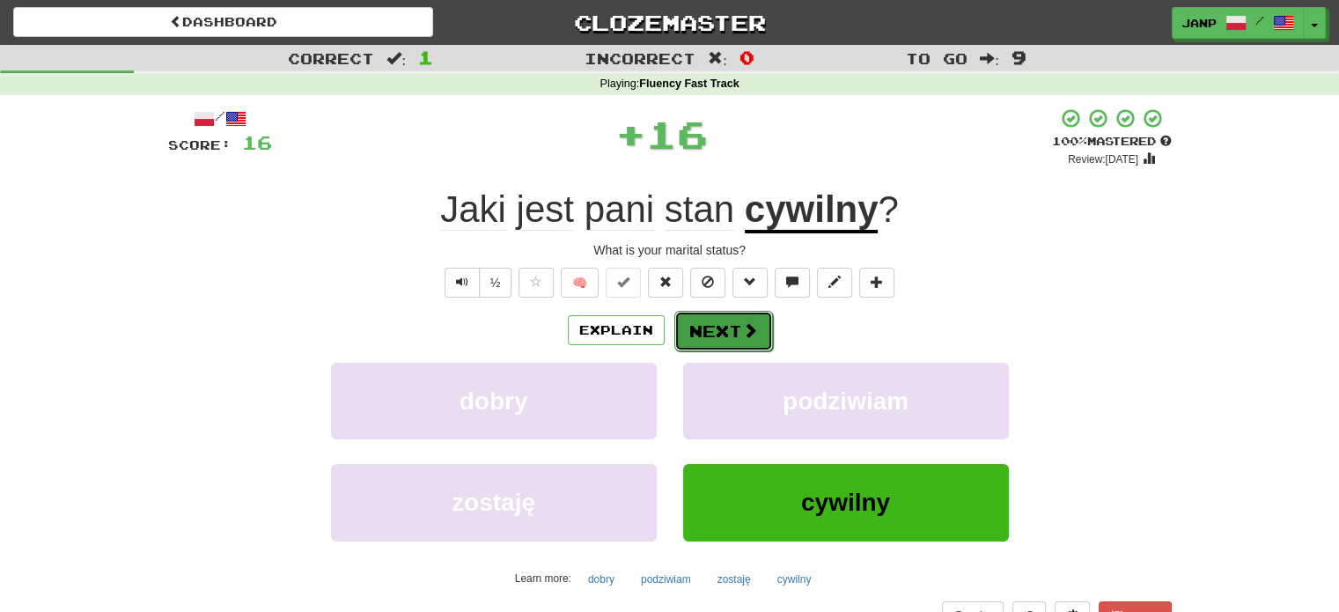
click at [709, 319] on button "Next" at bounding box center [723, 331] width 99 height 40
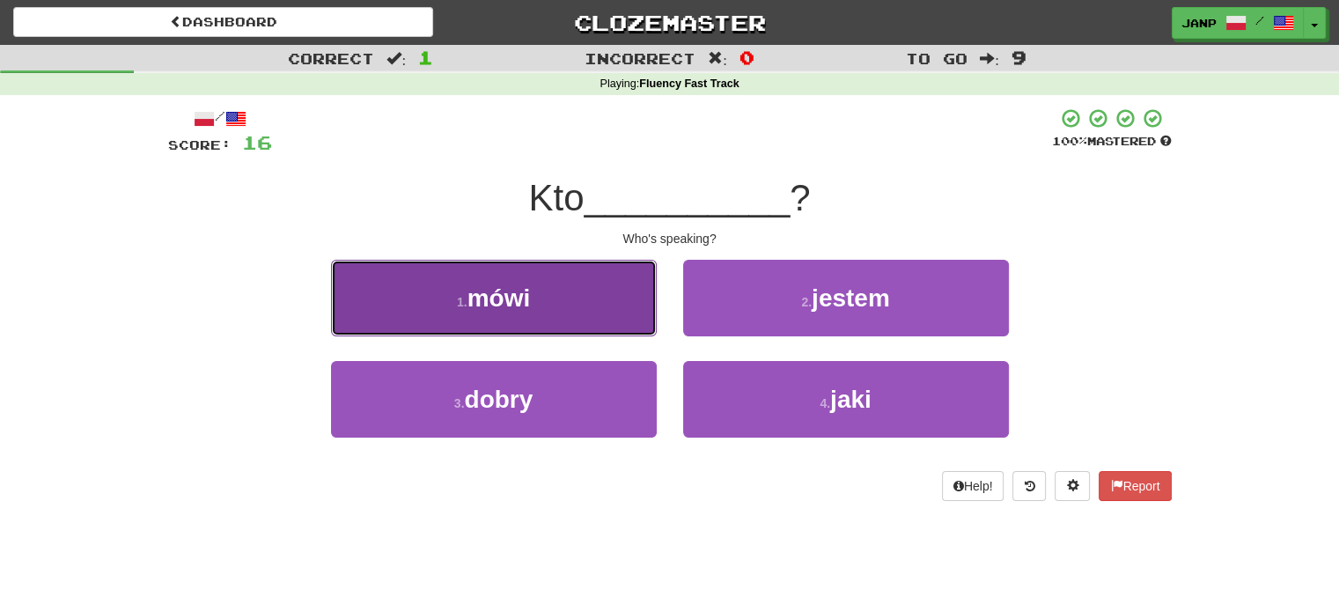
click at [623, 315] on button "1 . mówi" at bounding box center [494, 298] width 326 height 77
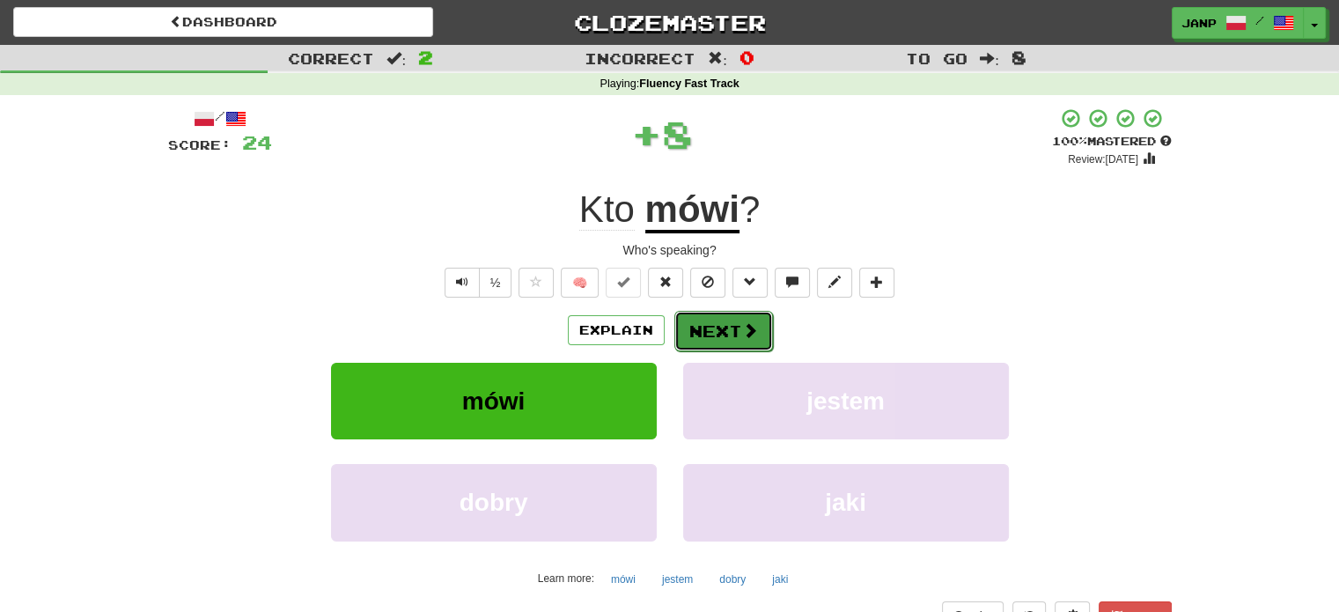
click at [711, 330] on button "Next" at bounding box center [723, 331] width 99 height 40
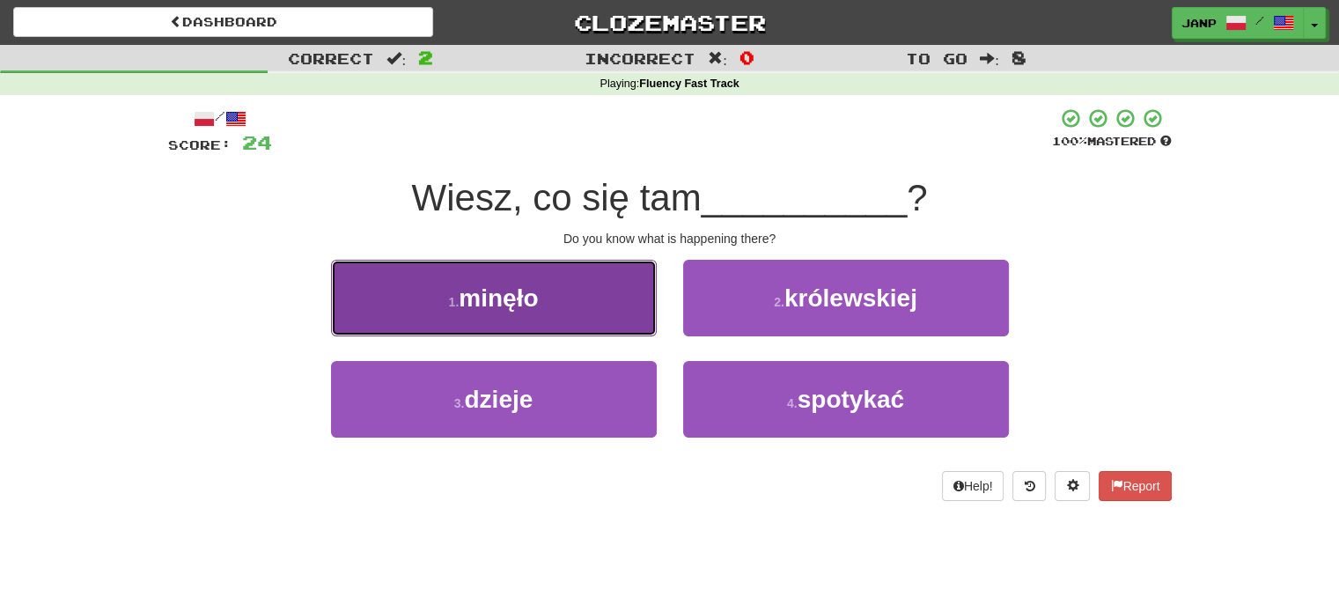
click at [618, 283] on button "1 . minęło" at bounding box center [494, 298] width 326 height 77
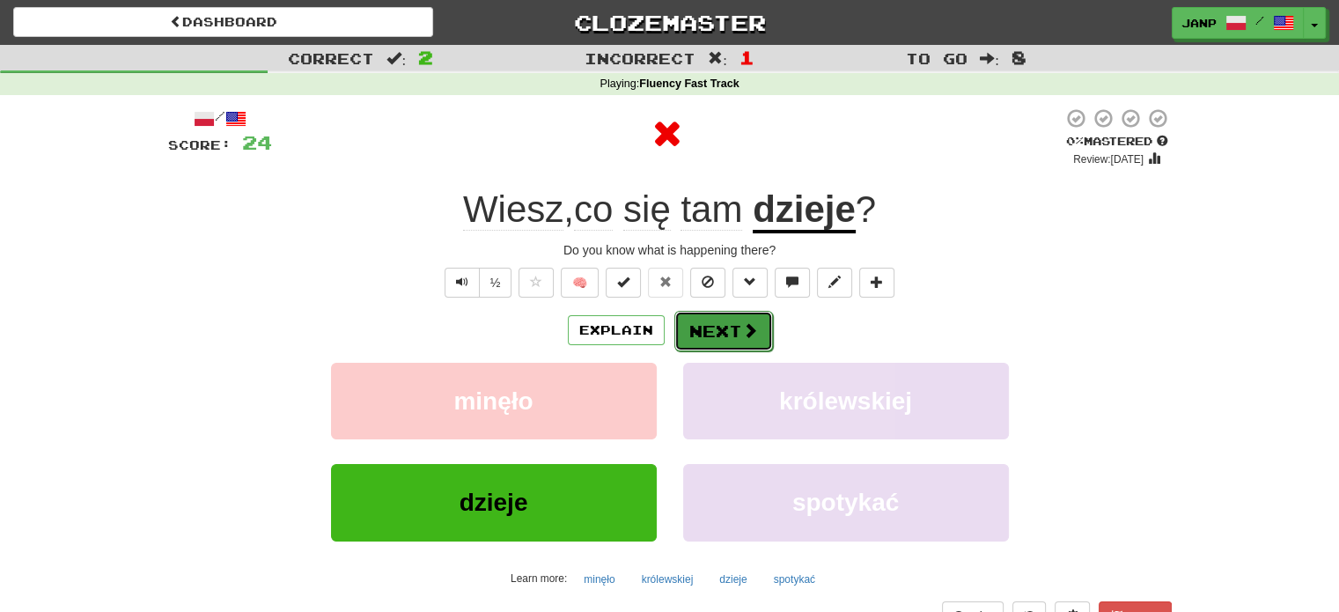
click at [710, 328] on button "Next" at bounding box center [723, 331] width 99 height 40
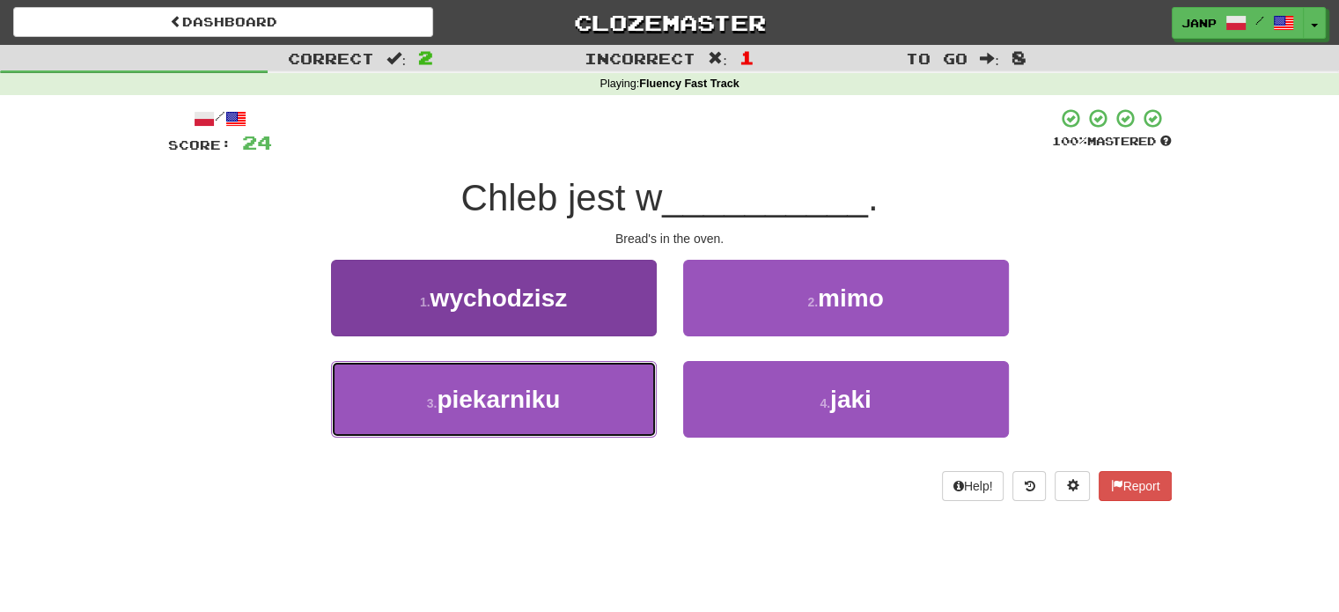
click at [627, 363] on button "3 . piekarniku" at bounding box center [494, 399] width 326 height 77
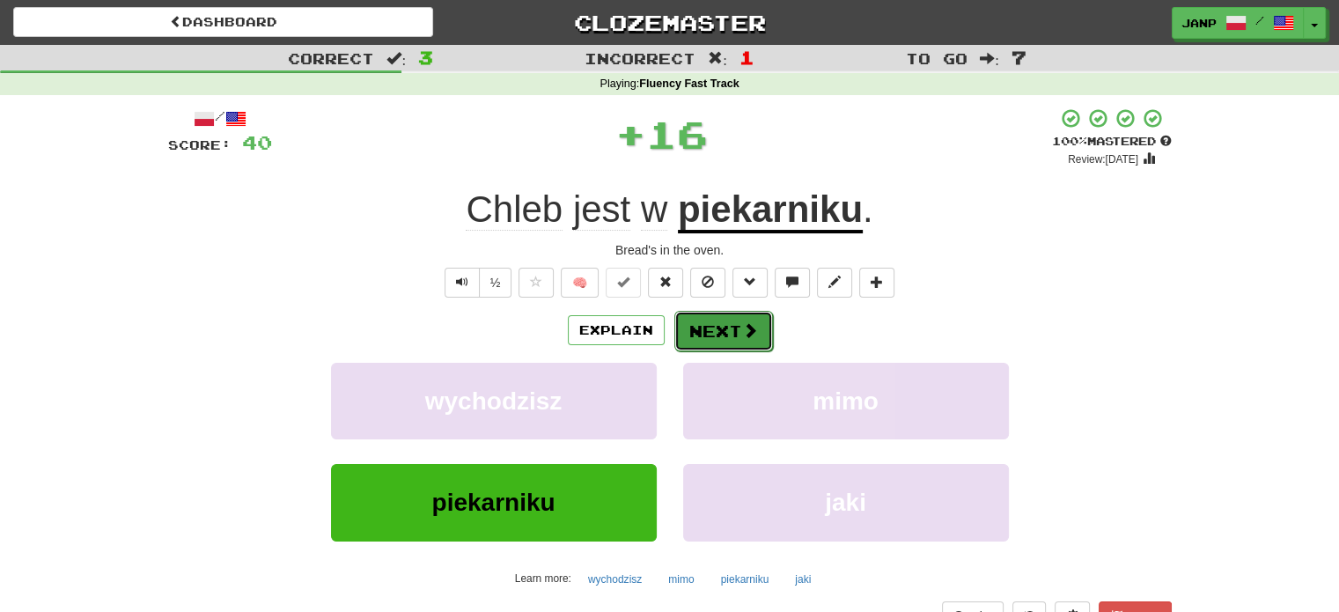
click at [724, 333] on button "Next" at bounding box center [723, 331] width 99 height 40
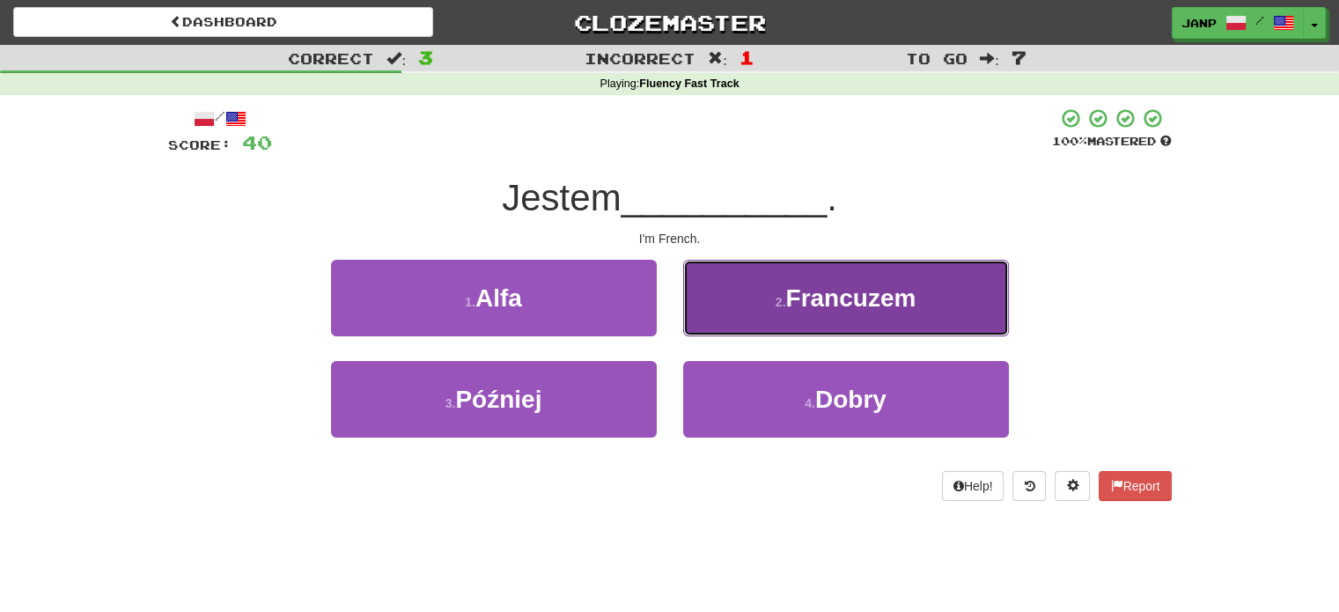
click at [765, 305] on button "2 . Francuzem" at bounding box center [846, 298] width 326 height 77
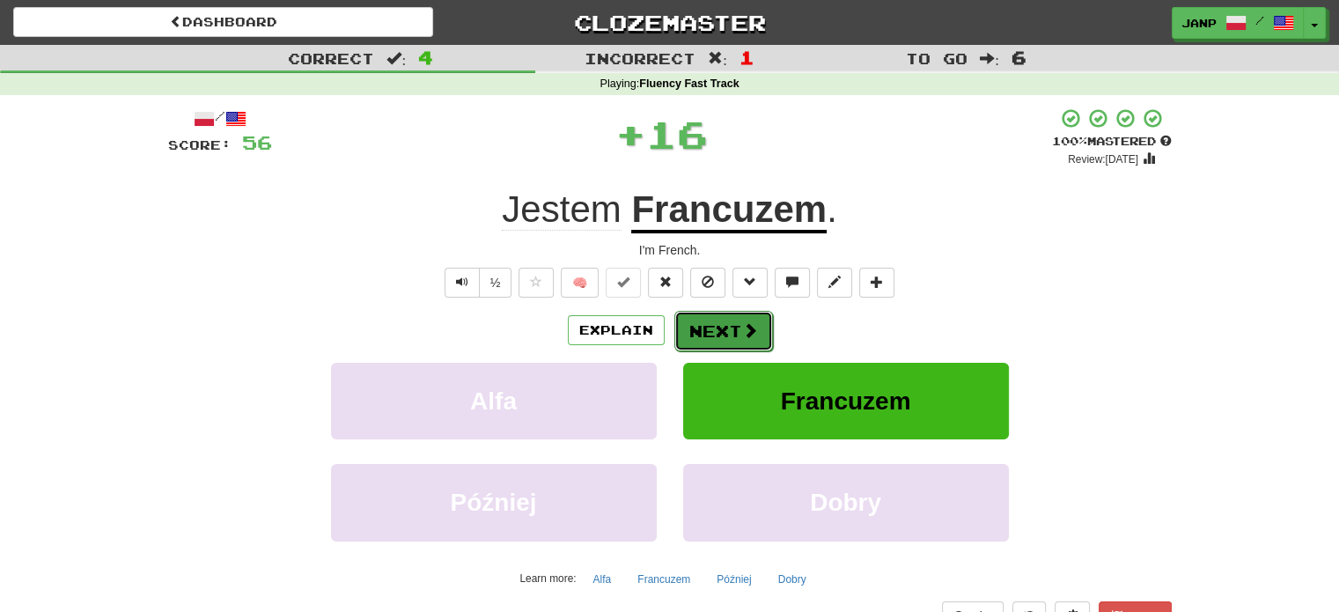
click at [716, 324] on button "Next" at bounding box center [723, 331] width 99 height 40
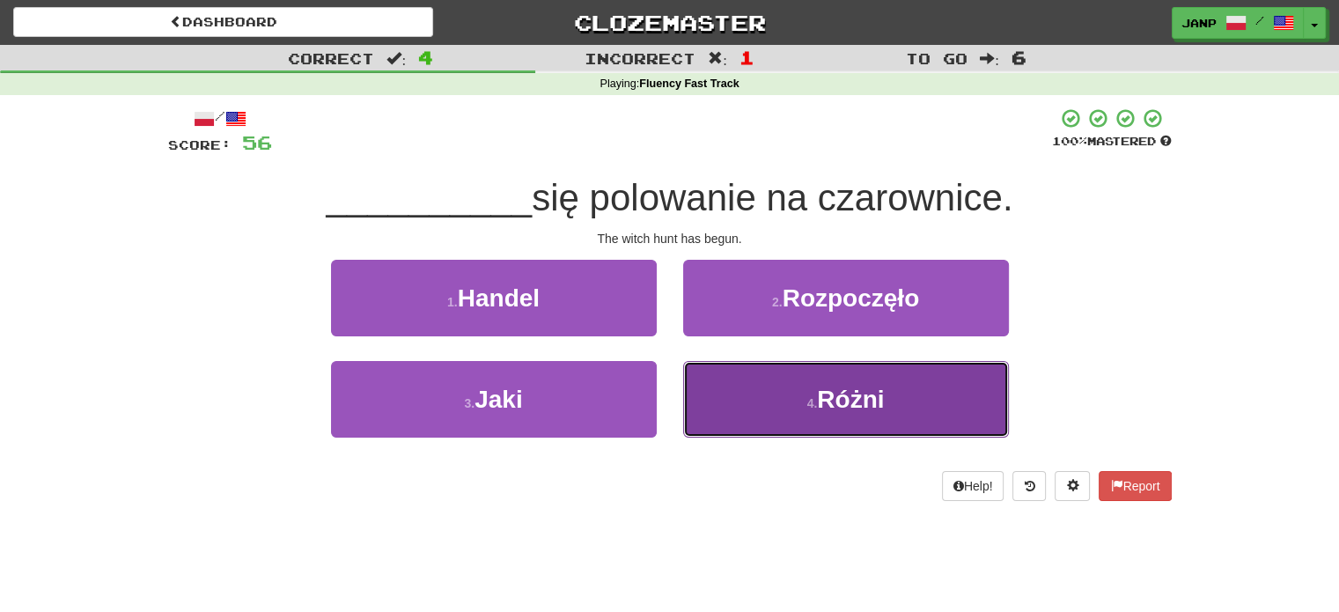
click at [752, 373] on button "4 . Różni" at bounding box center [846, 399] width 326 height 77
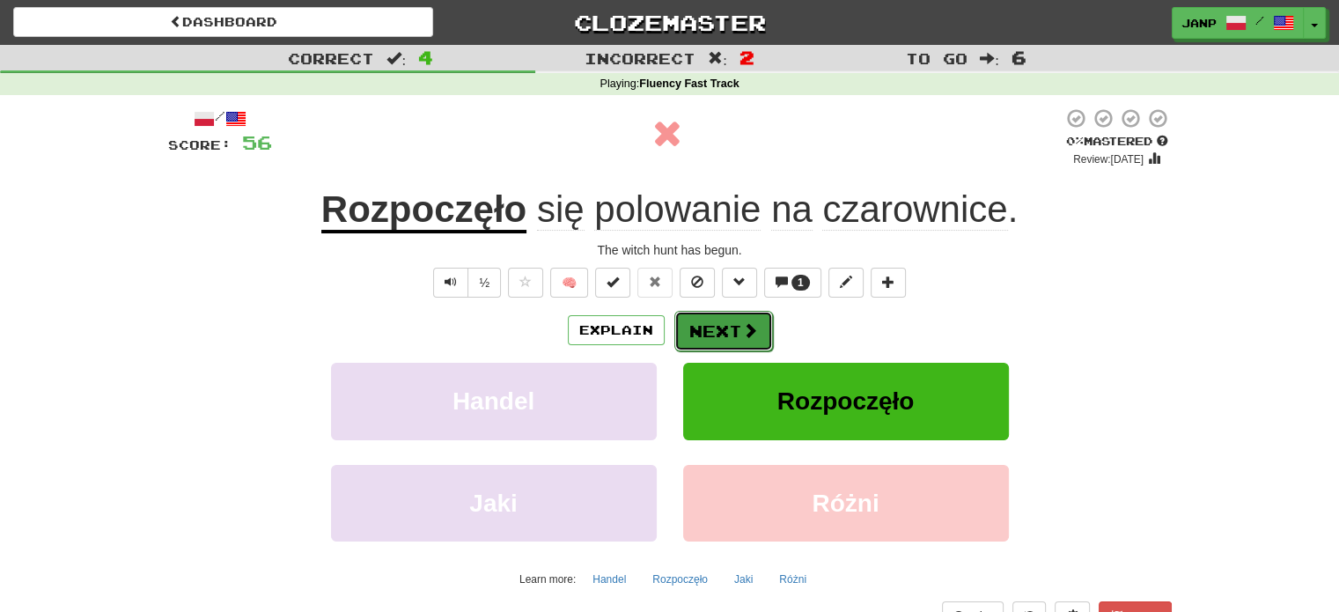
click at [742, 327] on span at bounding box center [750, 330] width 16 height 16
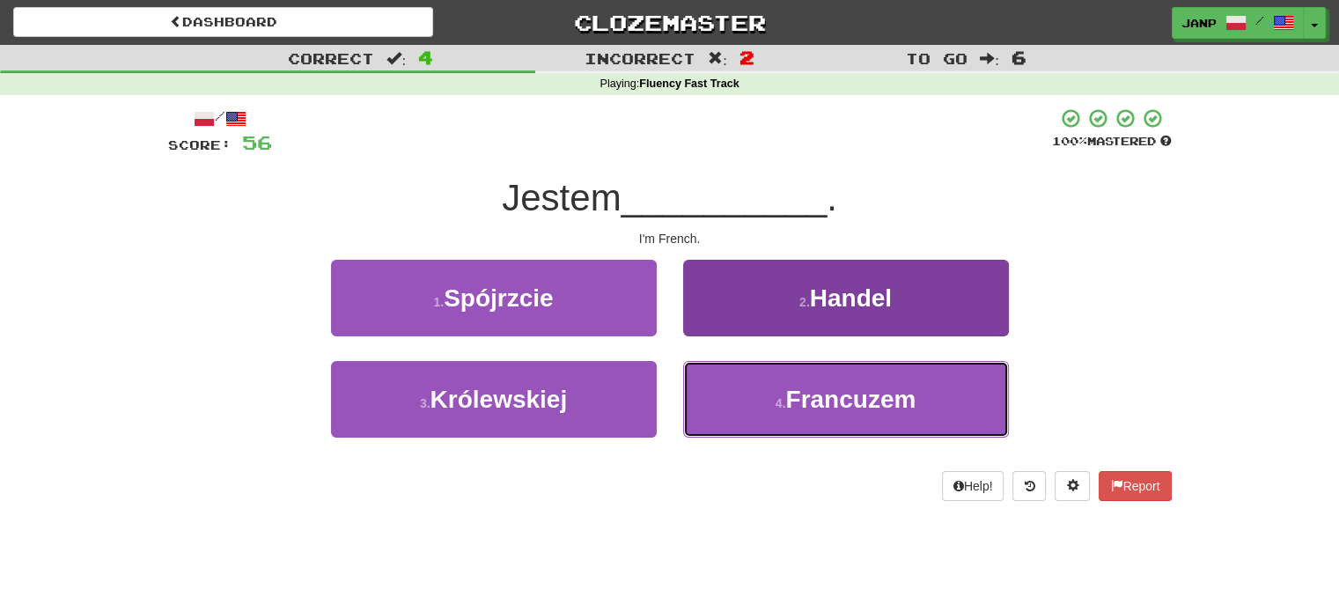
click at [760, 390] on button "4 . Francuzem" at bounding box center [846, 399] width 326 height 77
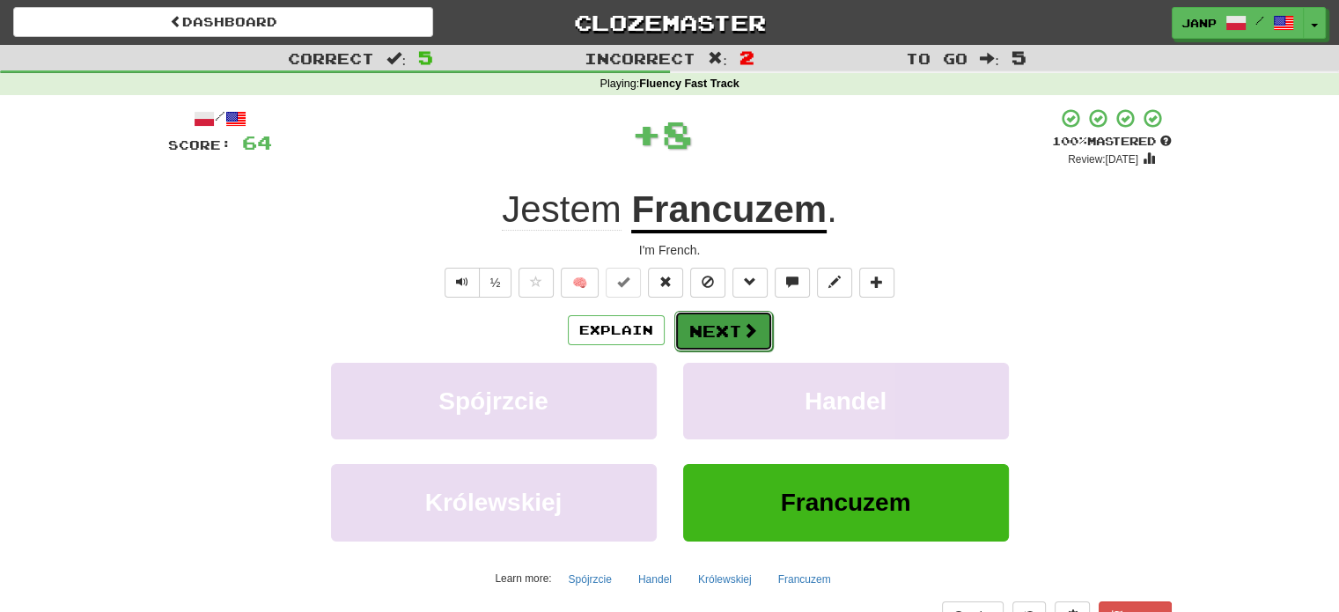
click at [718, 331] on button "Next" at bounding box center [723, 331] width 99 height 40
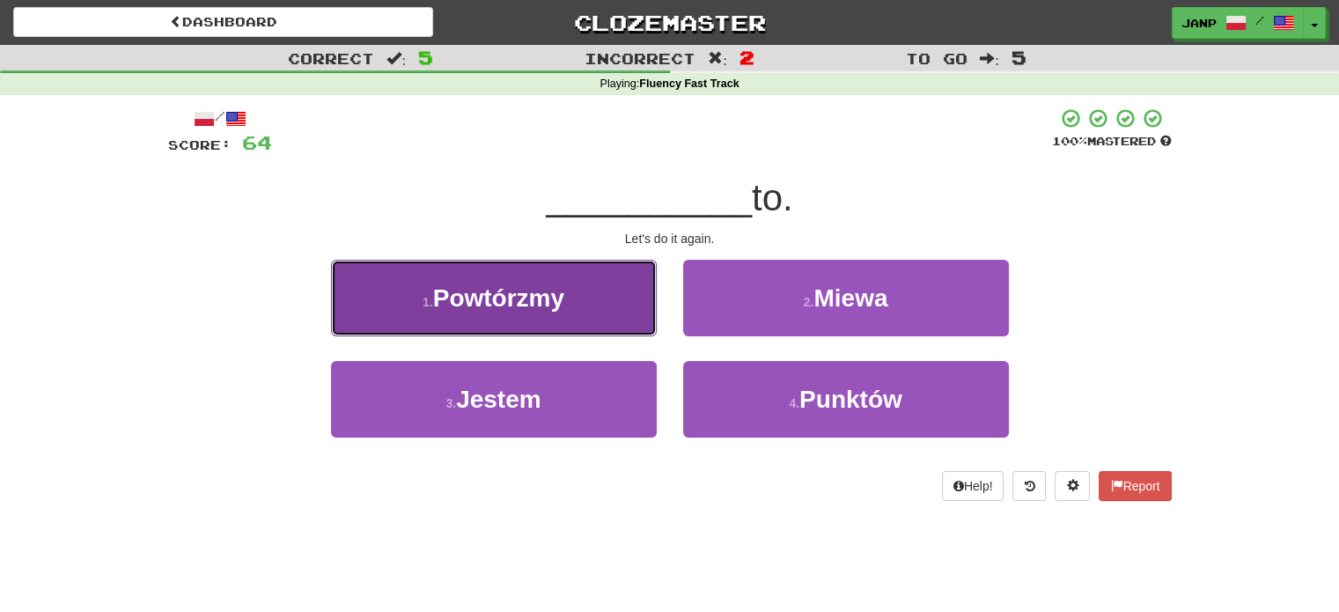
click at [627, 311] on button "1 . Powtórzmy" at bounding box center [494, 298] width 326 height 77
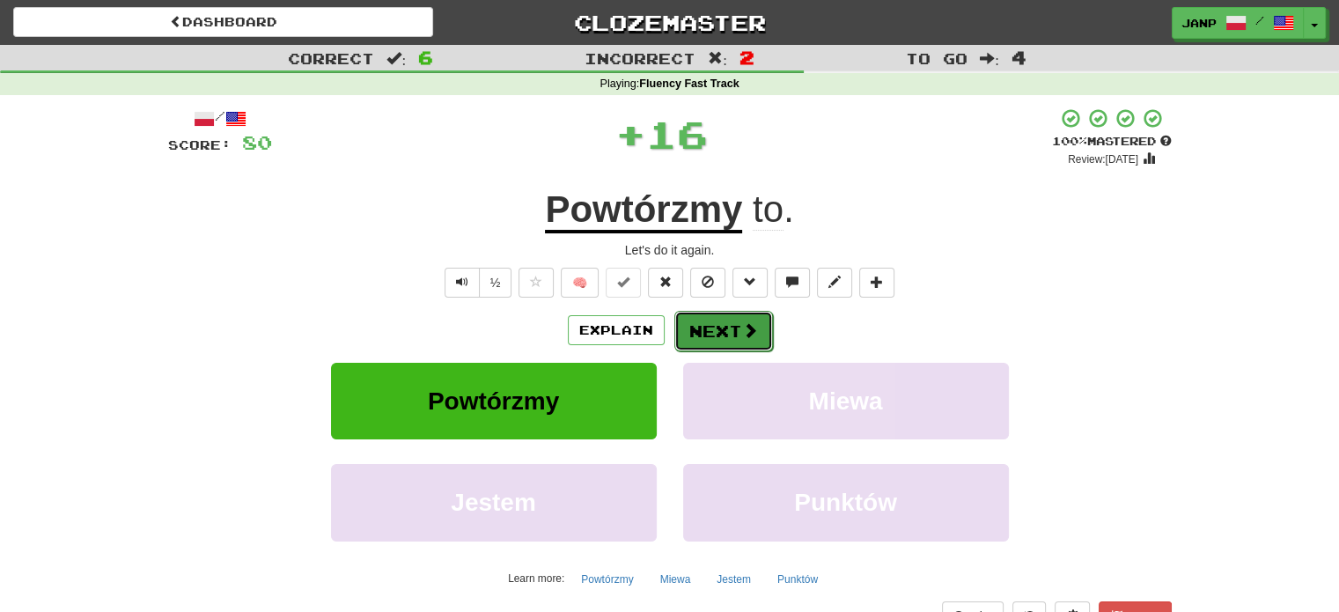
click at [718, 332] on button "Next" at bounding box center [723, 331] width 99 height 40
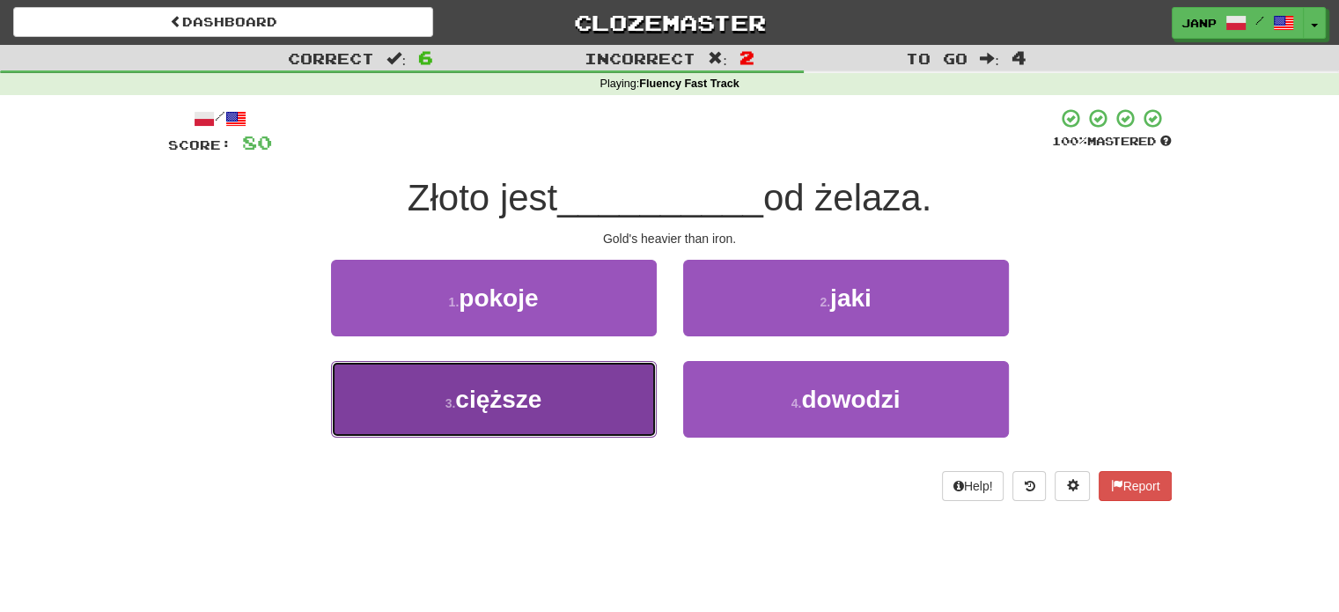
click at [624, 385] on button "3 . cięższe" at bounding box center [494, 399] width 326 height 77
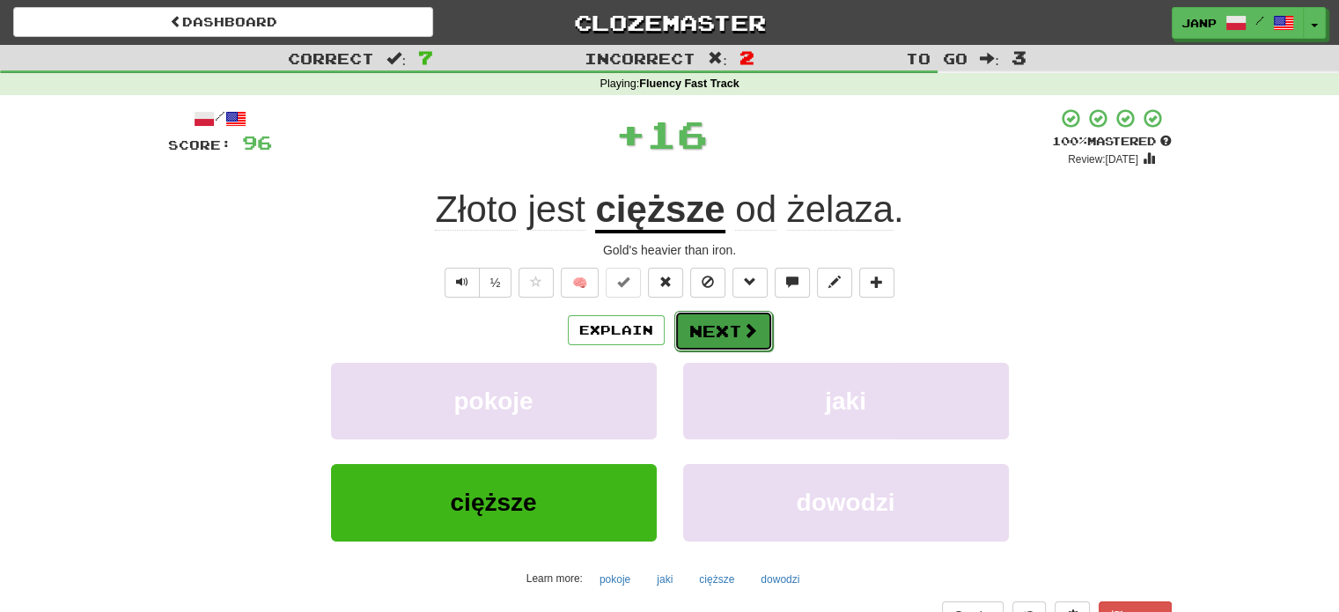
click at [699, 322] on button "Next" at bounding box center [723, 331] width 99 height 40
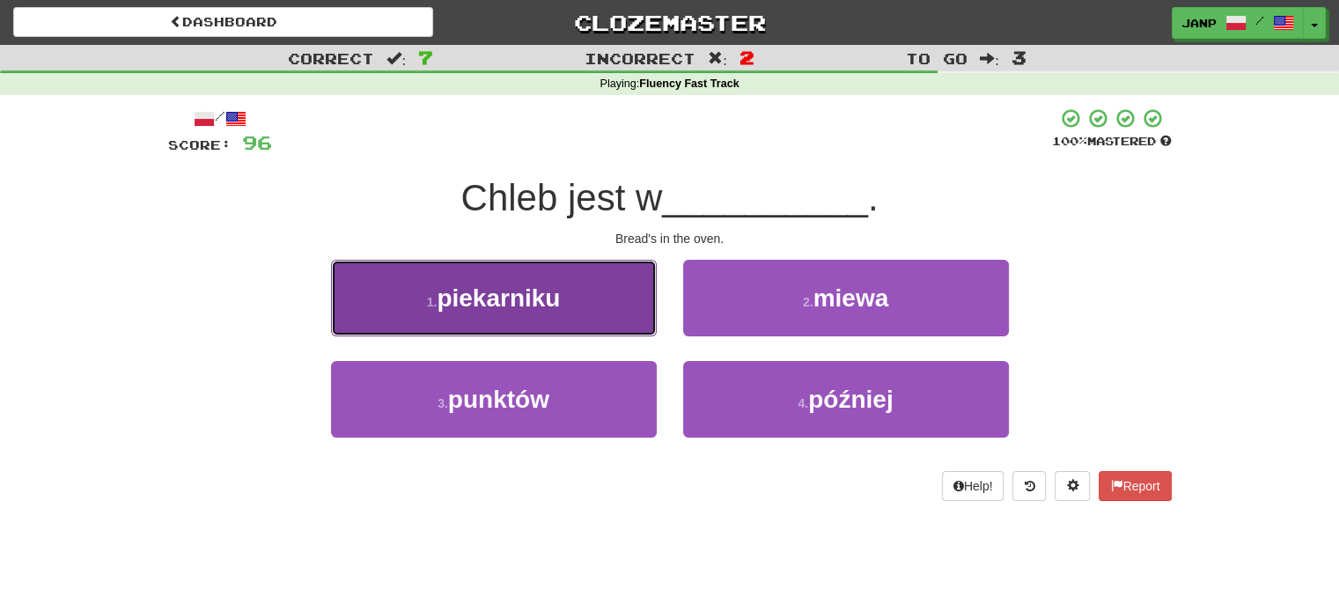
click at [626, 308] on button "1 . piekarniku" at bounding box center [494, 298] width 326 height 77
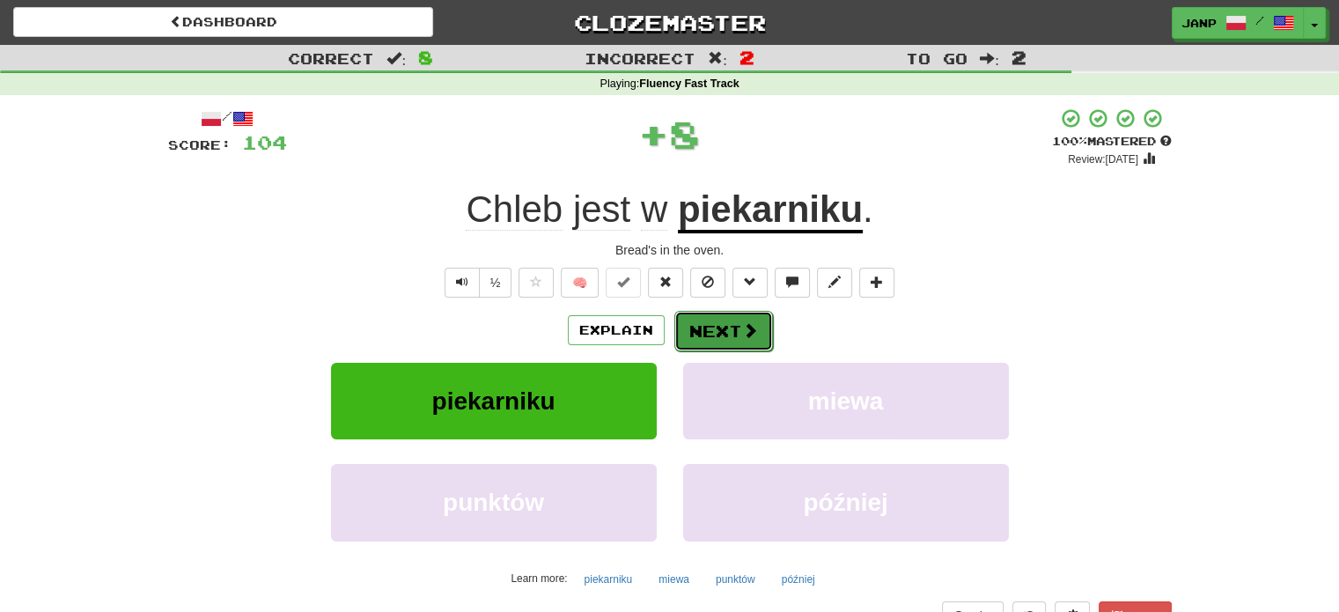
click at [700, 327] on button "Next" at bounding box center [723, 331] width 99 height 40
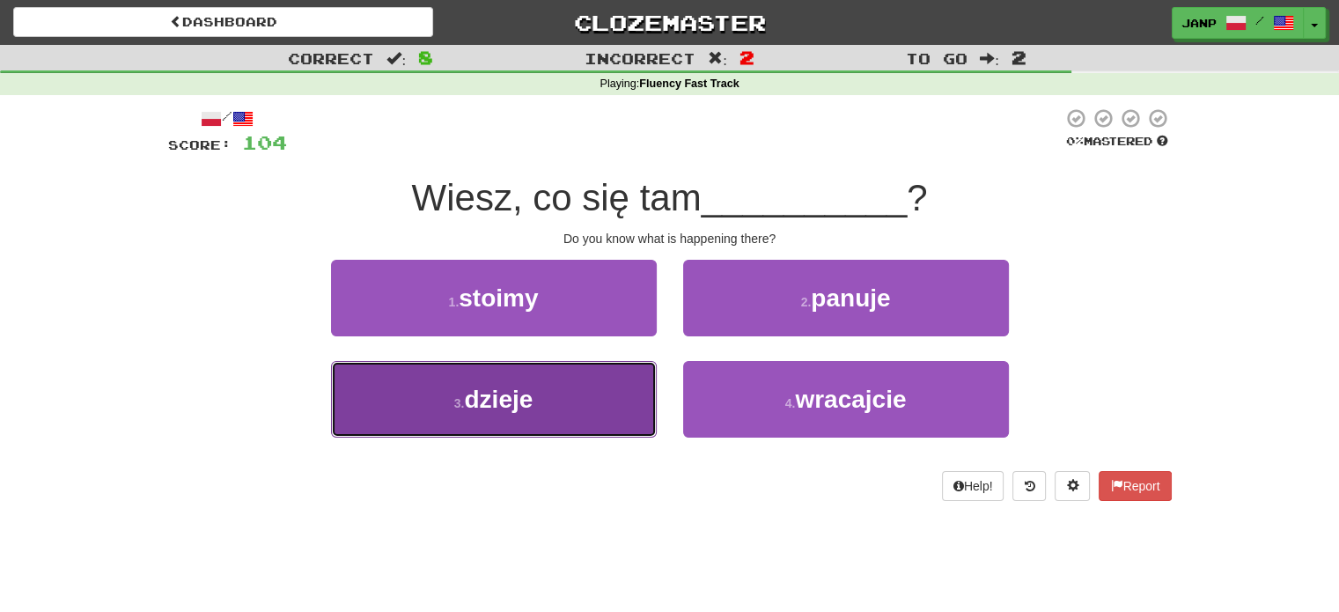
click at [635, 380] on button "3 . dzieje" at bounding box center [494, 399] width 326 height 77
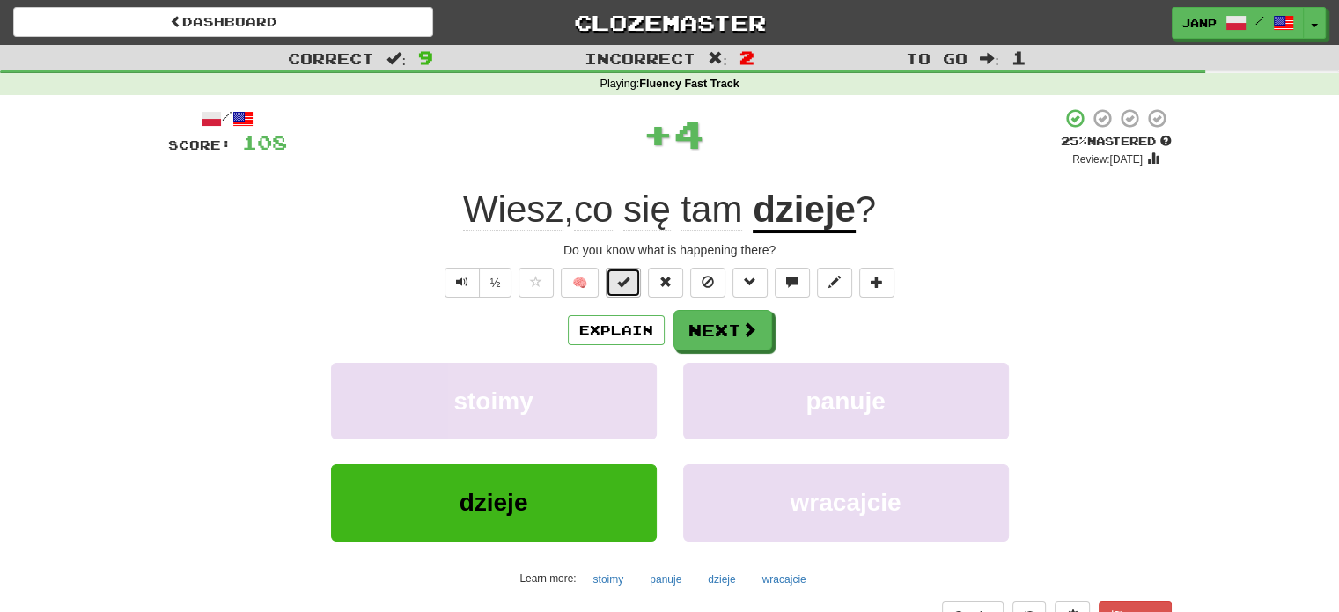
click at [623, 281] on span at bounding box center [623, 281] width 12 height 12
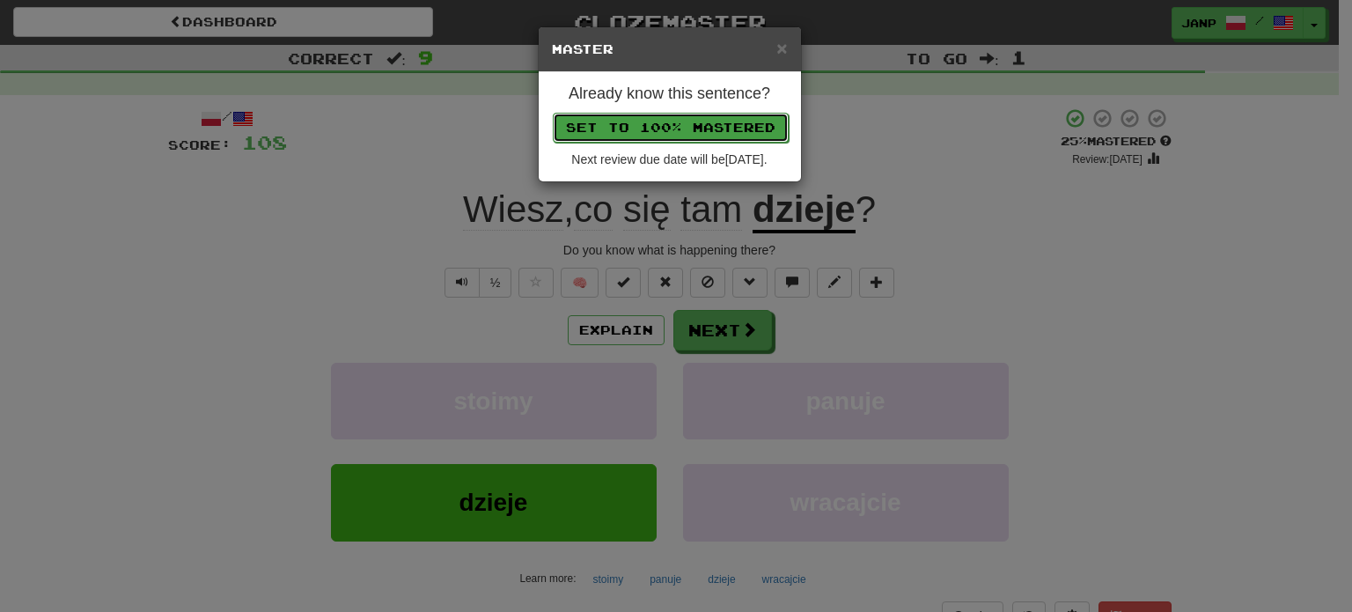
click at [696, 133] on button "Set to 100% Mastered" at bounding box center [671, 128] width 236 height 30
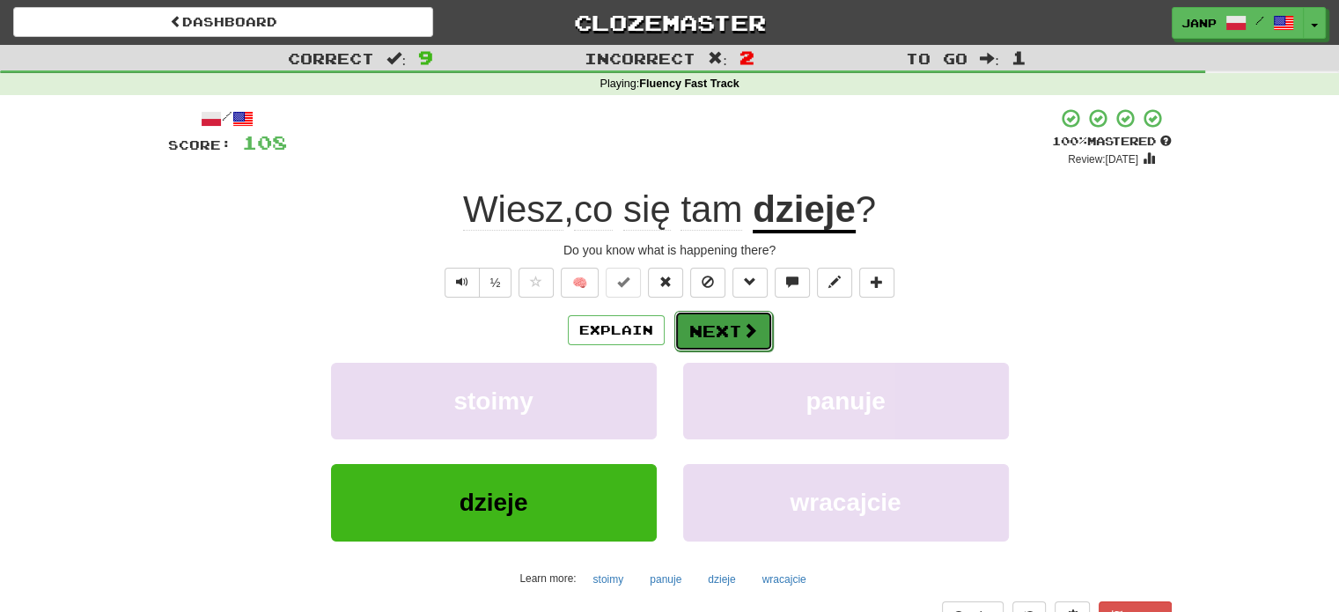
click at [730, 319] on button "Next" at bounding box center [723, 331] width 99 height 40
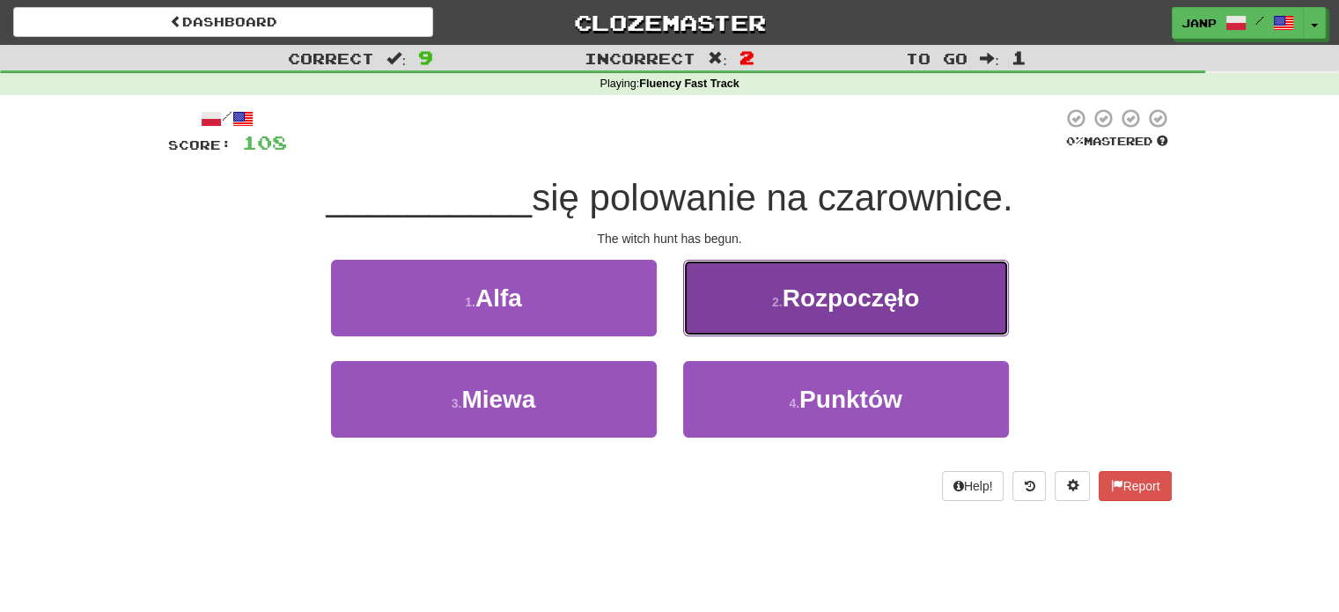
click at [753, 321] on button "2 . Rozpoczęło" at bounding box center [846, 298] width 326 height 77
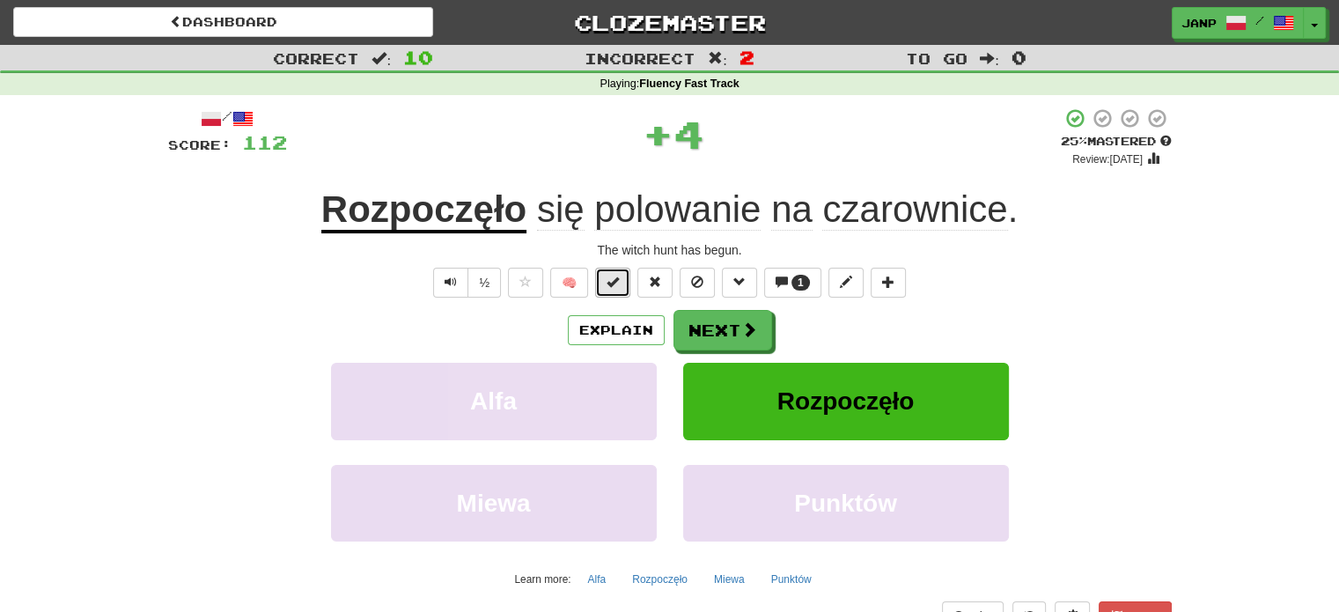
click at [622, 277] on button at bounding box center [612, 283] width 35 height 30
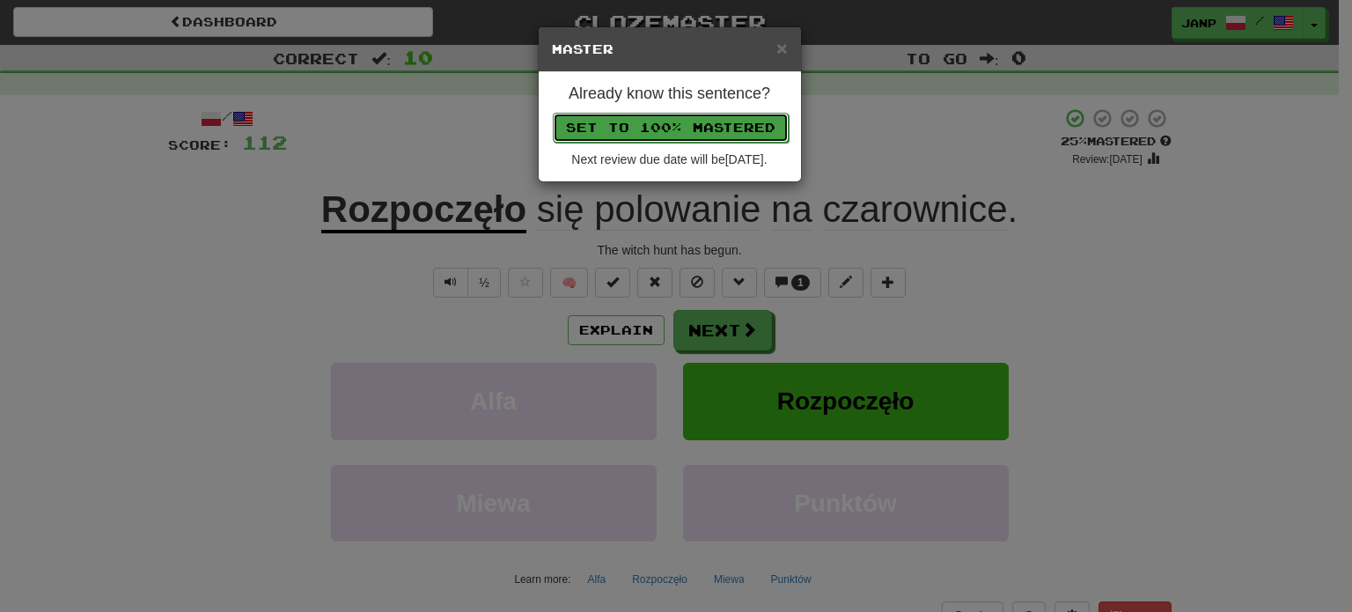
click at [680, 128] on button "Set to 100% Mastered" at bounding box center [671, 128] width 236 height 30
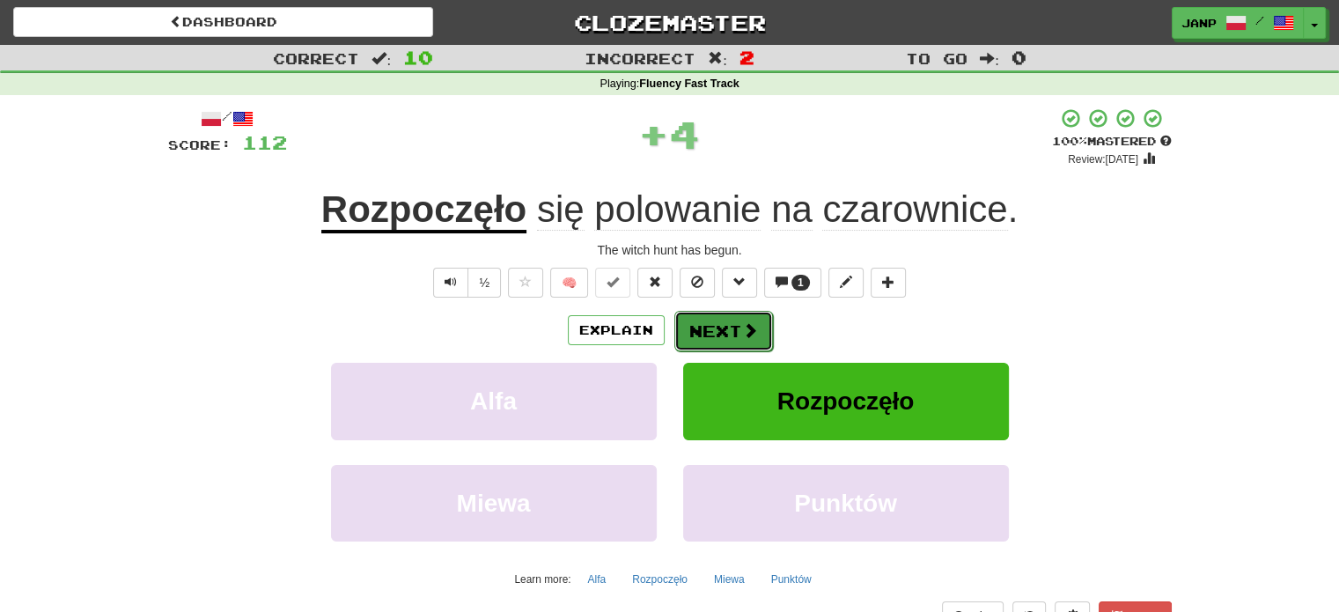
click at [736, 325] on button "Next" at bounding box center [723, 331] width 99 height 40
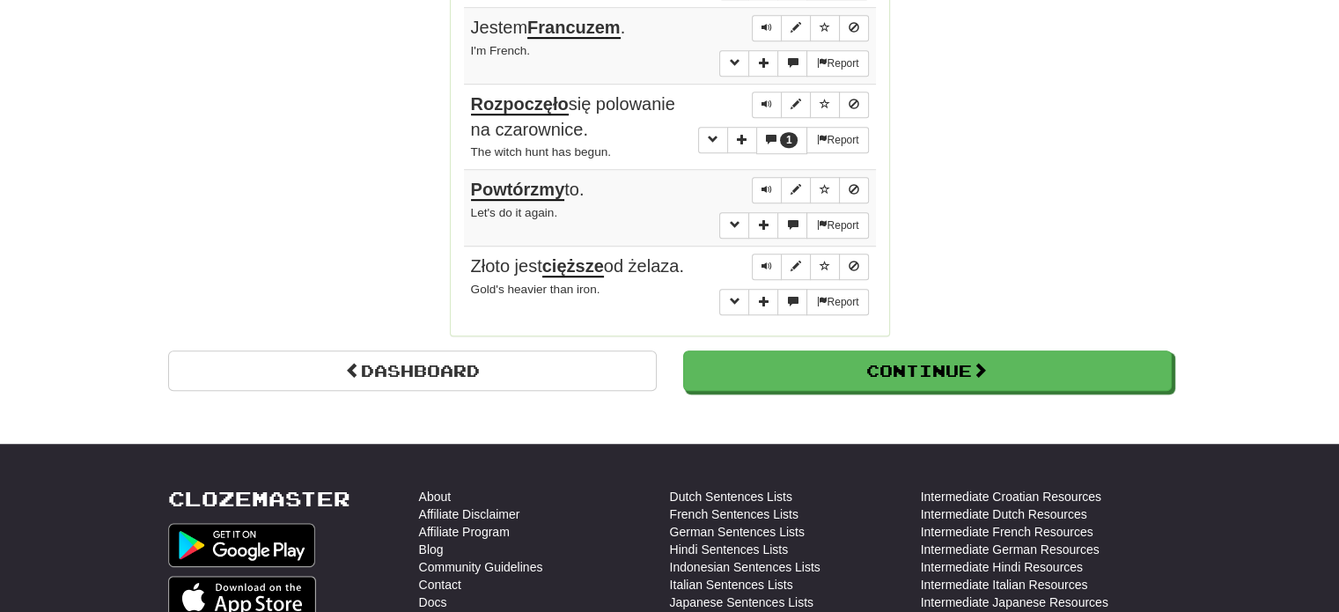
scroll to position [1320, 0]
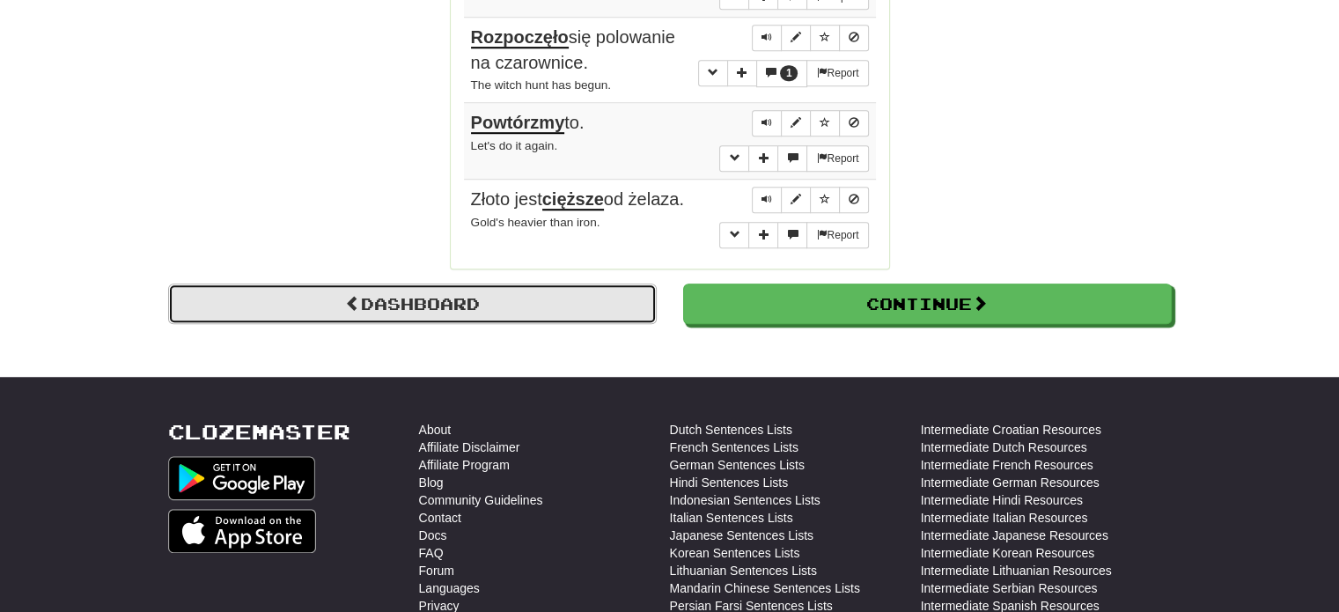
click at [415, 283] on link "Dashboard" at bounding box center [412, 303] width 488 height 40
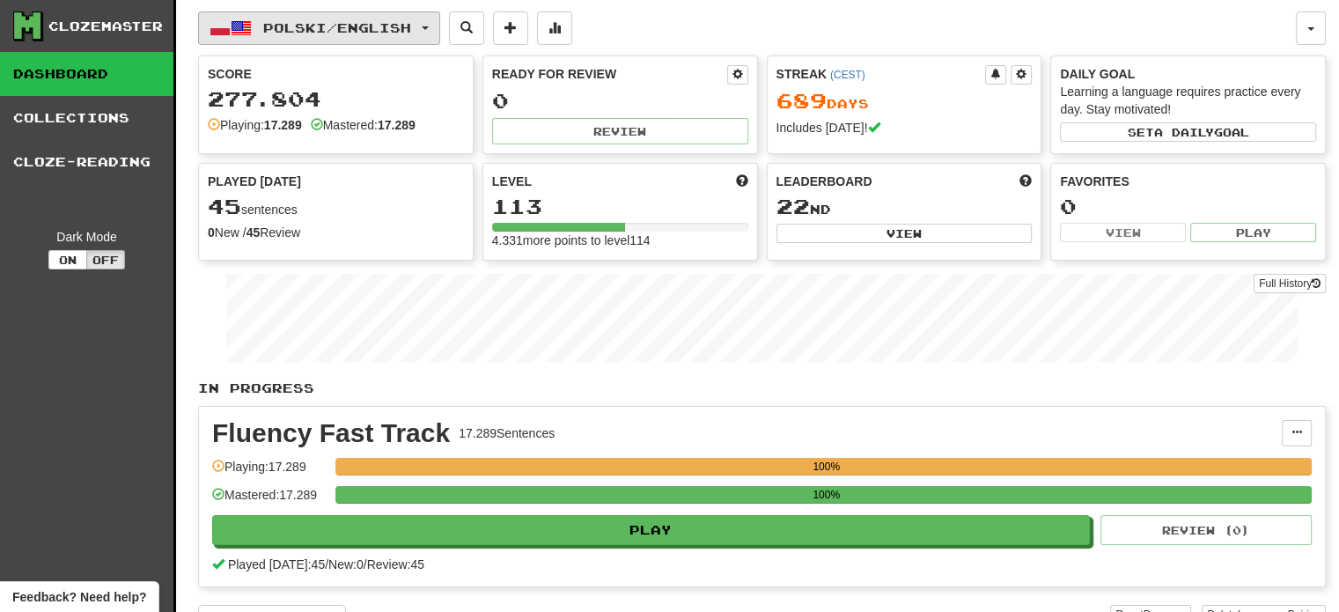
click at [406, 17] on button "Polski / English" at bounding box center [319, 27] width 242 height 33
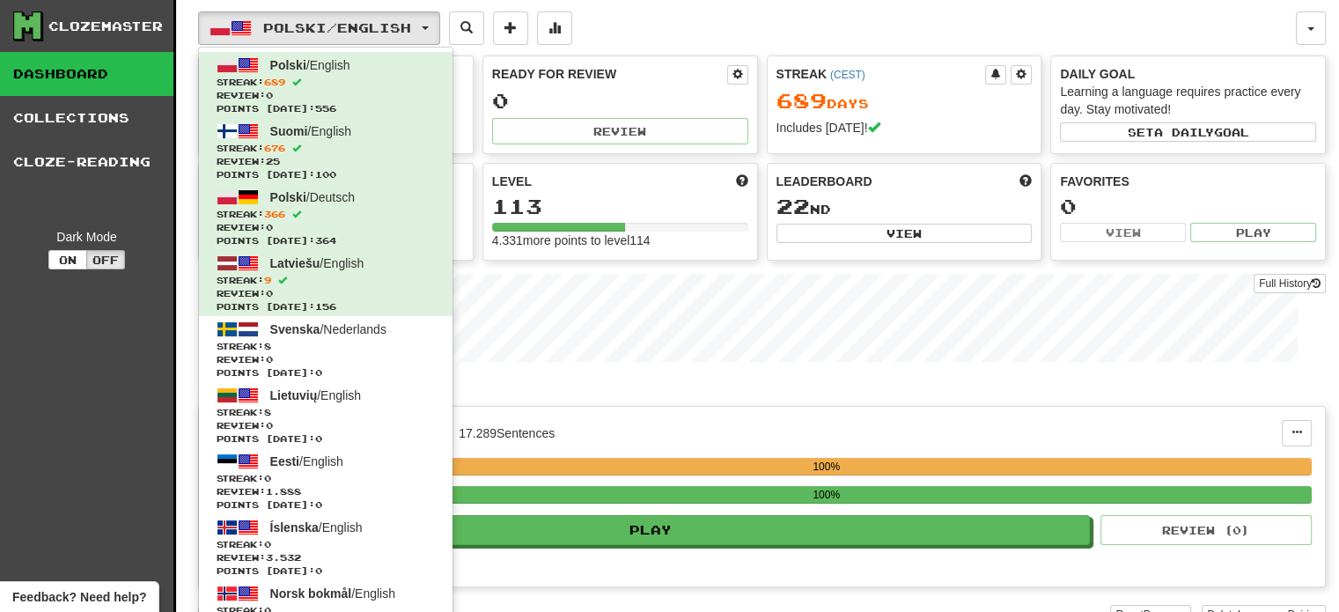
click at [664, 14] on div "Polski / English Polski / English Streak: 689 Review: 0 Points today: 556 Suomi…" at bounding box center [746, 27] width 1097 height 33
